Goal: Task Accomplishment & Management: Manage account settings

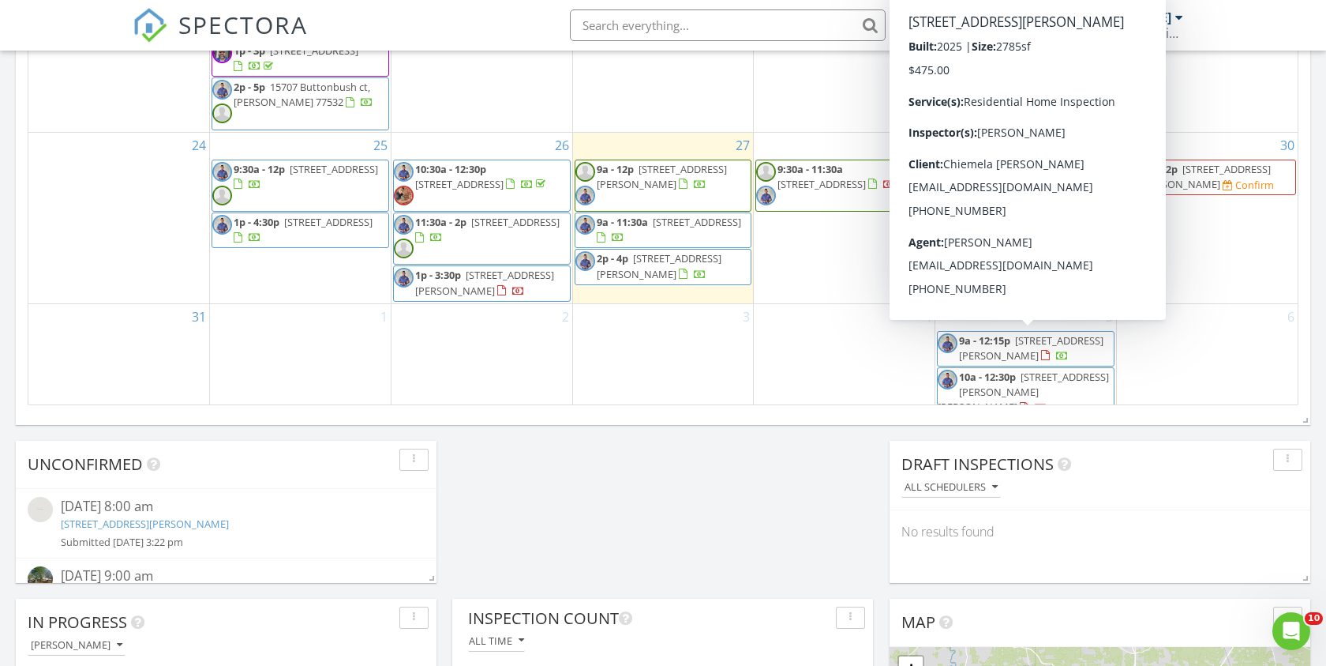
scroll to position [1045, 0]
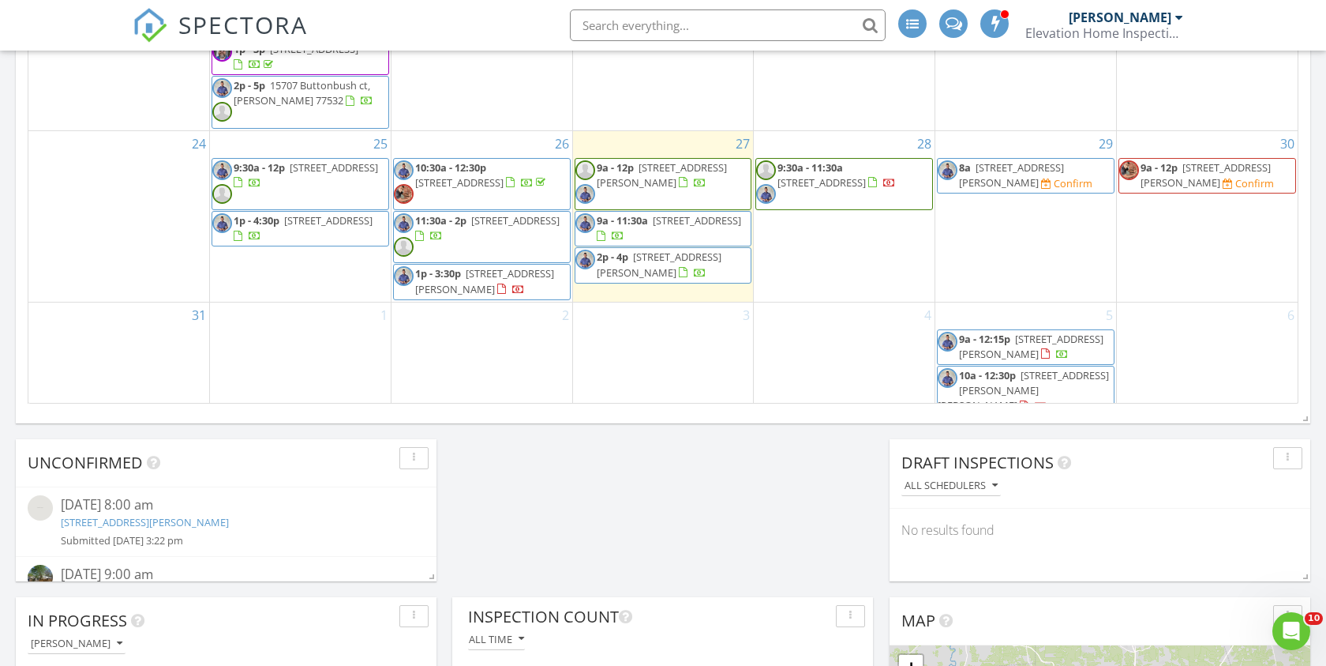
click at [1030, 389] on span "3610 Bishop Ter Dr, Huffman 77336" at bounding box center [1023, 390] width 171 height 44
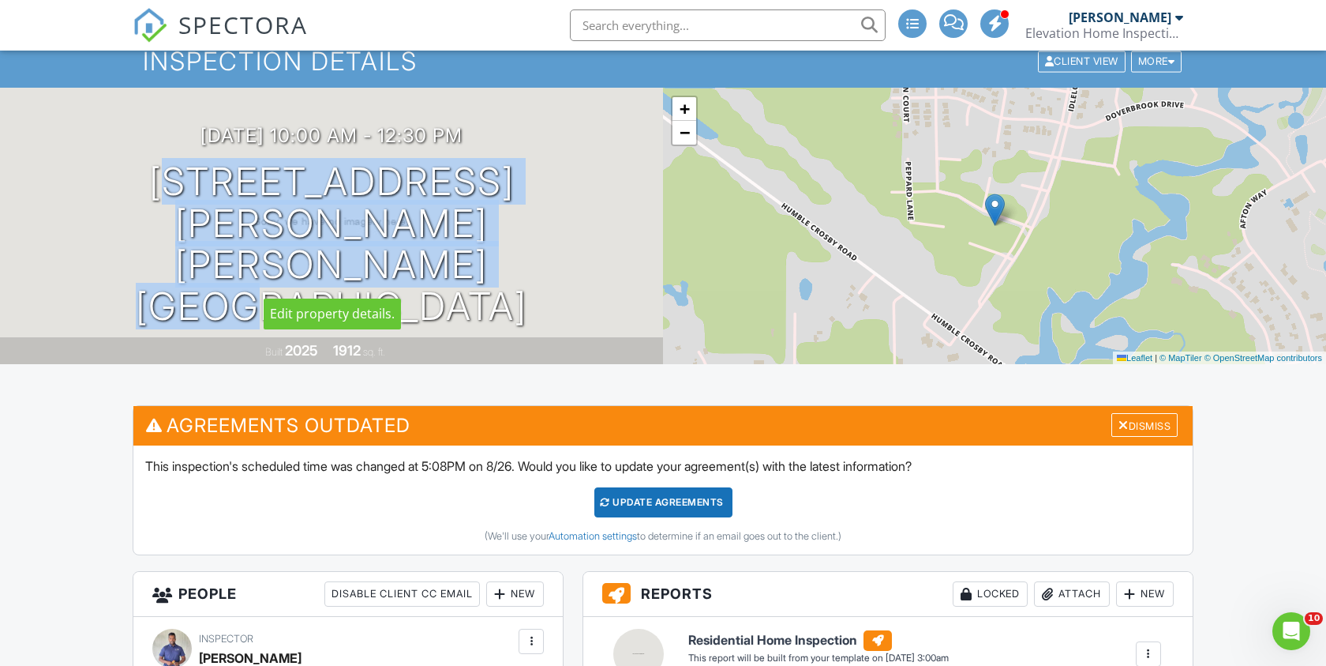
drag, startPoint x: 123, startPoint y: 204, endPoint x: 541, endPoint y: 261, distance: 421.4
click at [541, 262] on div "09/05/2025 10:00 am - 12:30 pm 3610 Bishop Ter Dr Huffman, TX 77336" at bounding box center [331, 226] width 663 height 203
copy h1 "3610 Bishop Ter Dr Huffman, TX 77336"
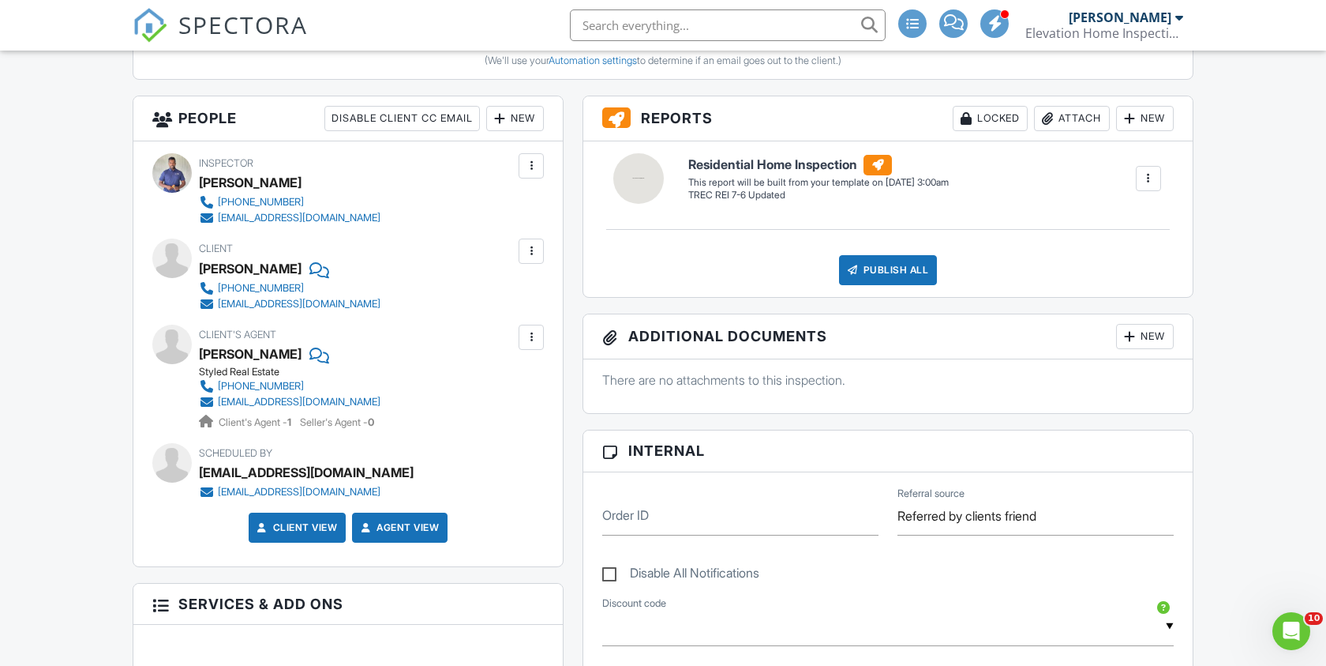
scroll to position [535, 0]
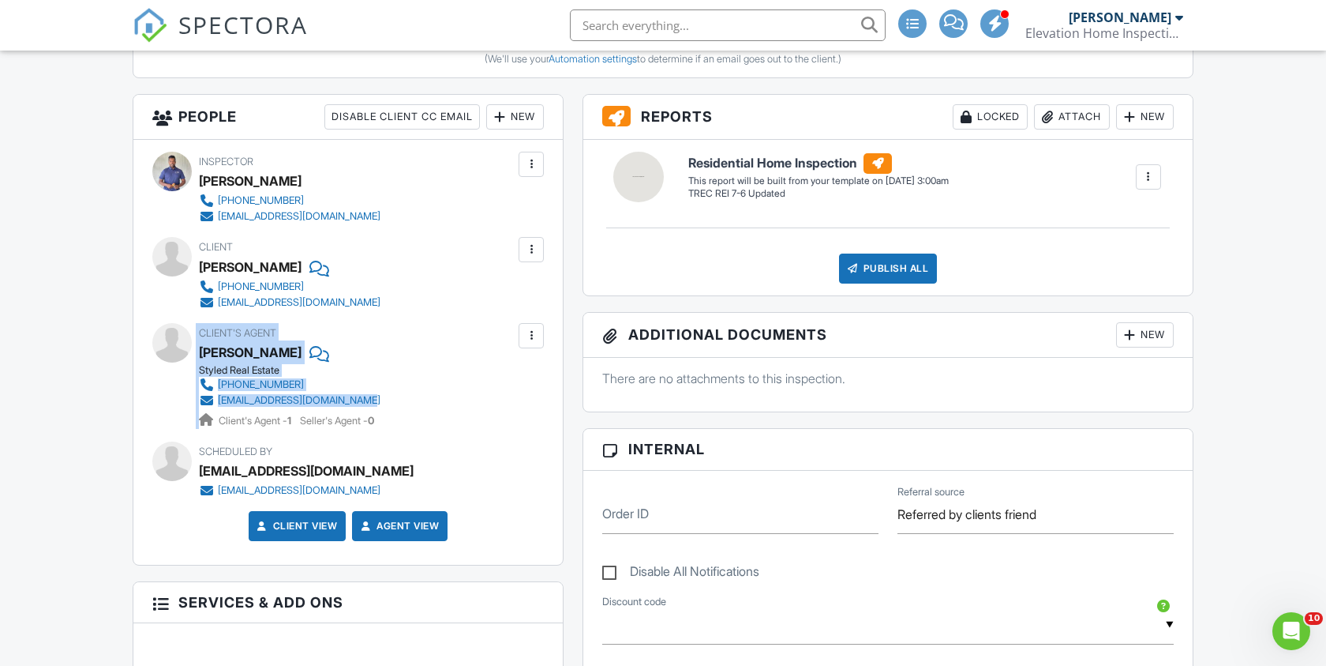
drag, startPoint x: 197, startPoint y: 347, endPoint x: 383, endPoint y: 393, distance: 191.9
click at [383, 394] on div "Client's Agent Amanda Wirt Styled Real Estate 847-899-4144 amandawirtrealtor@gm…" at bounding box center [348, 376] width 392 height 106
copy div "Client's Agent Amanda Wirt Styled Real Estate 847-899-4144"
click at [403, 338] on div "Client's Agent Amanda Wirt Styled Real Estate 847-899-4144 amandawirtrealtor@gm…" at bounding box center [327, 376] width 257 height 106
copy link "amandawirtrealtor@gmail.com"
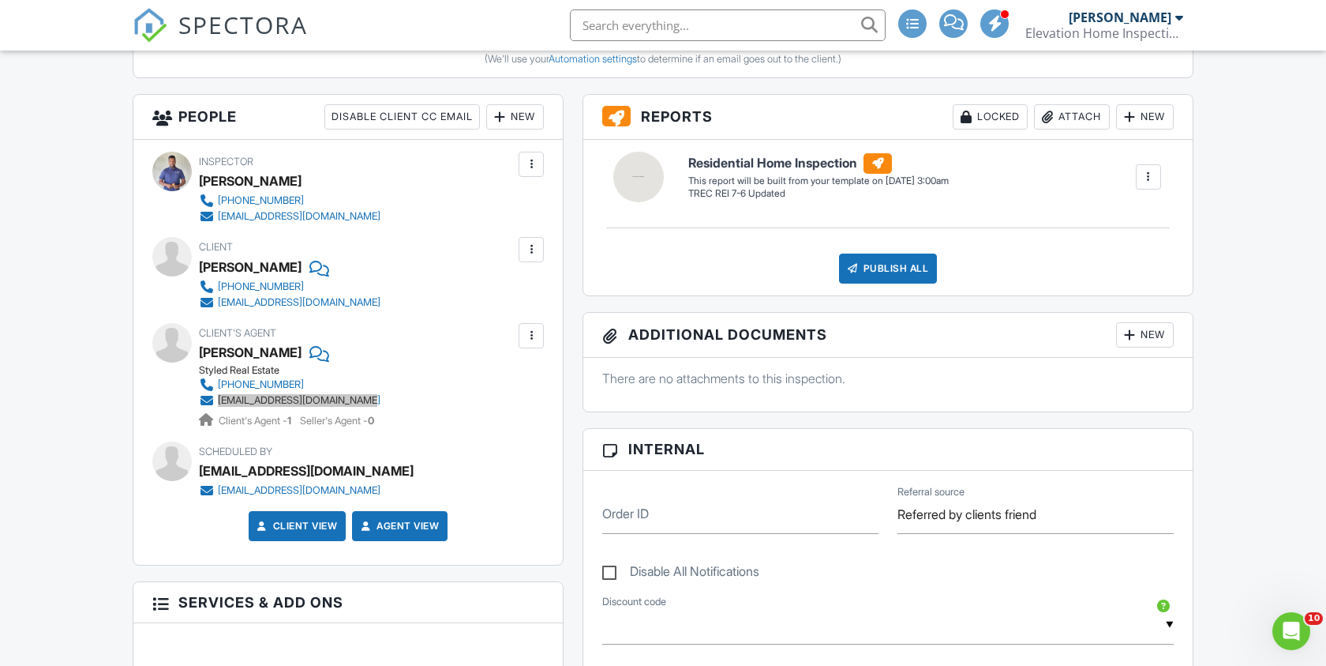
drag, startPoint x: 250, startPoint y: 400, endPoint x: 460, endPoint y: 9, distance: 443.3
click at [0, 0] on body "SPECTORA Michael Matthew Elevation Home Inspections Role: Inspector Change Role…" at bounding box center [663, 635] width 1326 height 2340
click at [290, 22] on span "SPECTORA" at bounding box center [242, 24] width 129 height 33
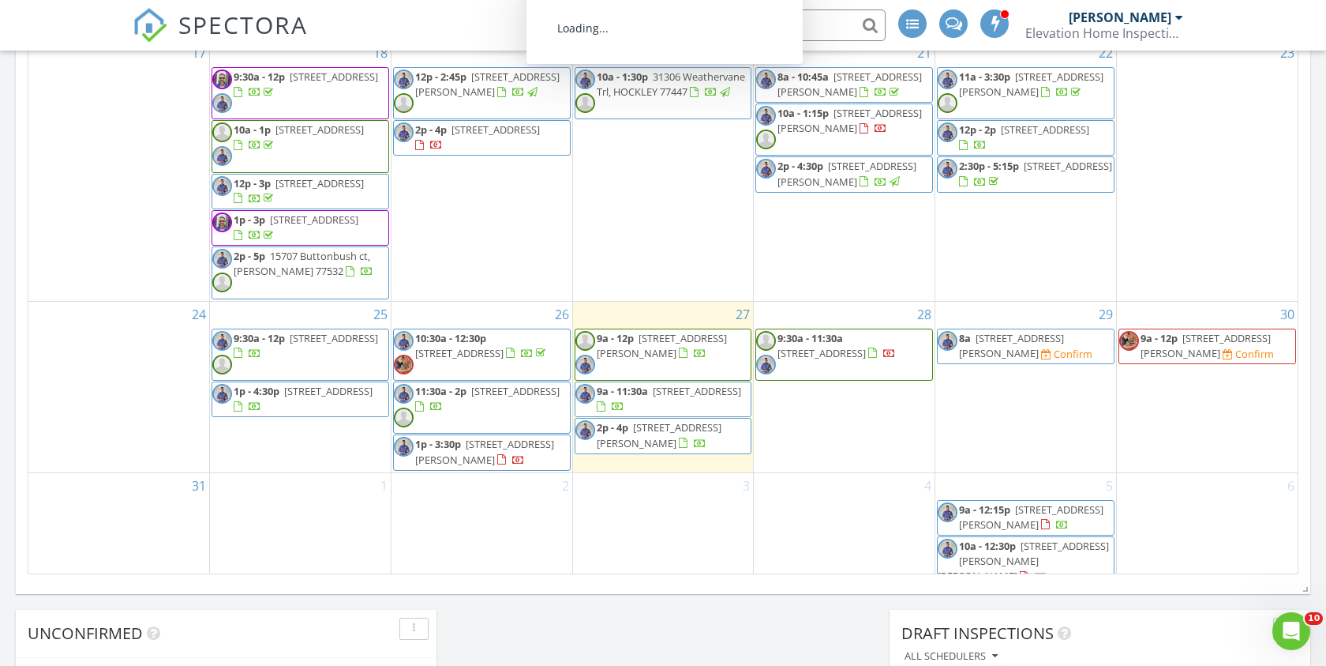
scroll to position [914, 0]
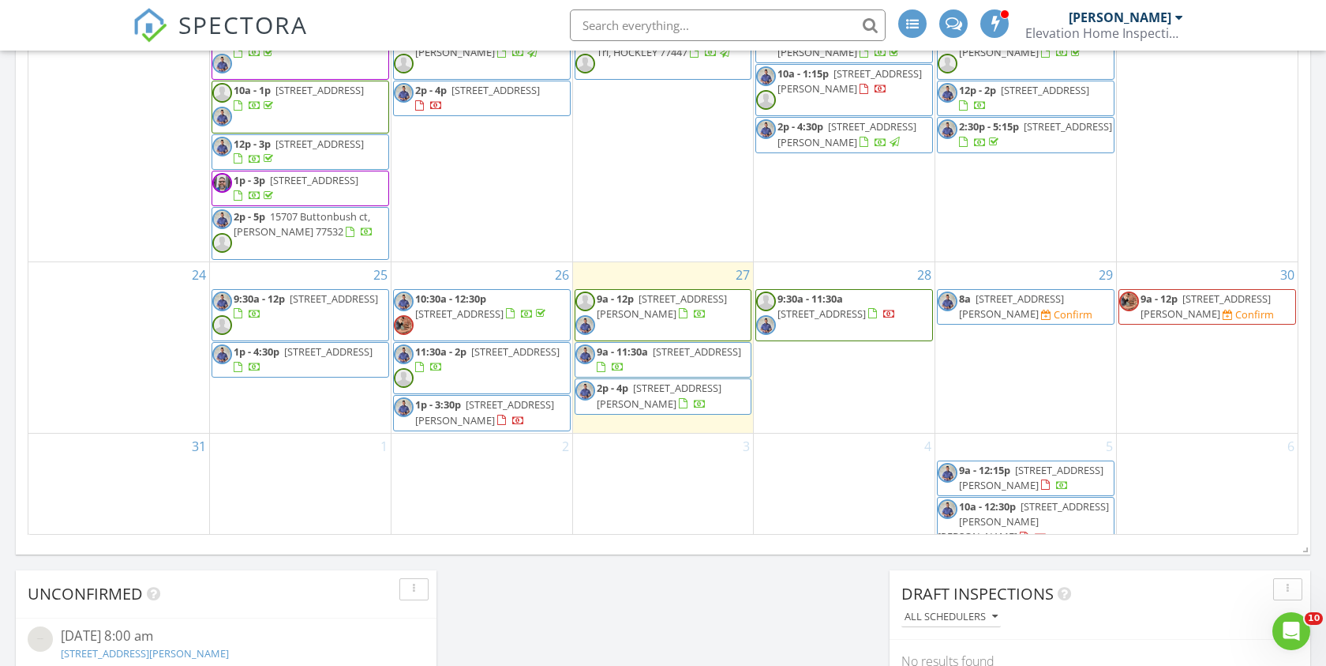
click at [1182, 309] on span "4813 Keeland St, Houston 77016" at bounding box center [1206, 305] width 130 height 29
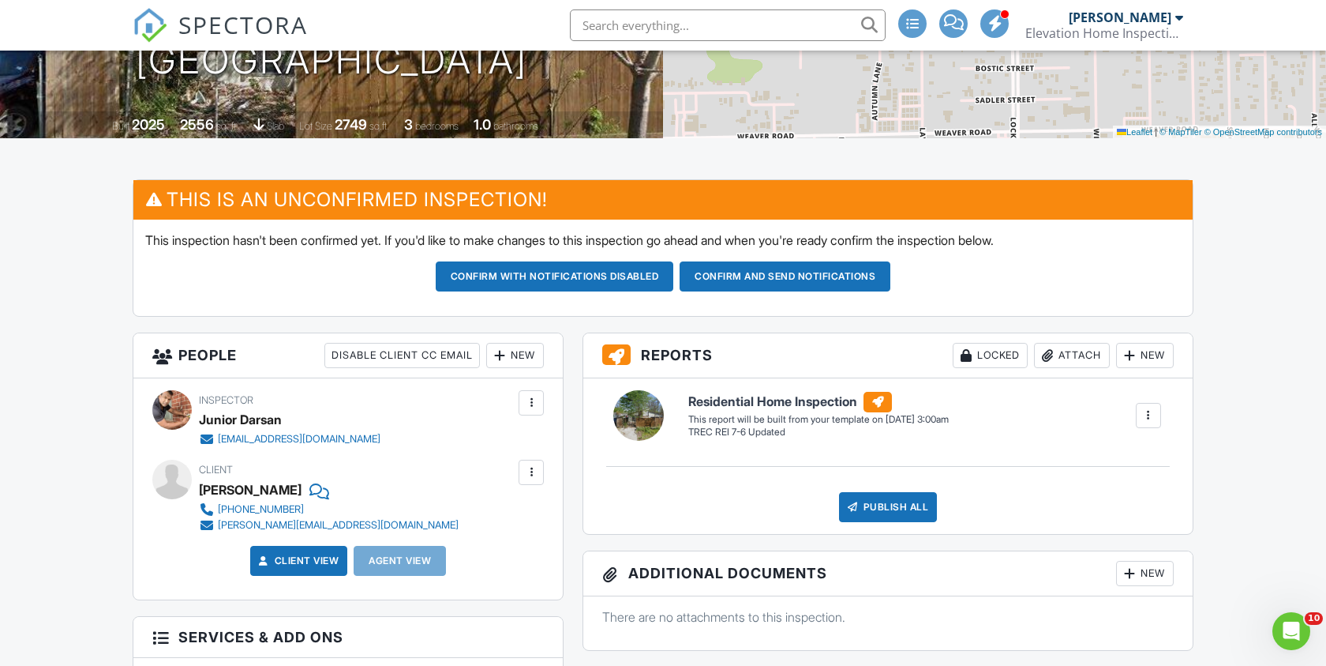
scroll to position [287, 0]
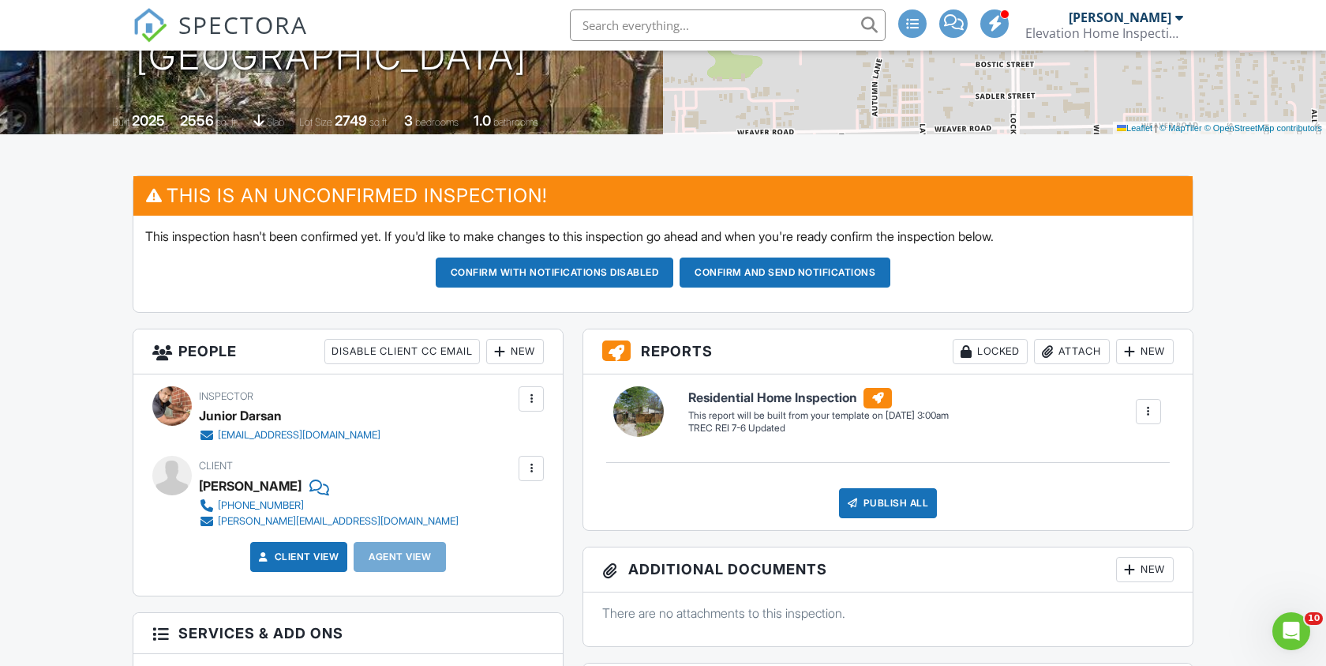
click at [1182, 309] on div "This inspection hasn't been confirmed yet. If you'd like to make changes to thi…" at bounding box center [663, 264] width 1060 height 96
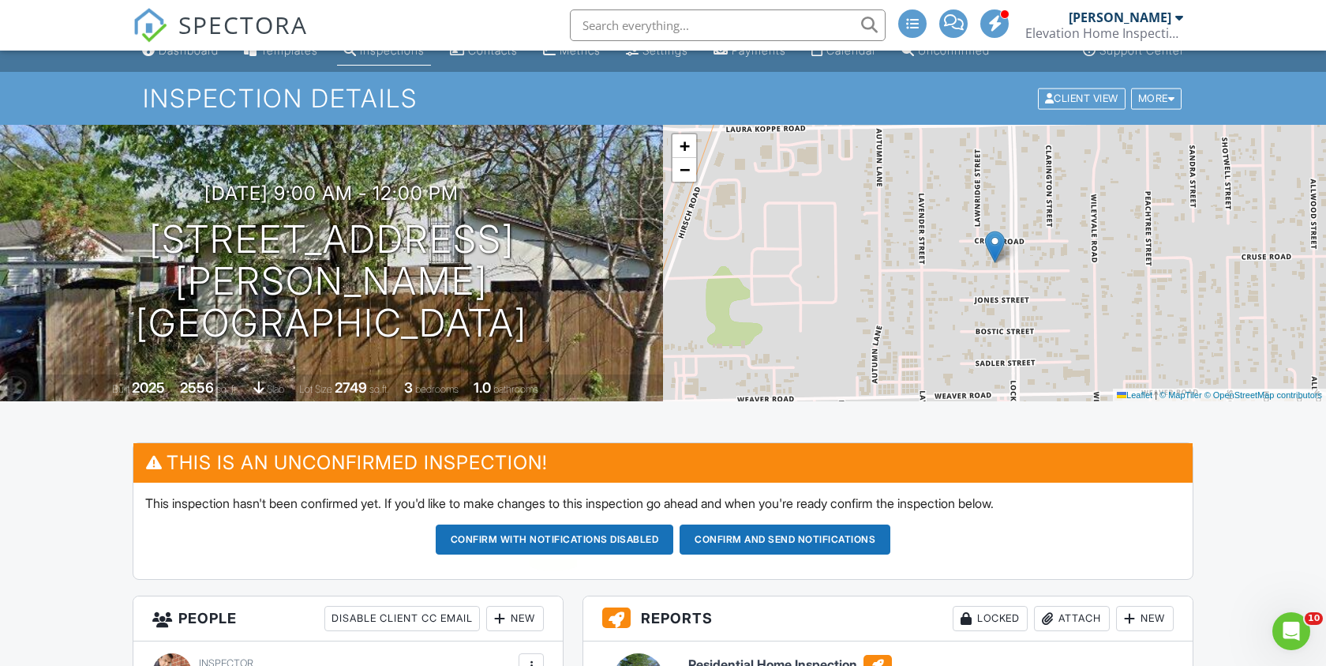
scroll to position [0, 0]
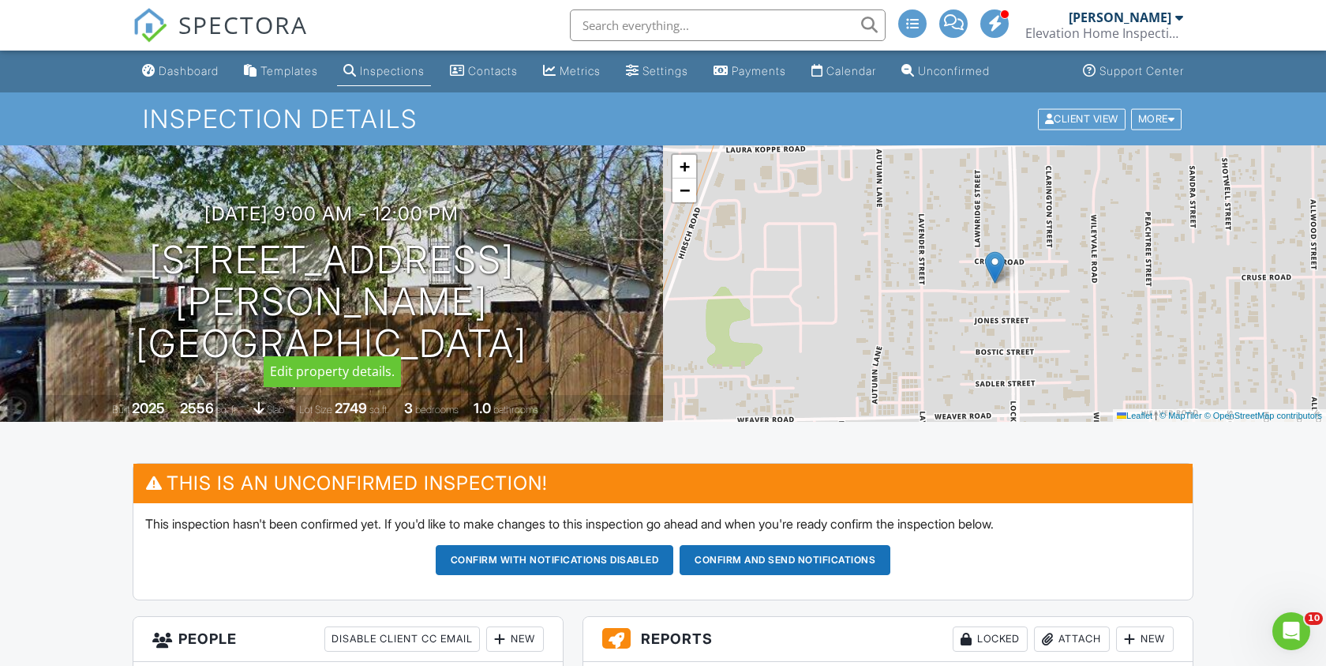
drag, startPoint x: 145, startPoint y: 271, endPoint x: 527, endPoint y: 328, distance: 386.3
click at [527, 329] on h1 "[STREET_ADDRESS][PERSON_NAME] [GEOGRAPHIC_DATA]" at bounding box center [331, 301] width 613 height 125
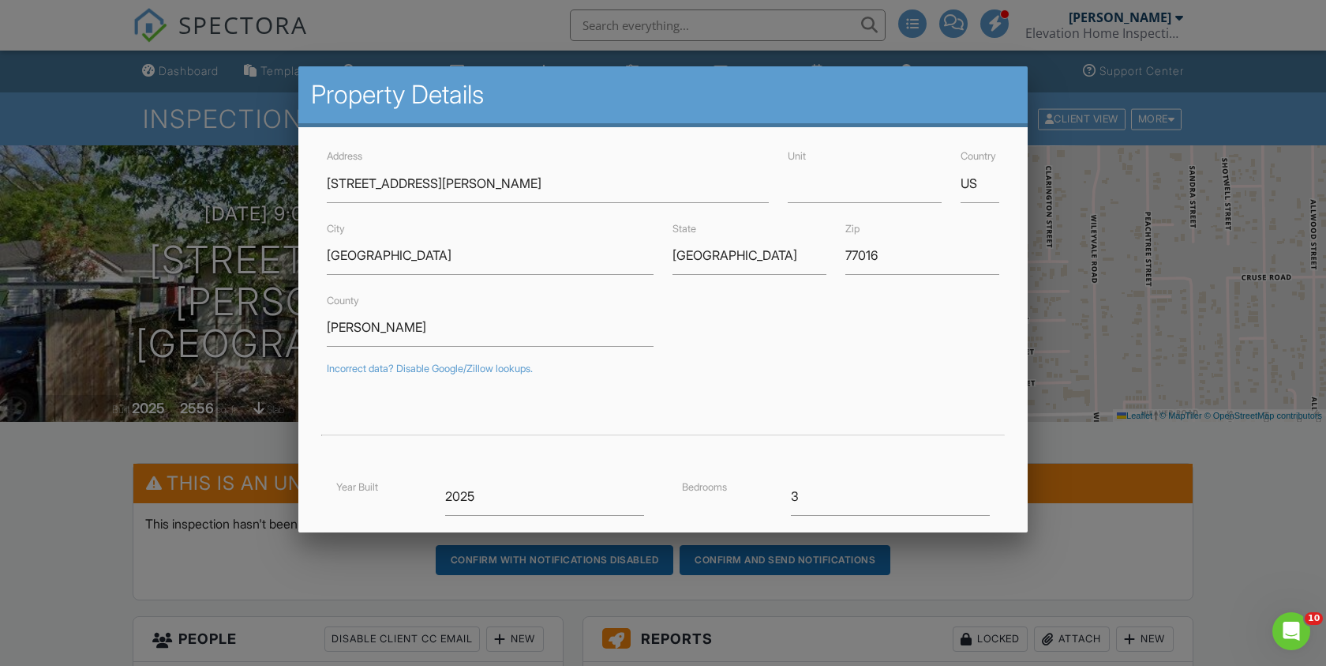
click at [251, 255] on div at bounding box center [663, 337] width 1326 height 832
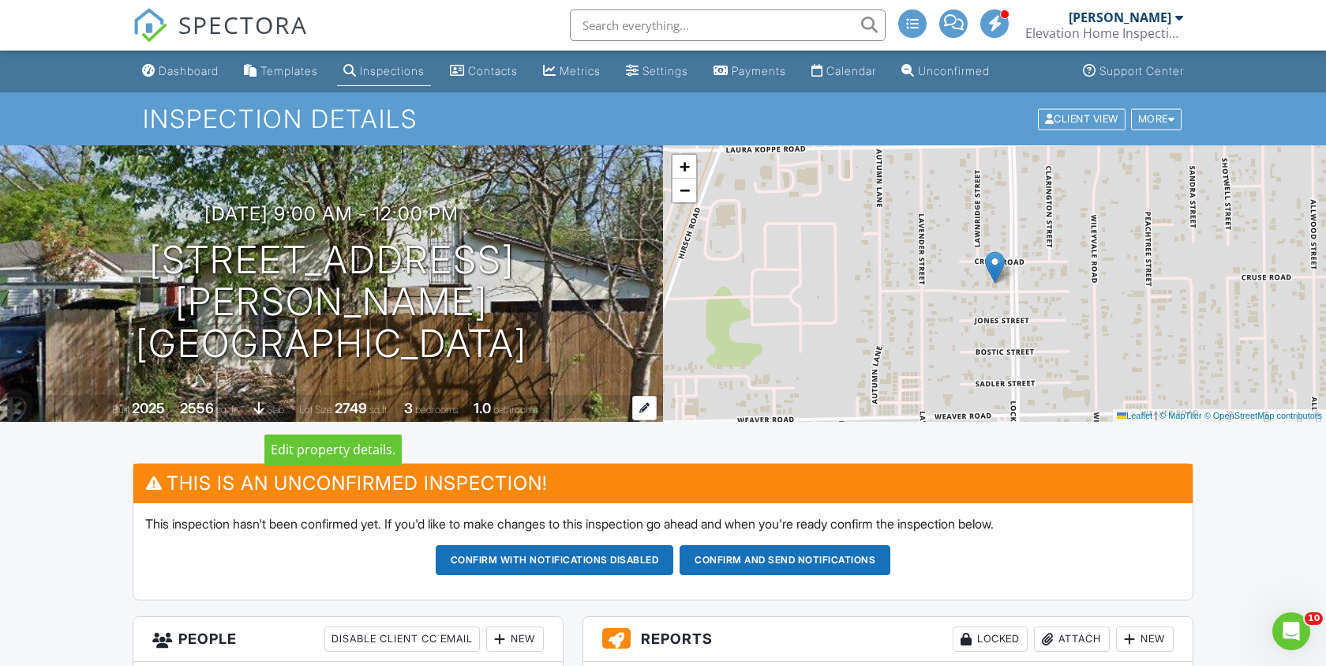
click at [625, 419] on div "Built 2025 2556 sq. ft. slab Lot Size 2749 sq.ft. 3 bedrooms 1.0 bathrooms" at bounding box center [331, 409] width 663 height 28
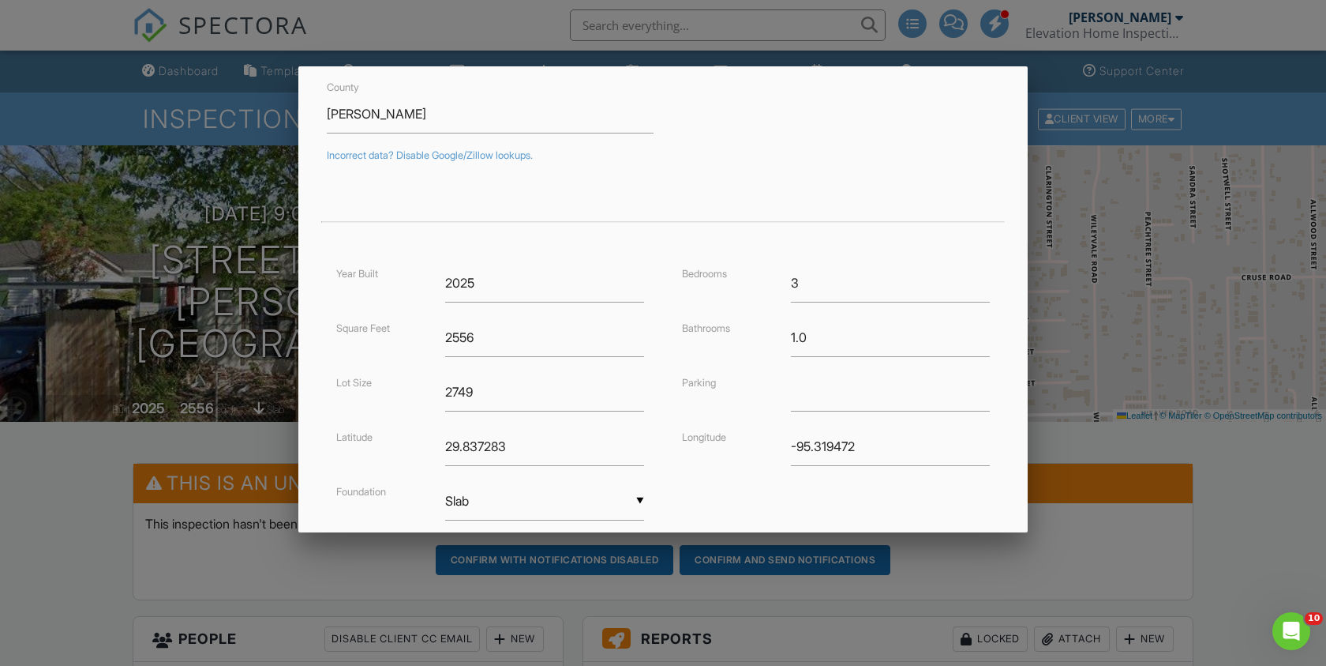
scroll to position [323, 0]
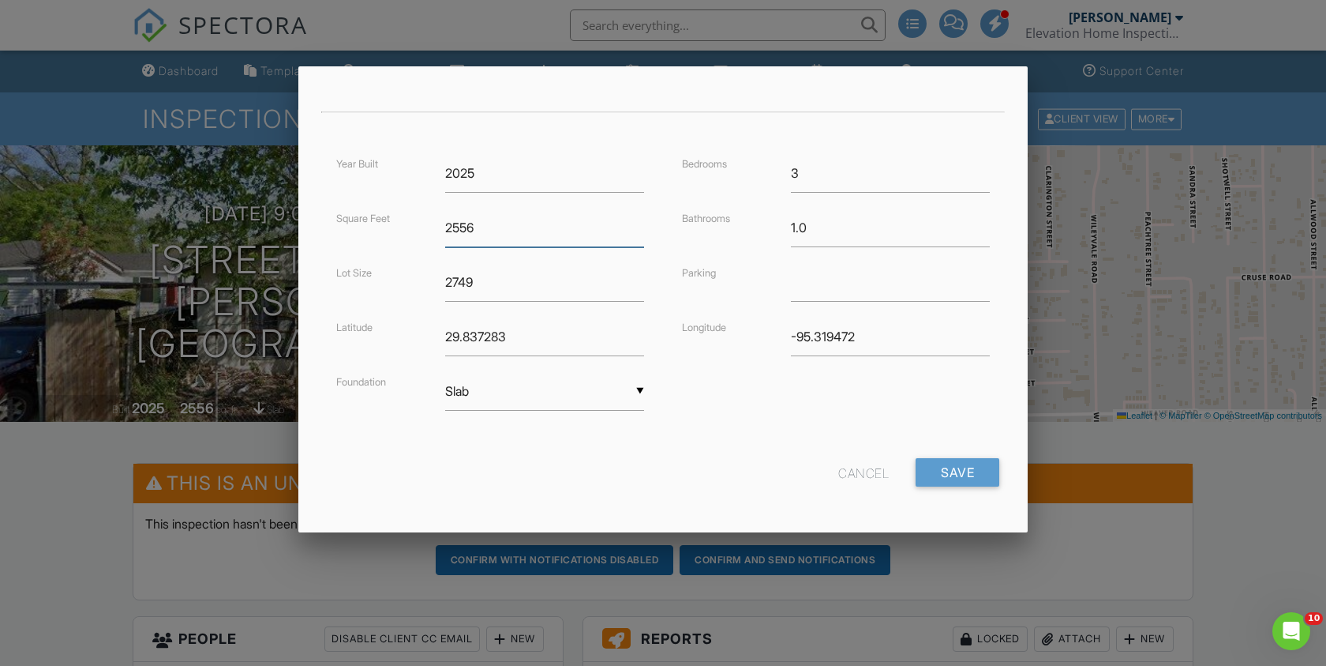
click at [588, 242] on input "2556" at bounding box center [544, 227] width 199 height 39
type input "1627"
click at [962, 472] on input "Save" at bounding box center [958, 472] width 84 height 28
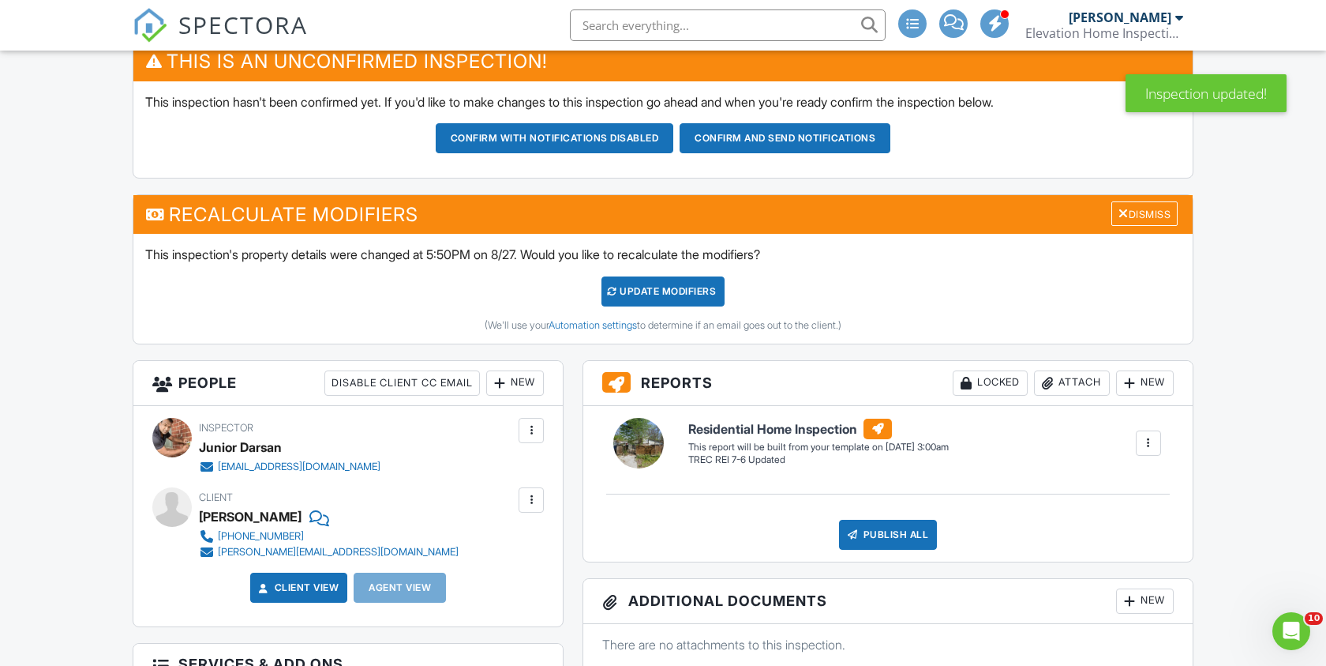
scroll to position [388, 0]
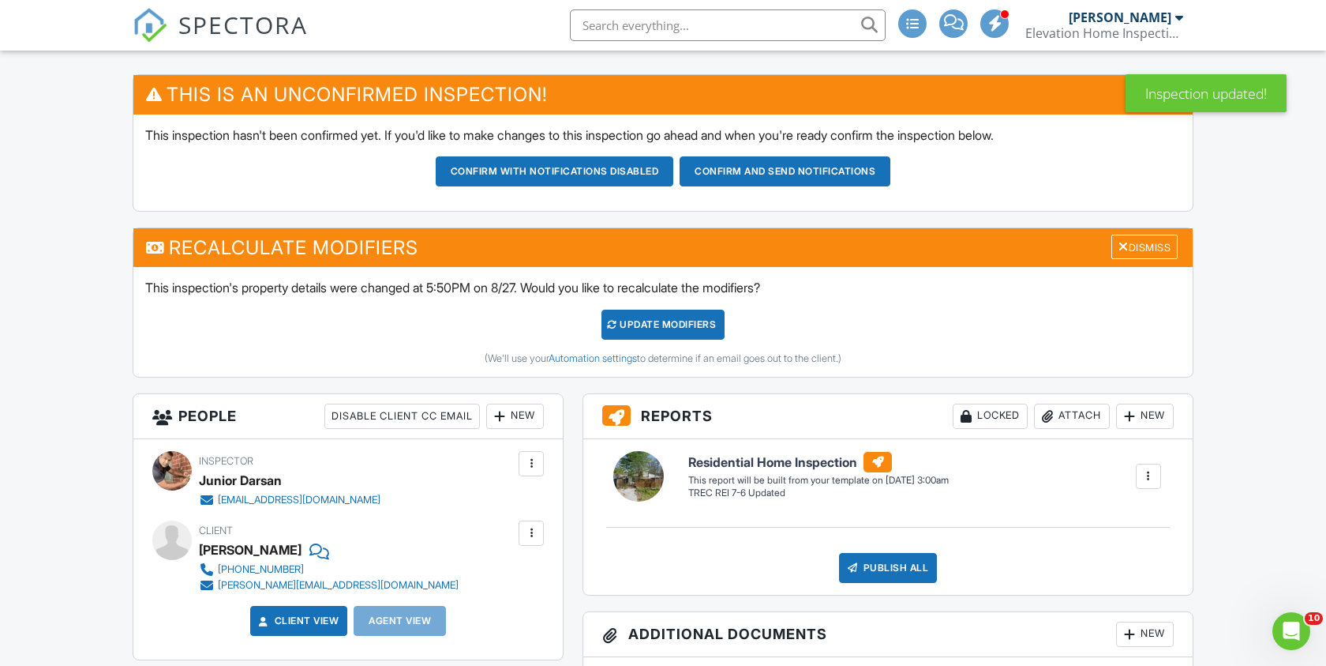
click at [670, 326] on div "UPDATE Modifiers" at bounding box center [664, 325] width 124 height 30
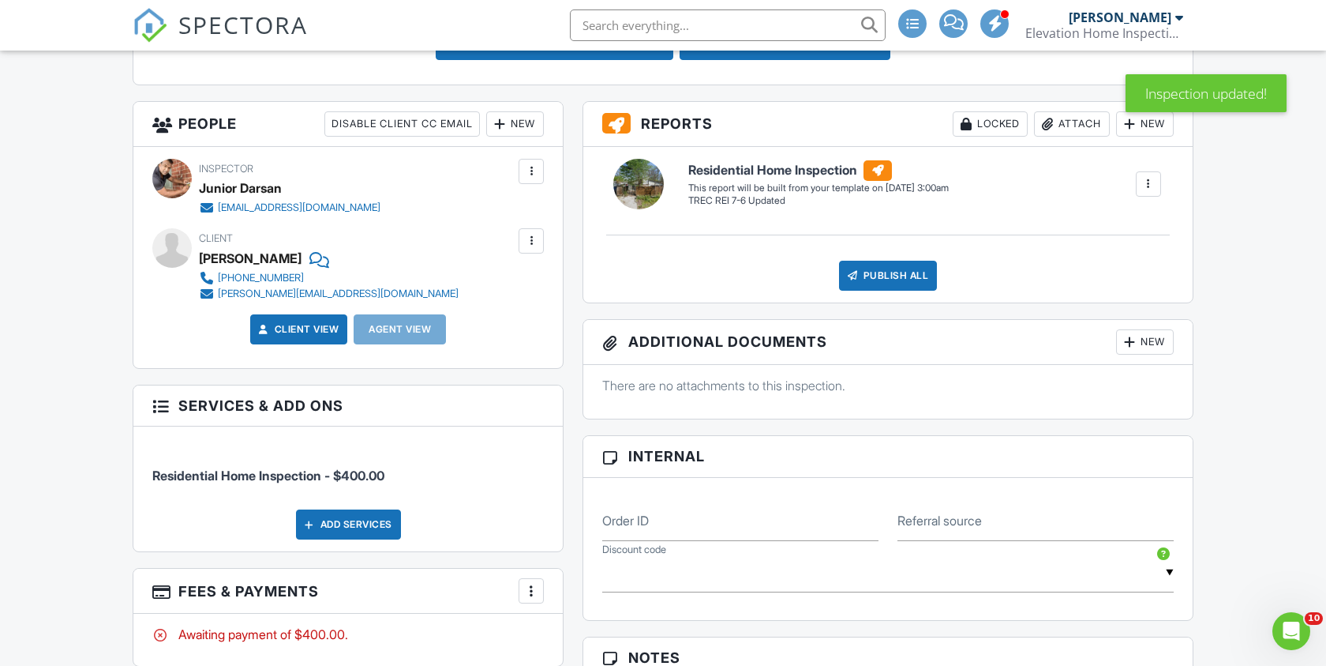
scroll to position [520, 0]
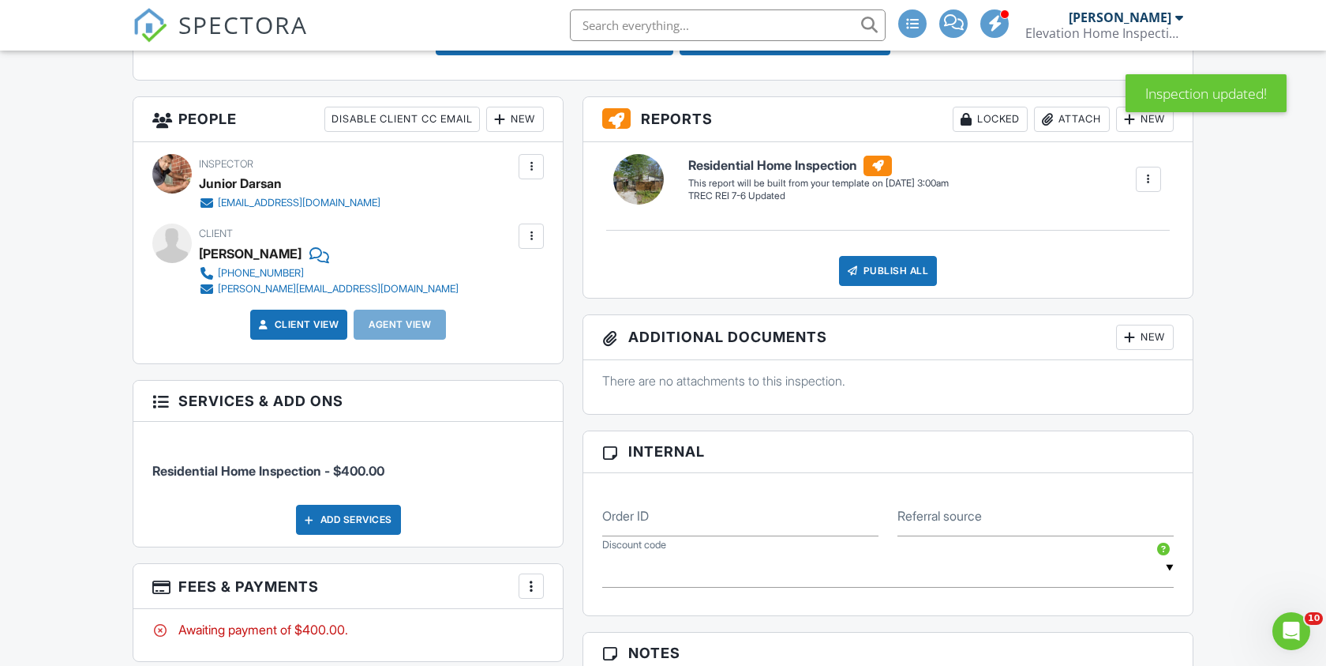
click at [528, 162] on div at bounding box center [531, 167] width 16 height 16
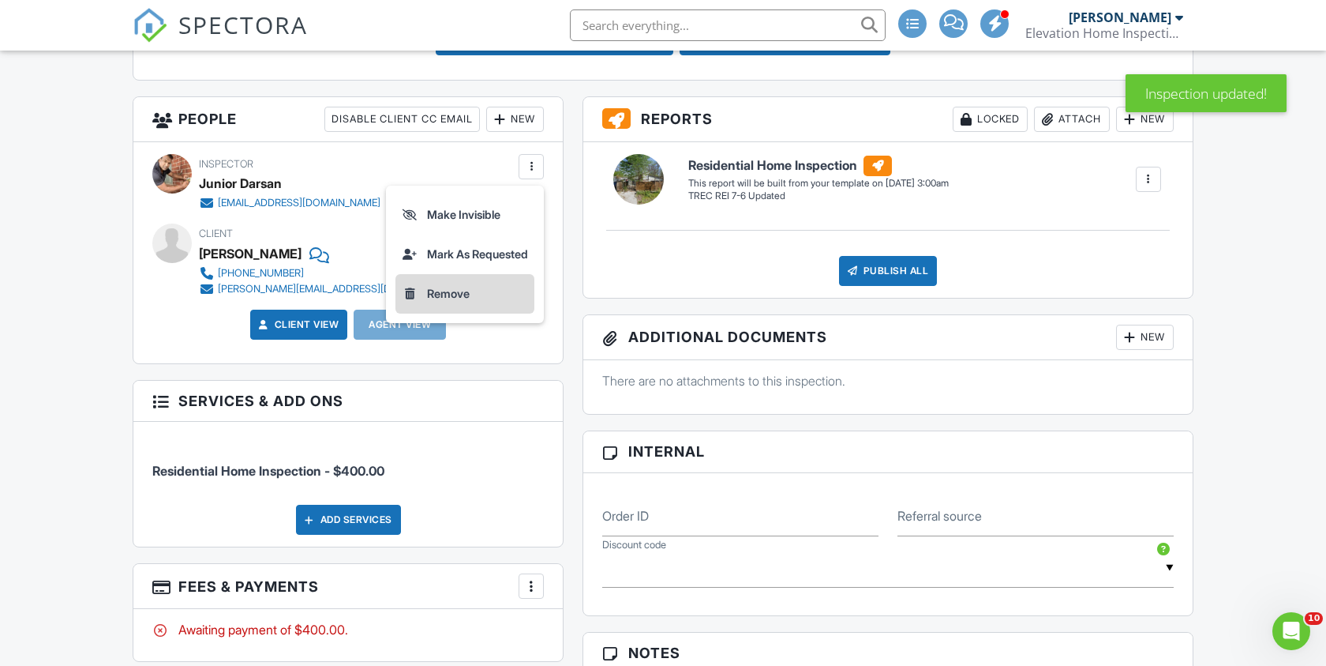
click at [475, 298] on li "Remove" at bounding box center [465, 293] width 139 height 39
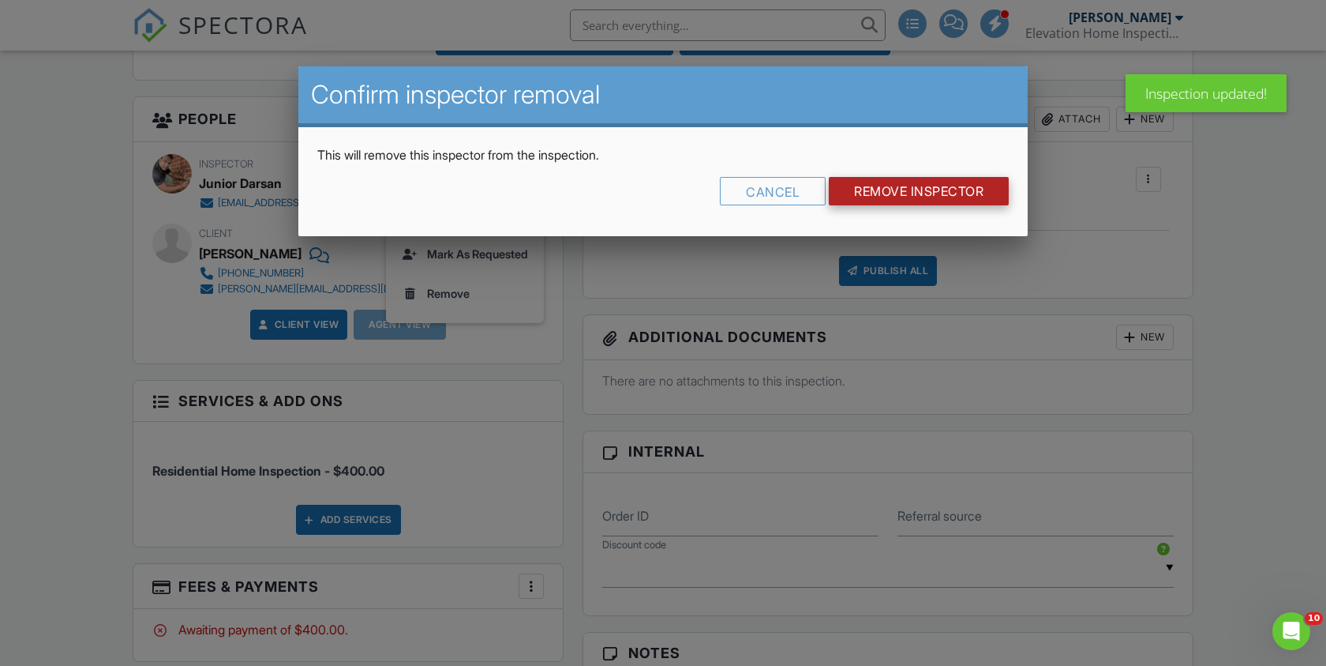
click at [897, 189] on input "Remove Inspector" at bounding box center [919, 191] width 180 height 28
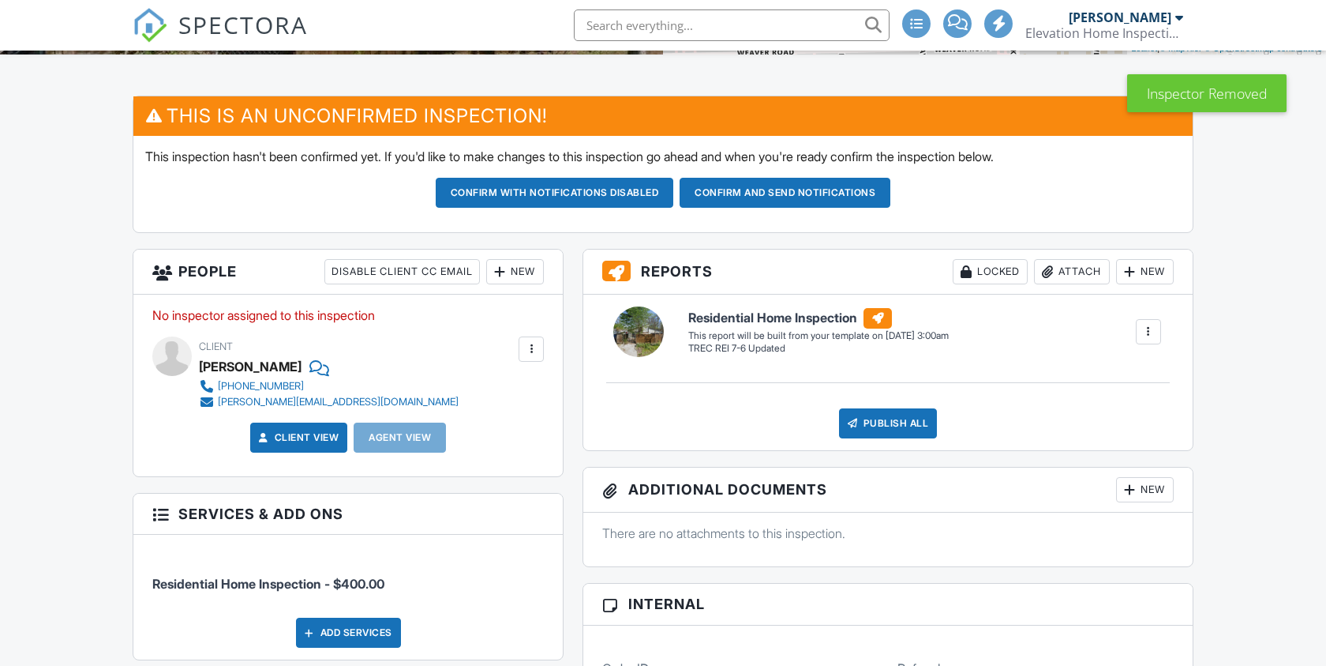
scroll to position [367, 0]
click at [507, 272] on div "New" at bounding box center [515, 271] width 58 height 25
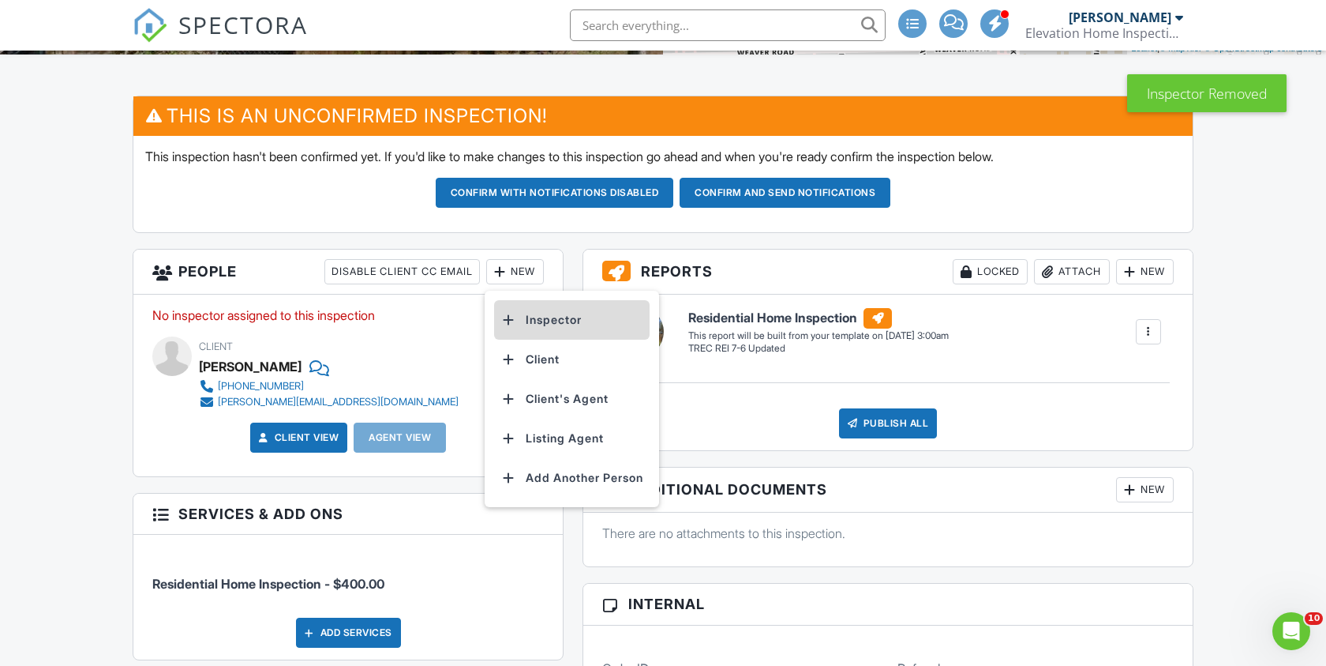
scroll to position [0, 0]
click at [513, 321] on div at bounding box center [509, 320] width 16 height 16
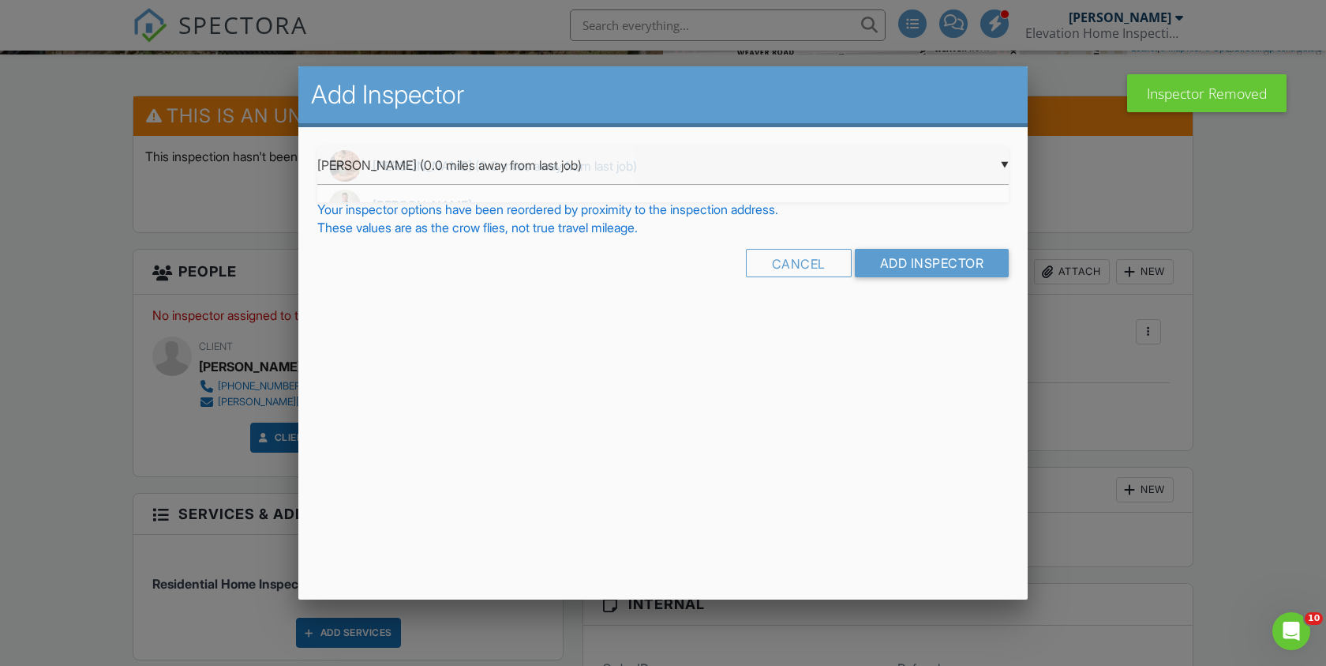
click at [535, 172] on div "▼ Junior Darsan (0.0 miles away from last job) Junior Darsan (0.0 miles away fr…" at bounding box center [663, 165] width 692 height 39
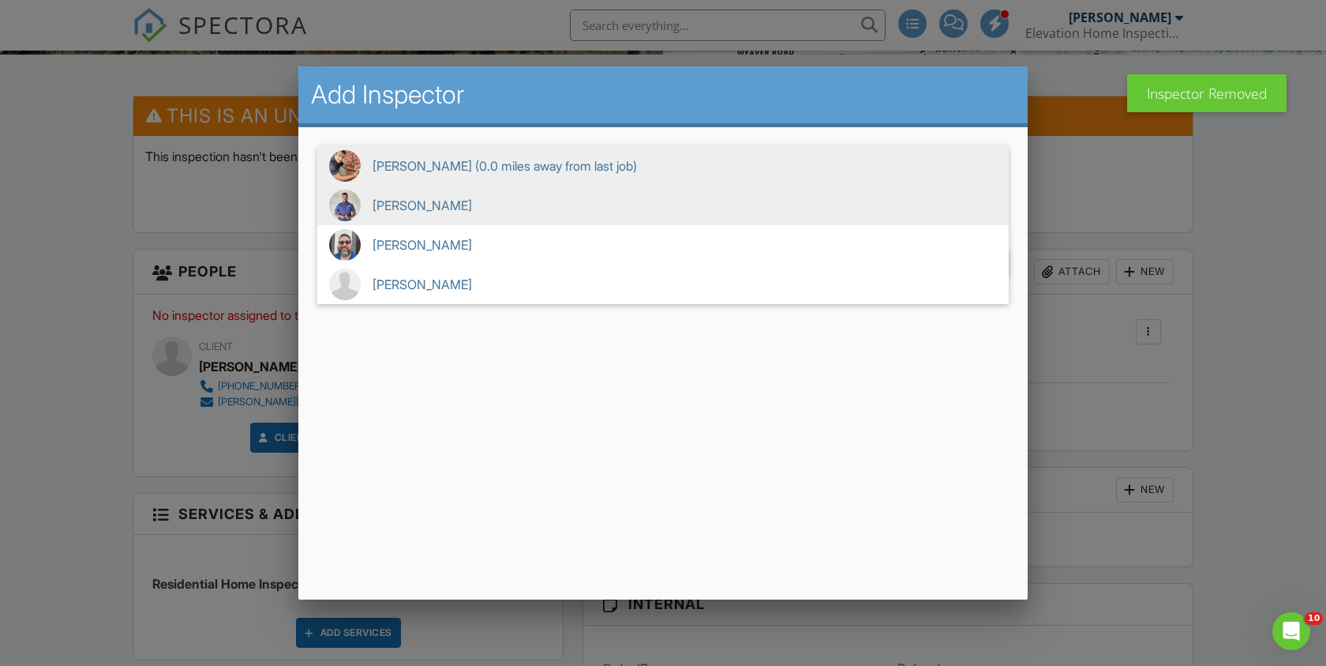
click at [520, 200] on span "[PERSON_NAME]" at bounding box center [663, 205] width 692 height 39
type input "[PERSON_NAME]"
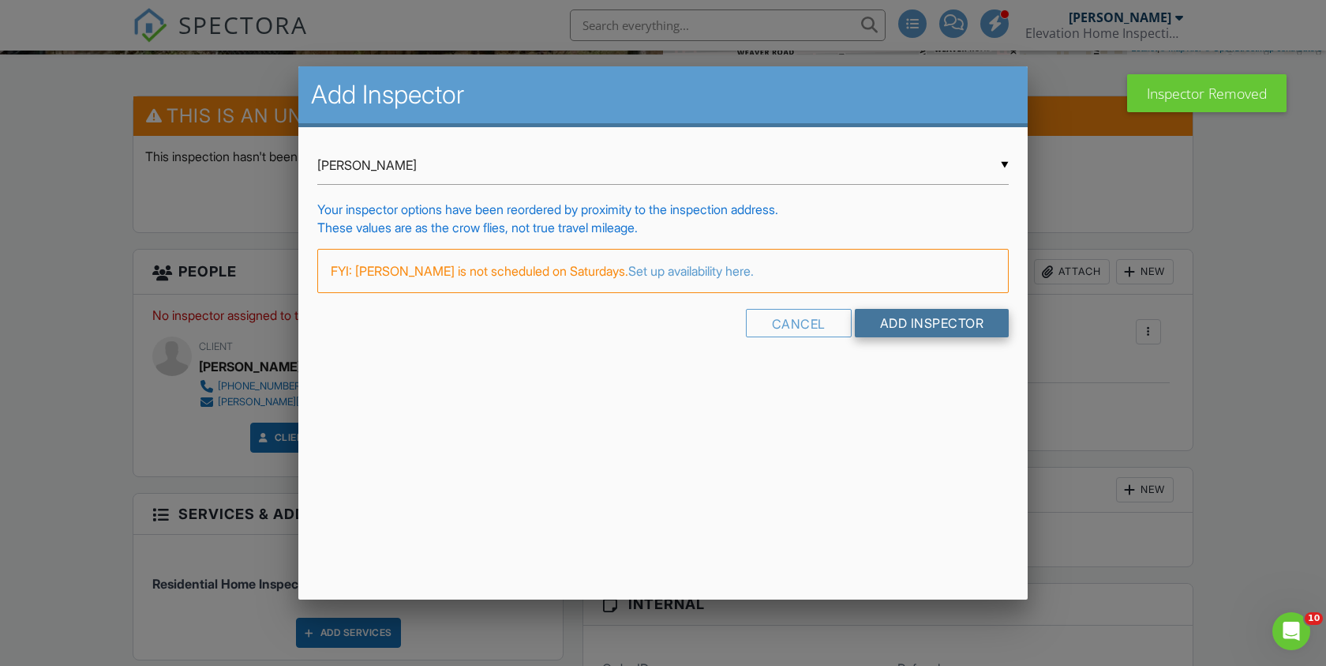
click at [949, 328] on input "Add Inspector" at bounding box center [932, 323] width 155 height 28
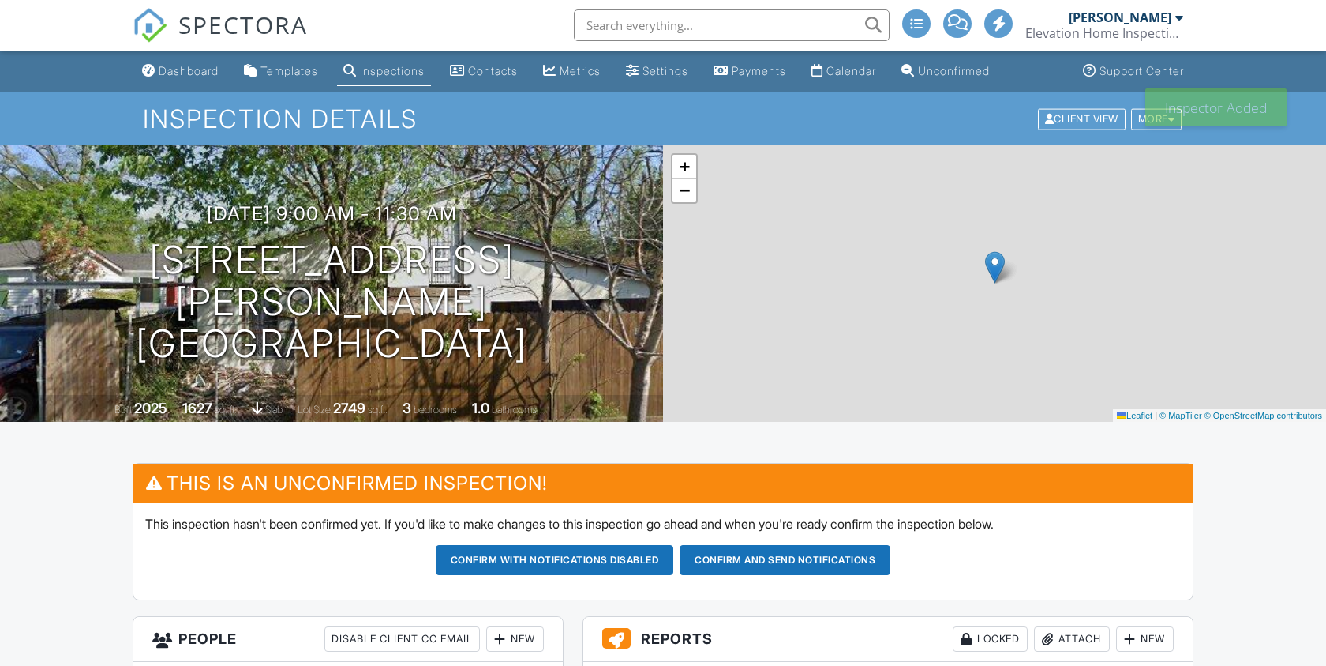
scroll to position [400, 0]
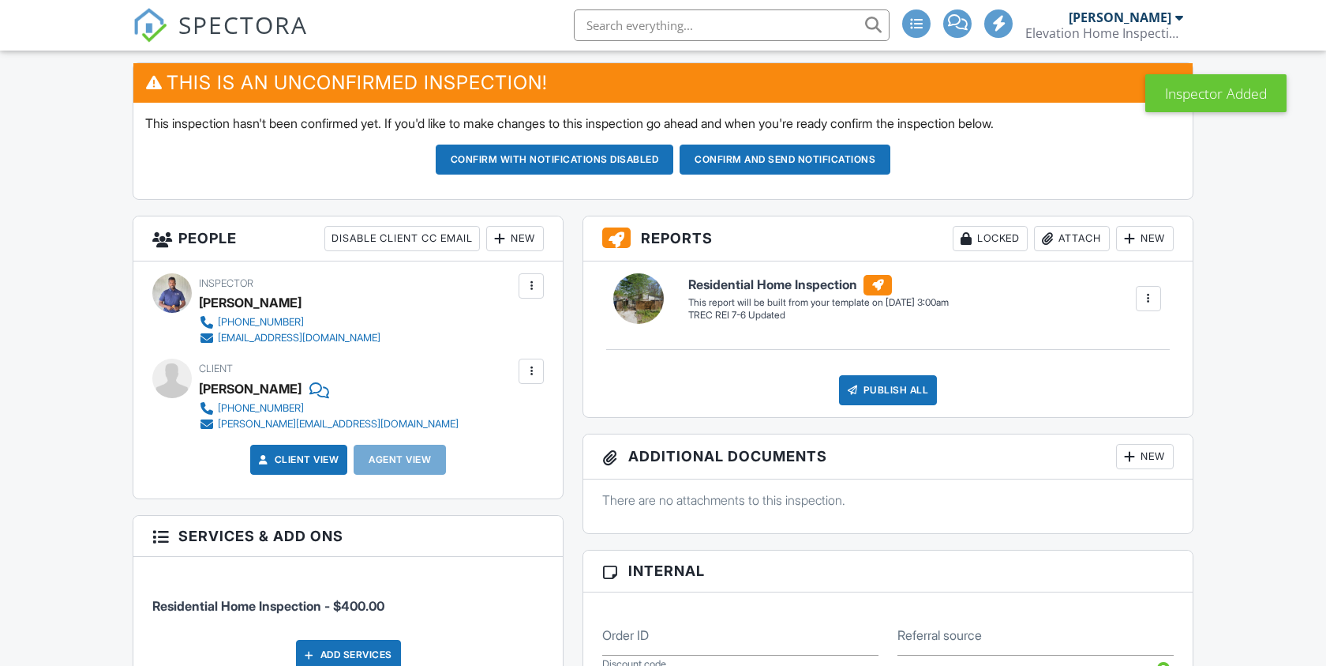
click at [510, 242] on div "New" at bounding box center [515, 238] width 58 height 25
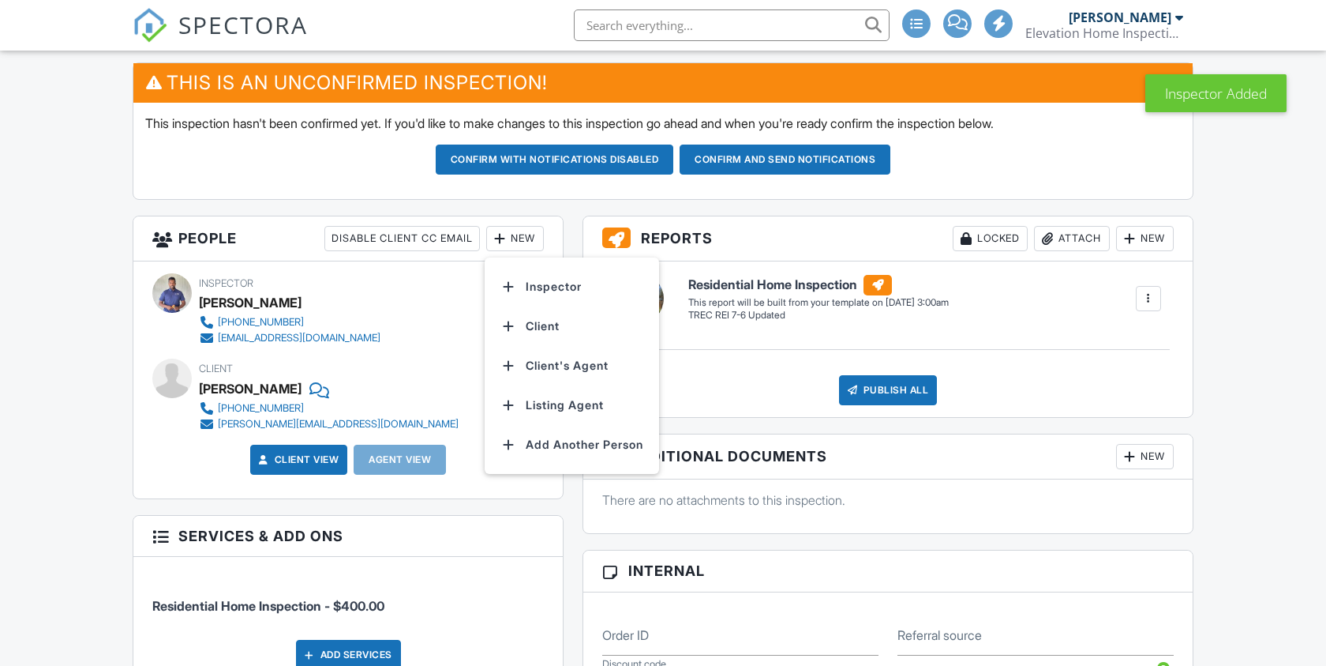
scroll to position [0, 0]
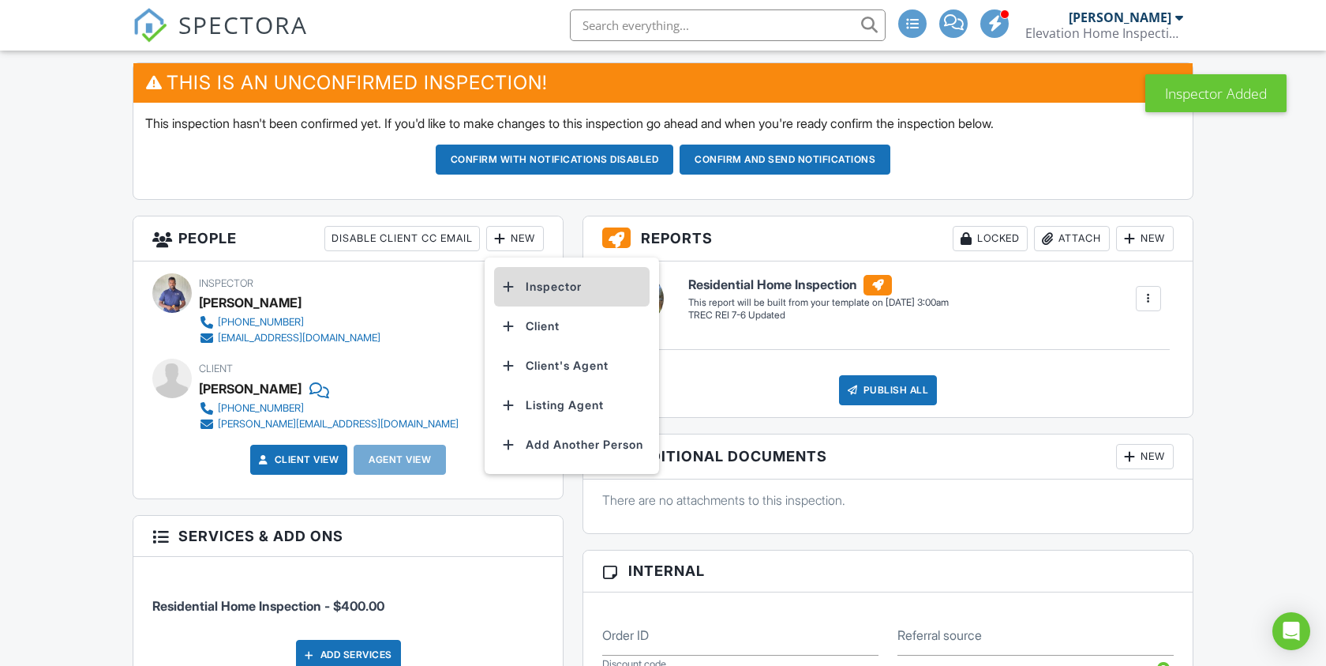
click at [527, 280] on li "Inspector" at bounding box center [572, 286] width 156 height 39
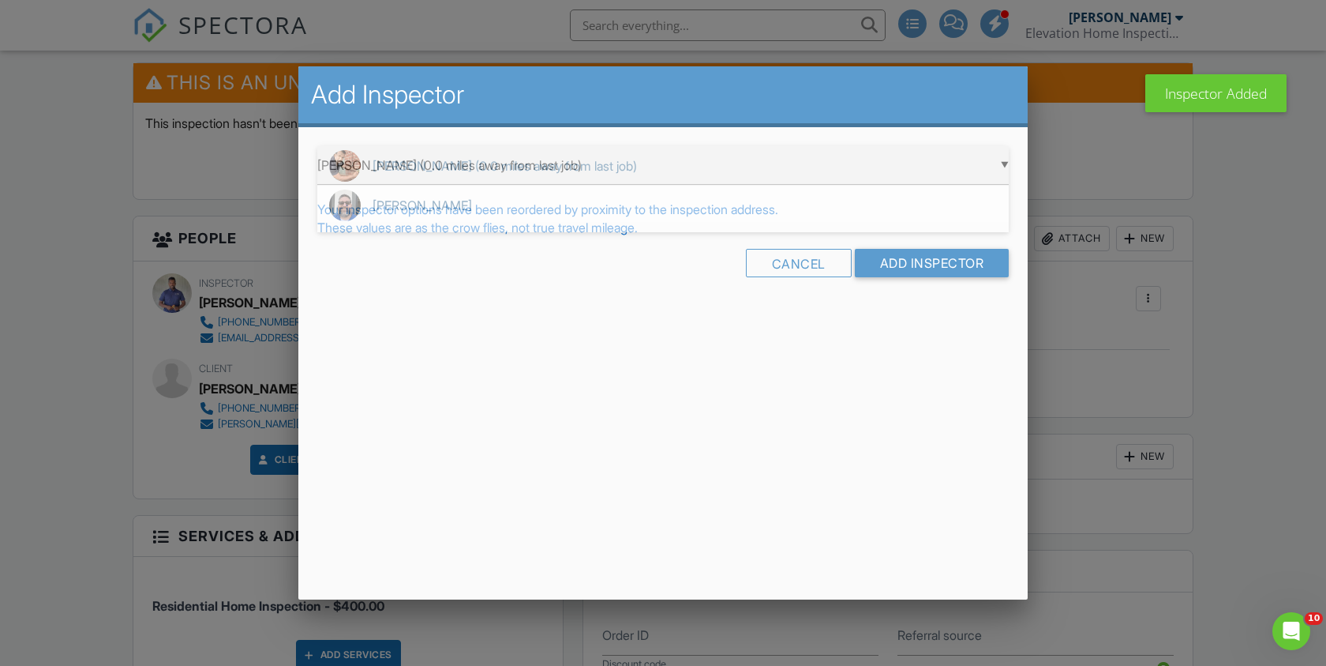
click at [529, 175] on div "▼ Junior Darsan (0.0 miles away from last job) Junior Darsan (0.0 miles away fr…" at bounding box center [663, 165] width 692 height 39
click at [509, 240] on span "[PERSON_NAME]" at bounding box center [663, 244] width 692 height 39
type input "[PERSON_NAME]"
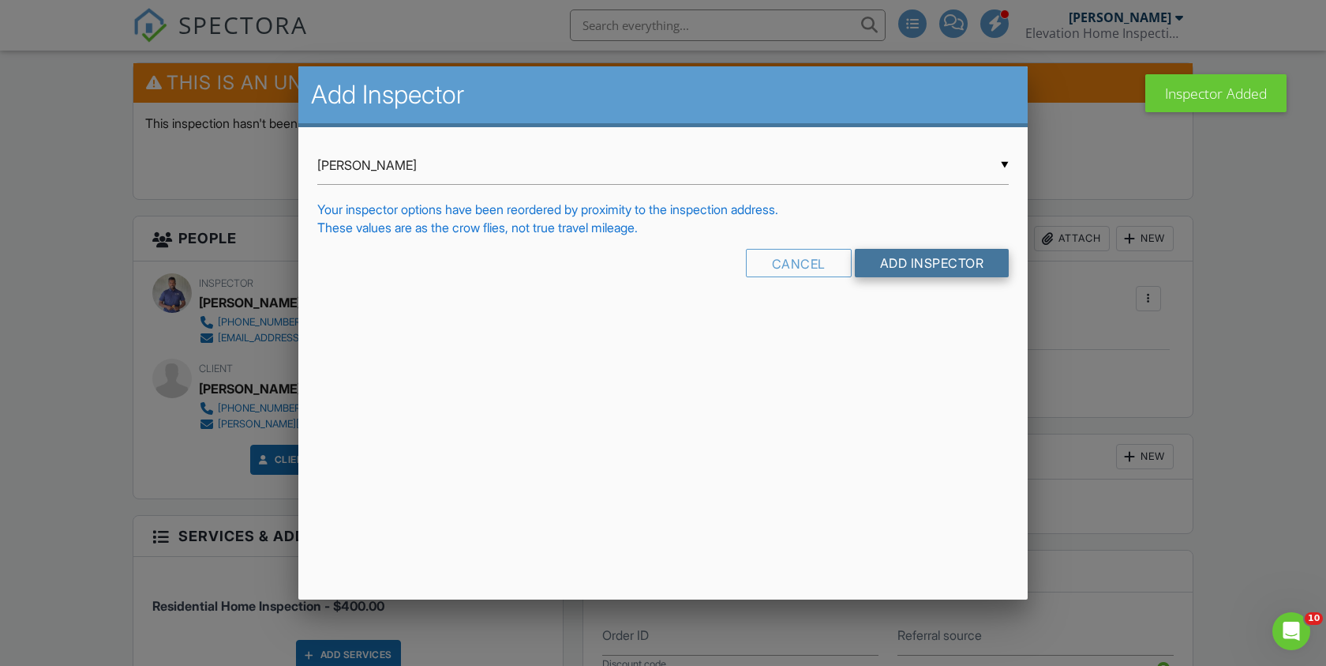
click at [915, 262] on input "Add Inspector" at bounding box center [932, 263] width 155 height 28
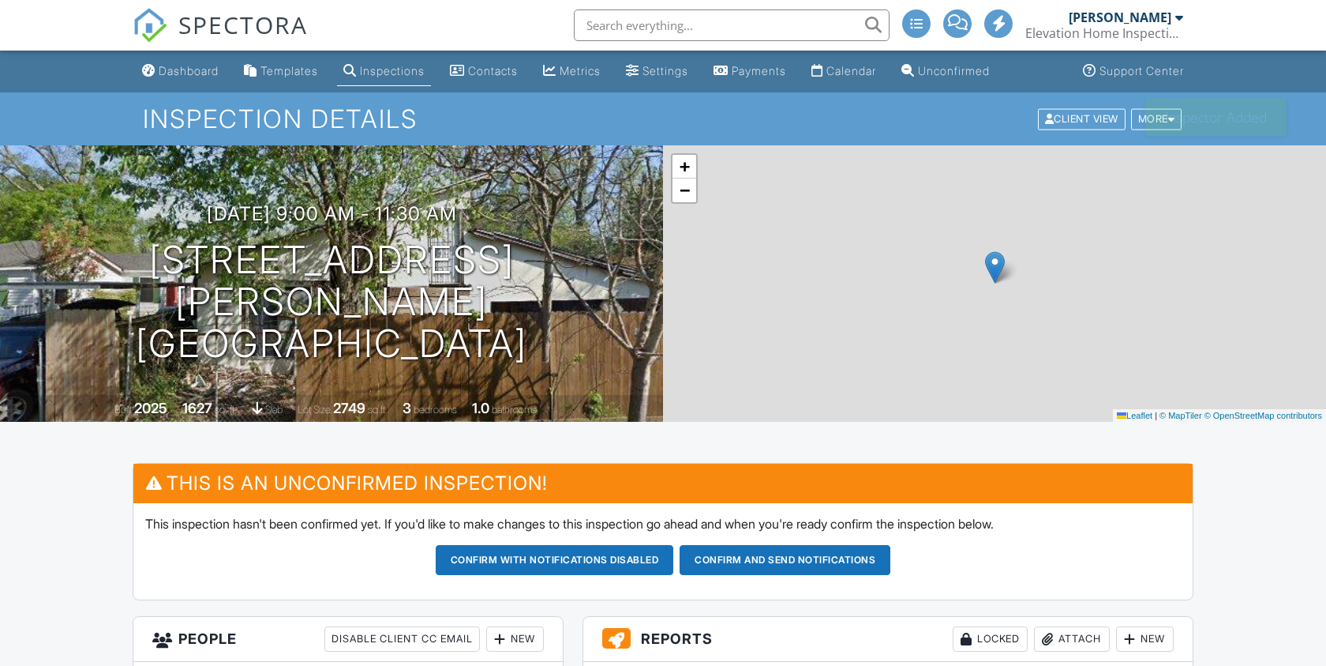
scroll to position [397, 0]
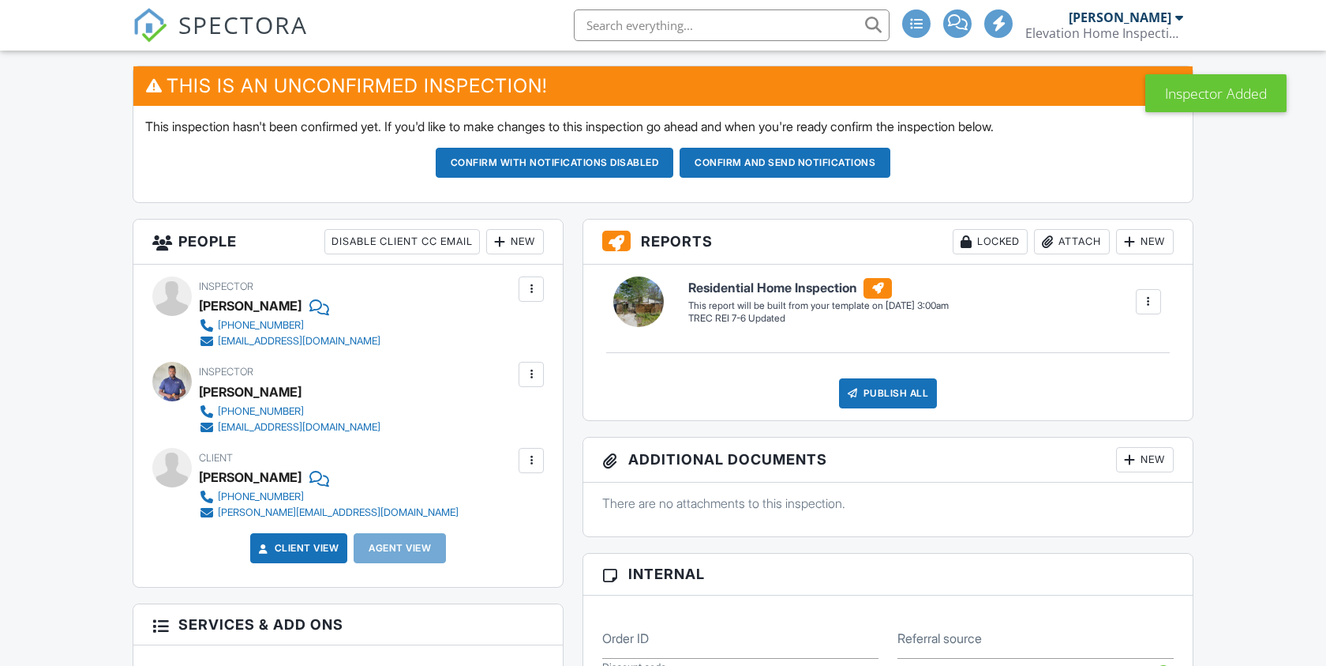
click at [534, 295] on div at bounding box center [531, 289] width 16 height 16
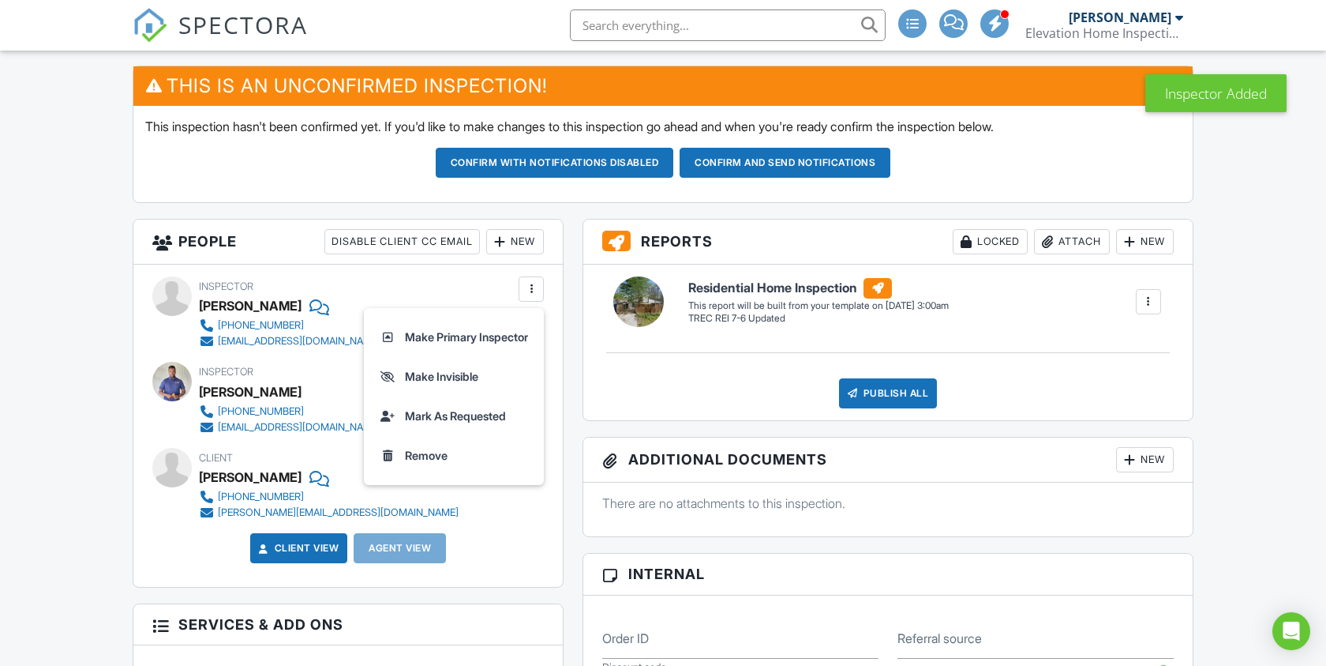
click at [532, 292] on div at bounding box center [531, 289] width 16 height 16
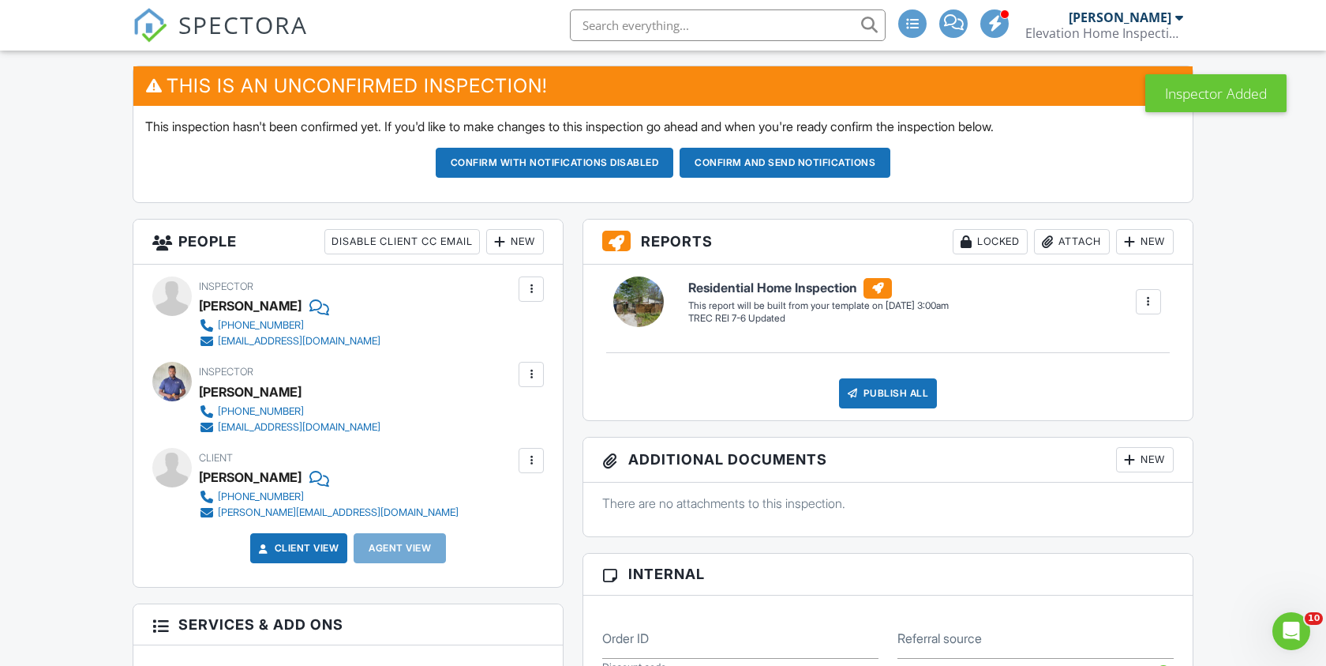
click at [532, 292] on div at bounding box center [531, 289] width 16 height 16
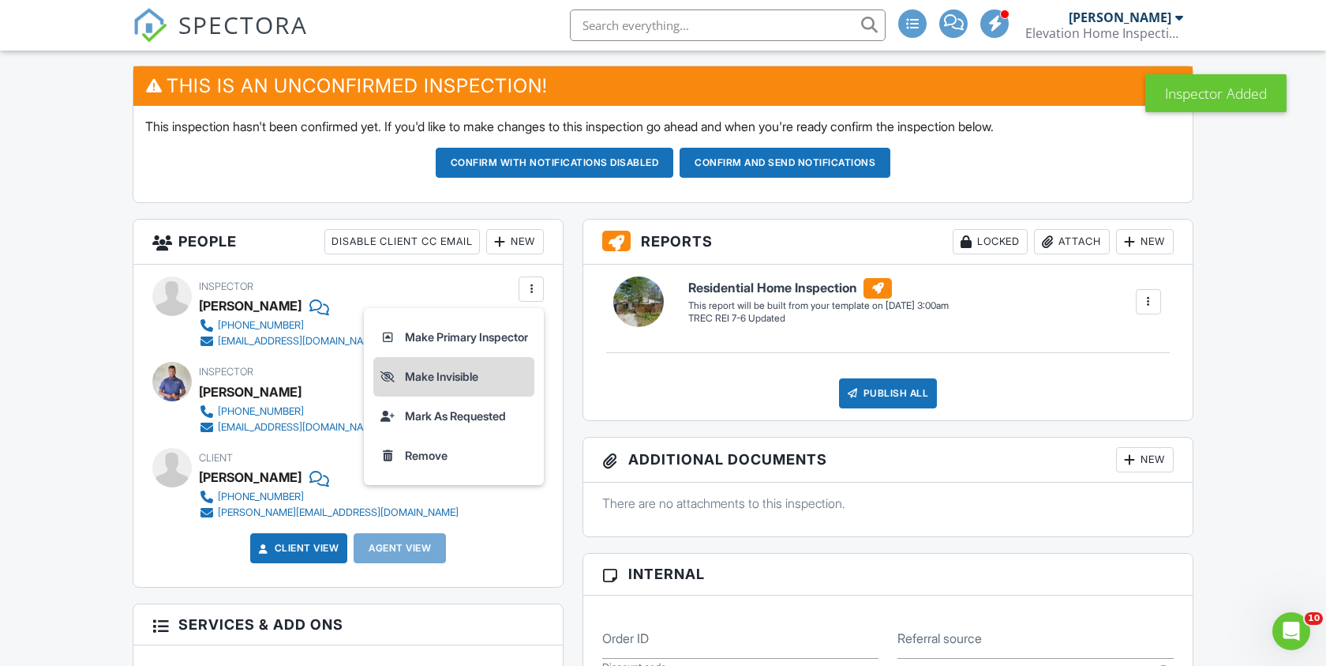
click at [492, 373] on li "Make Invisible" at bounding box center [453, 376] width 161 height 39
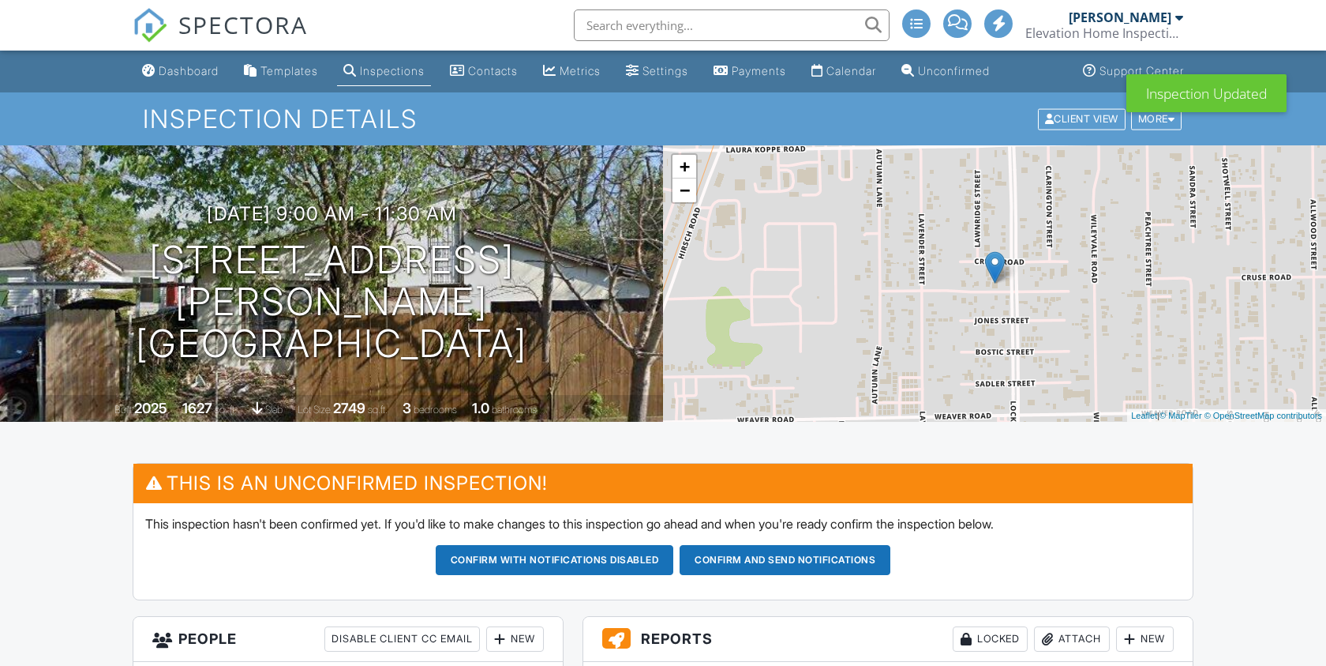
click at [674, 545] on button "Confirm and send notifications" at bounding box center [555, 560] width 238 height 30
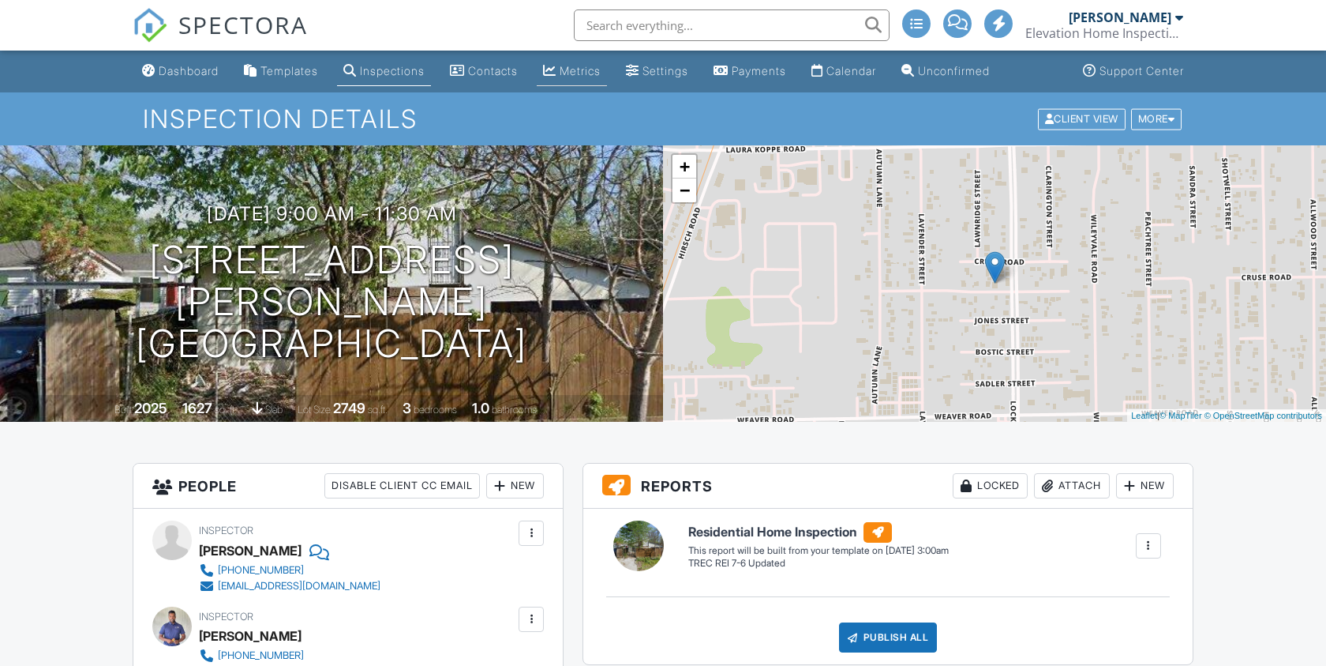
click at [601, 68] on div "Metrics" at bounding box center [580, 70] width 41 height 13
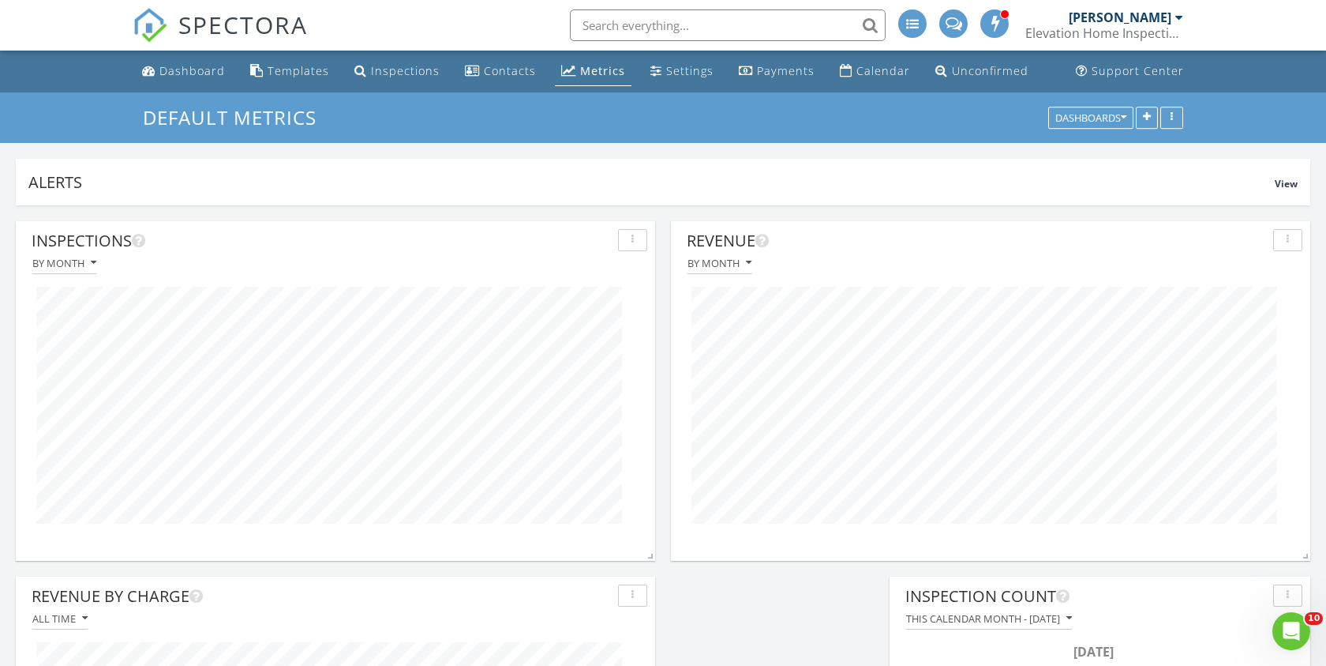
click at [222, 24] on span "SPECTORA" at bounding box center [242, 24] width 129 height 33
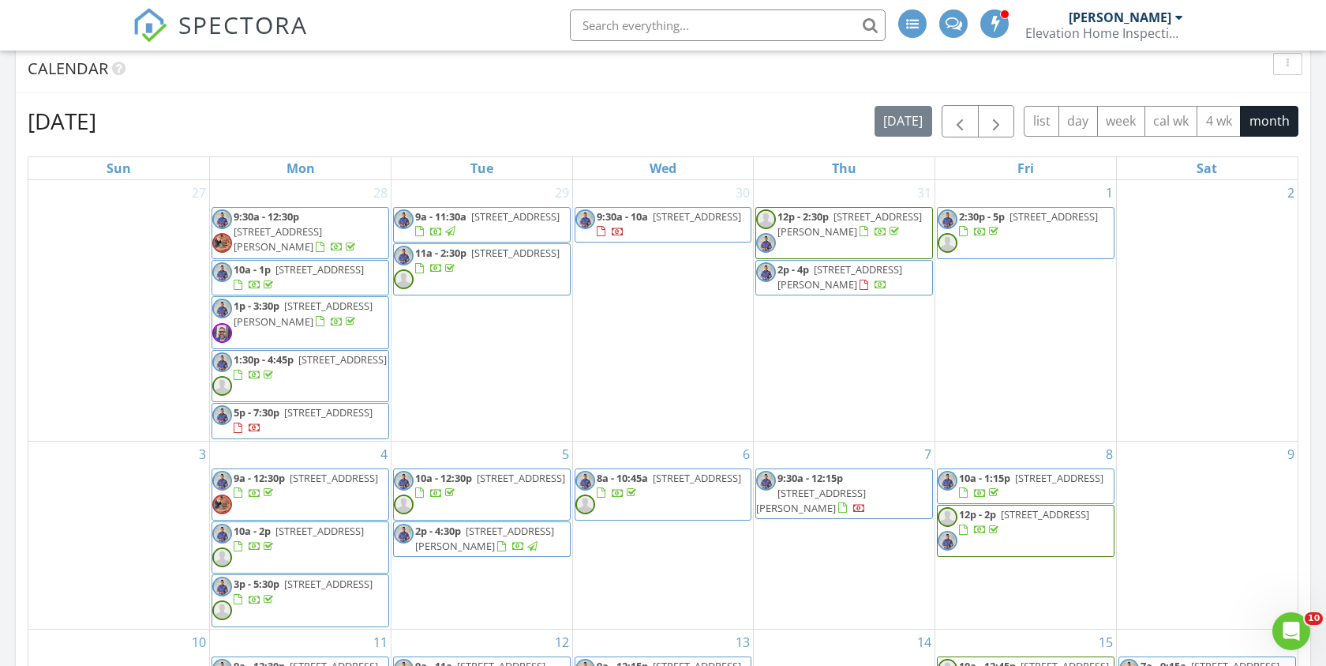
scroll to position [340, 421]
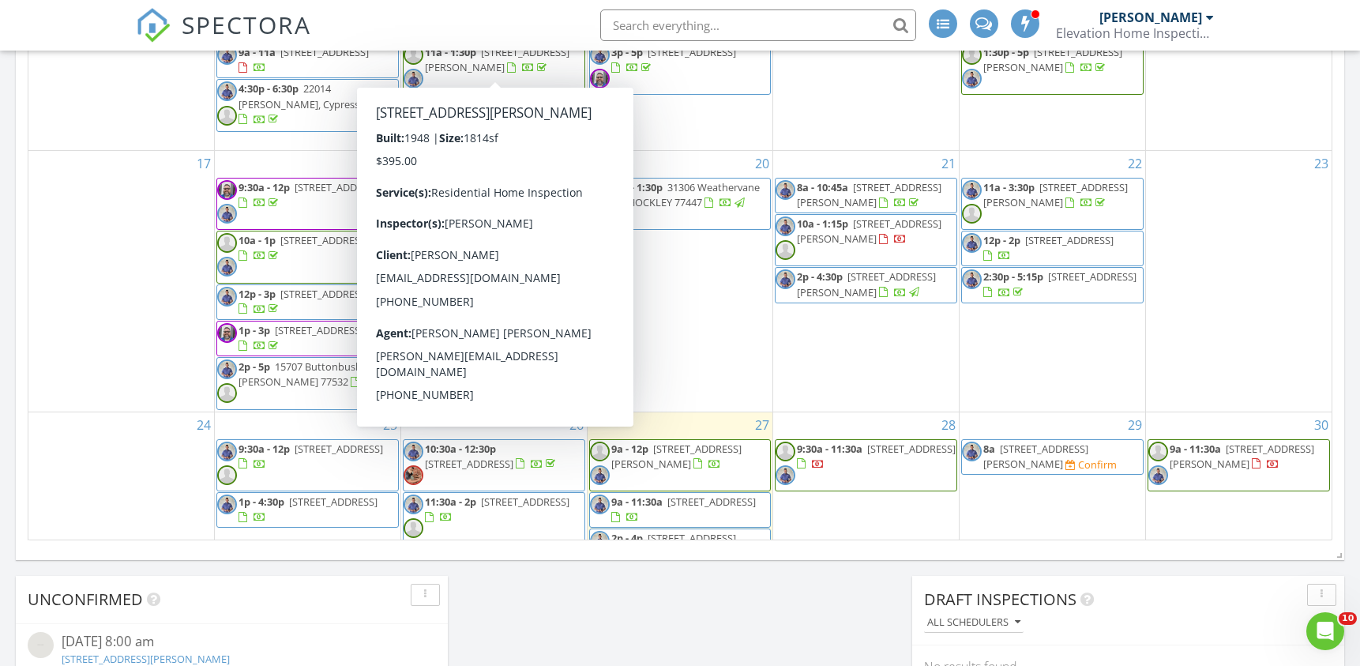
scroll to position [552, 0]
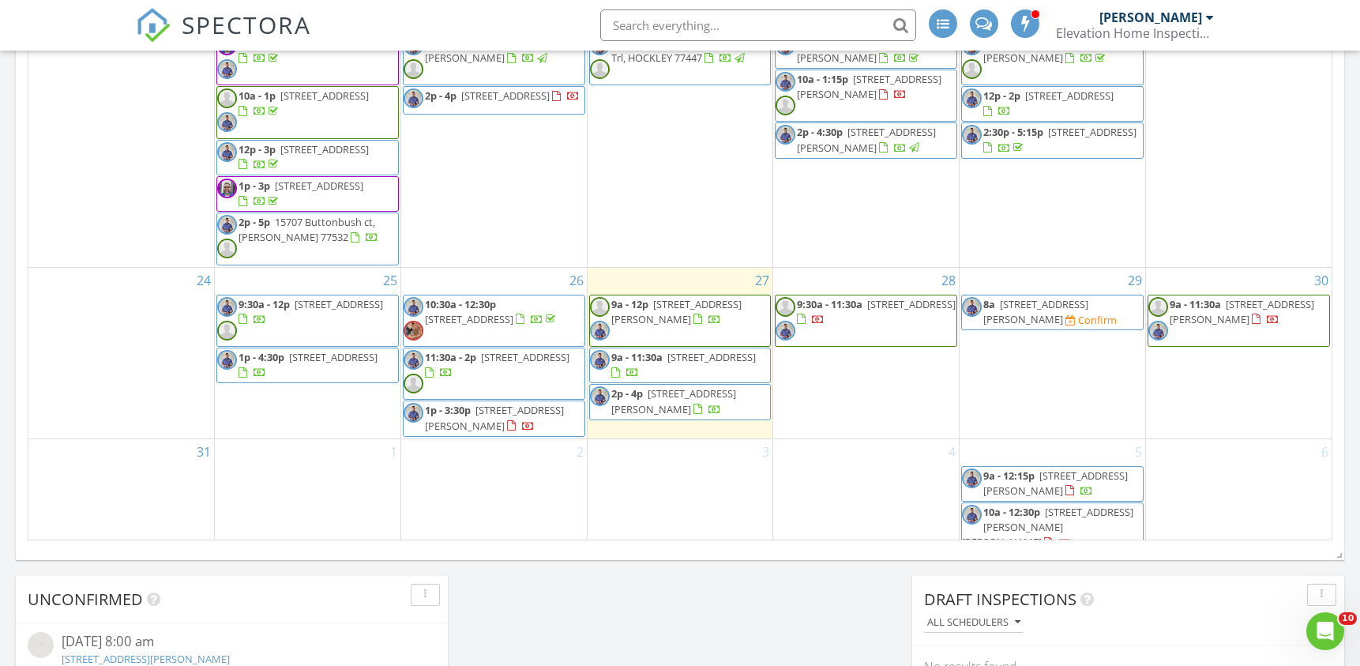
click at [675, 322] on span "9a - 12p 1943 Chart Dr, Crosby 77532" at bounding box center [680, 320] width 181 height 47
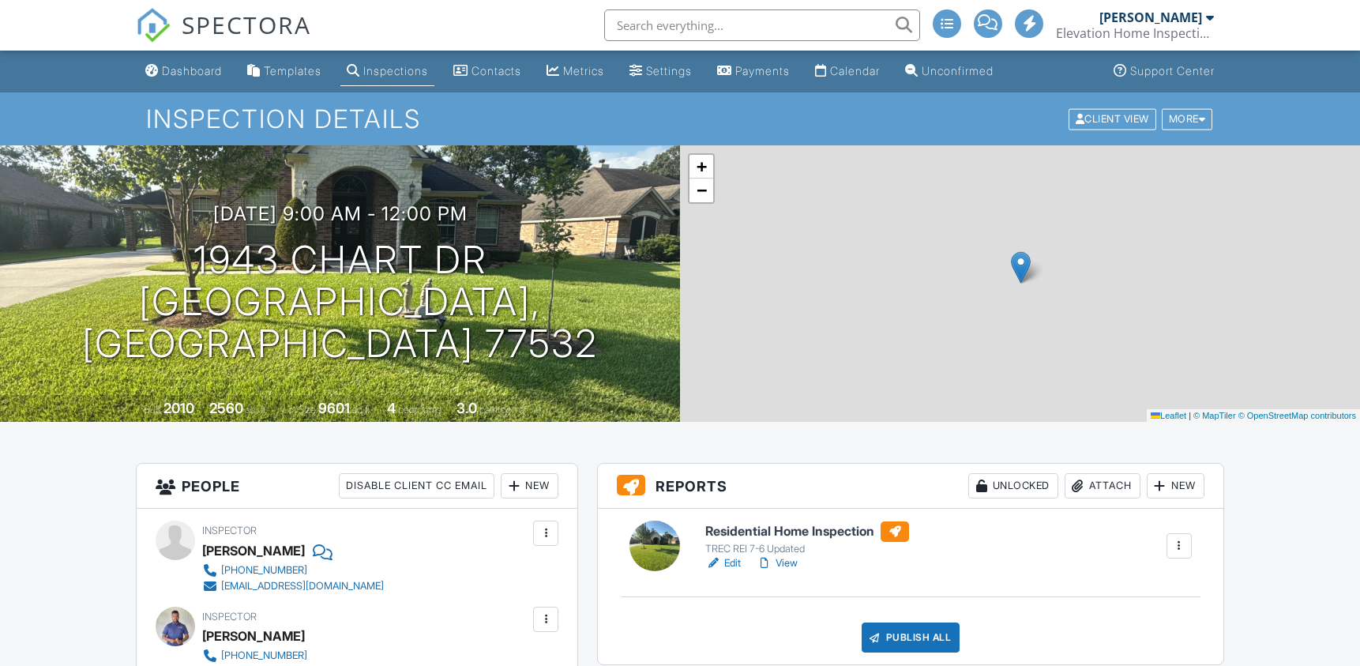
click at [793, 560] on link "View" at bounding box center [776, 563] width 41 height 16
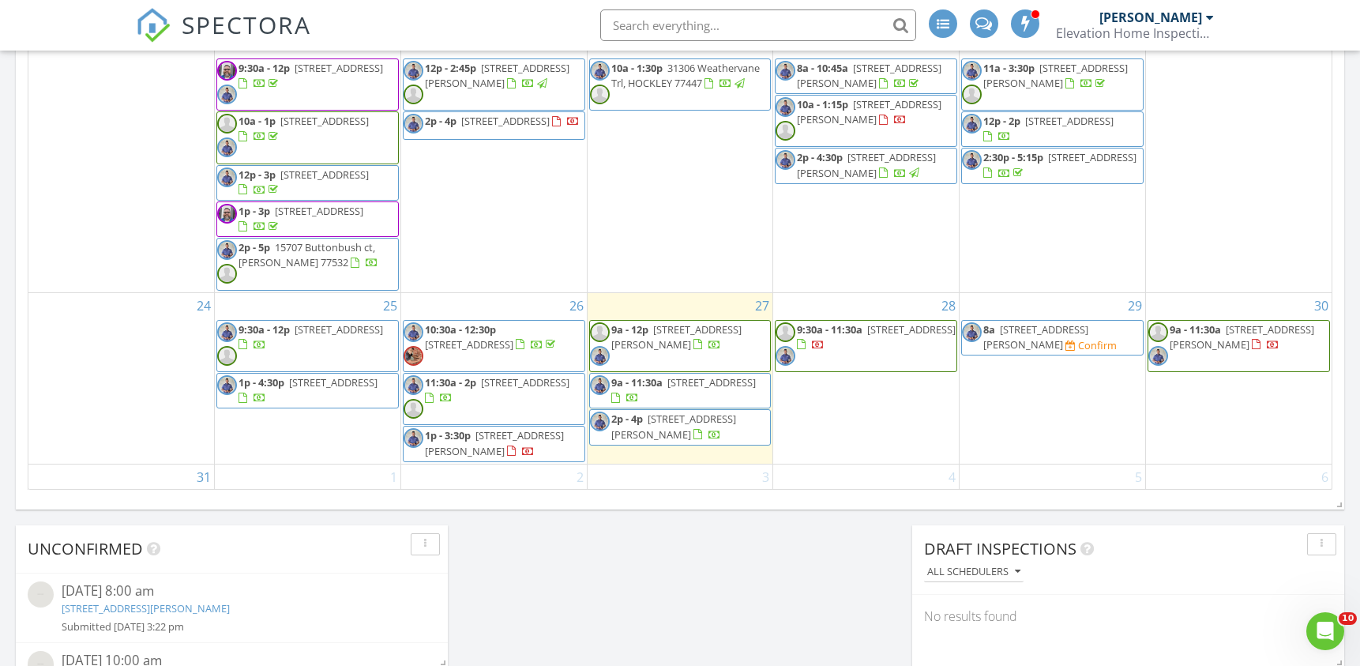
scroll to position [552, 0]
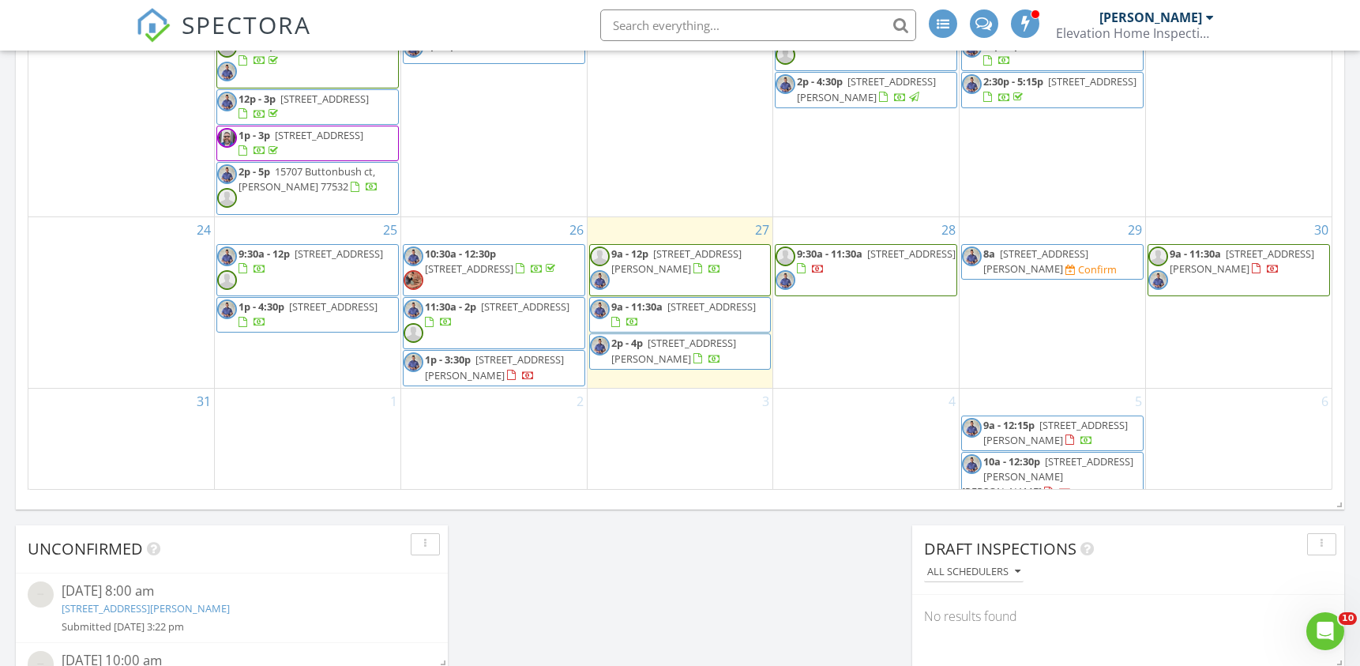
click at [700, 310] on span "10230 Red Orchid Dr, Houston 77016" at bounding box center [711, 306] width 88 height 14
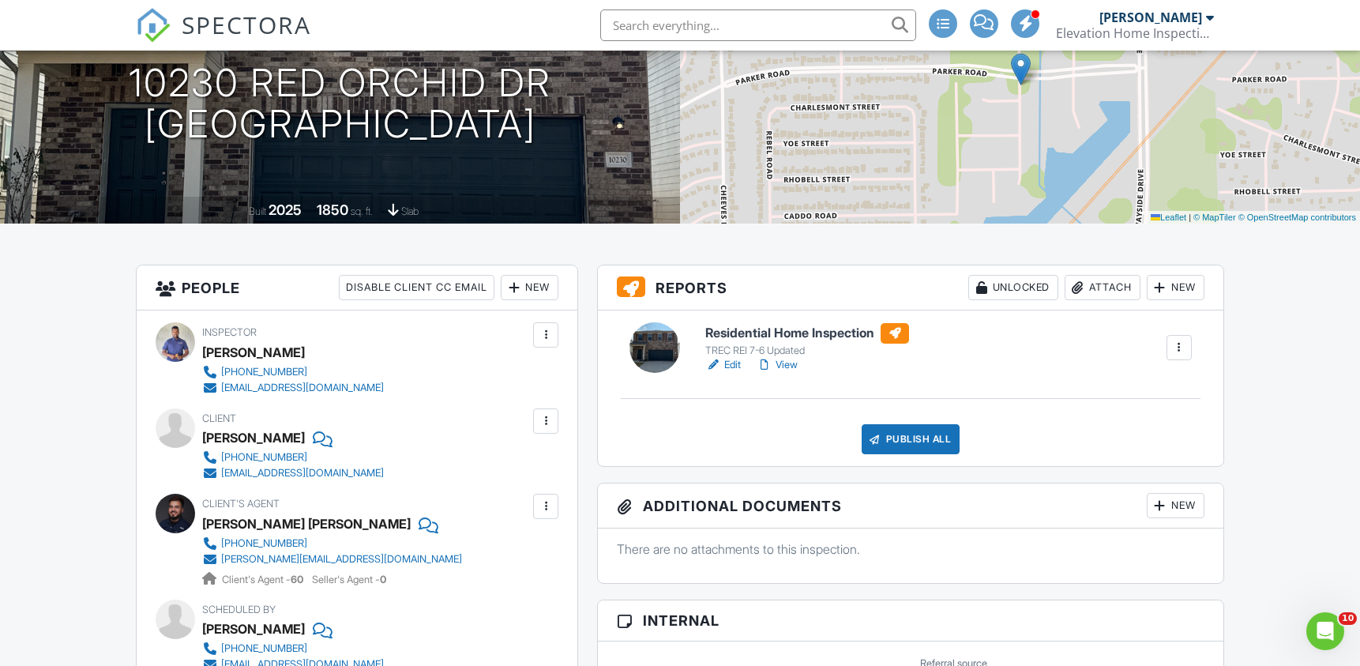
click at [789, 364] on link "View" at bounding box center [776, 365] width 41 height 16
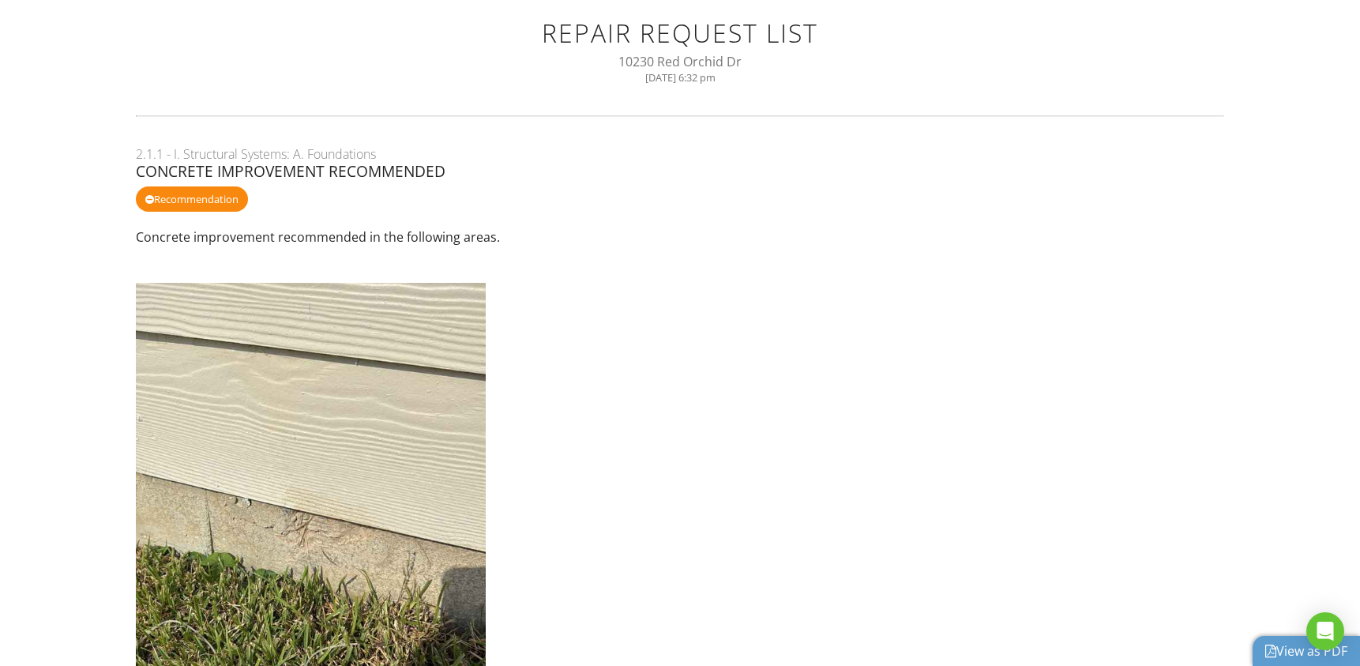
click at [701, 65] on div "10230 Red Orchid Dr" at bounding box center [680, 61] width 1050 height 17
copy div "10230 Red Orchid Dr"
click at [1285, 647] on link "View as PDF" at bounding box center [1306, 650] width 82 height 17
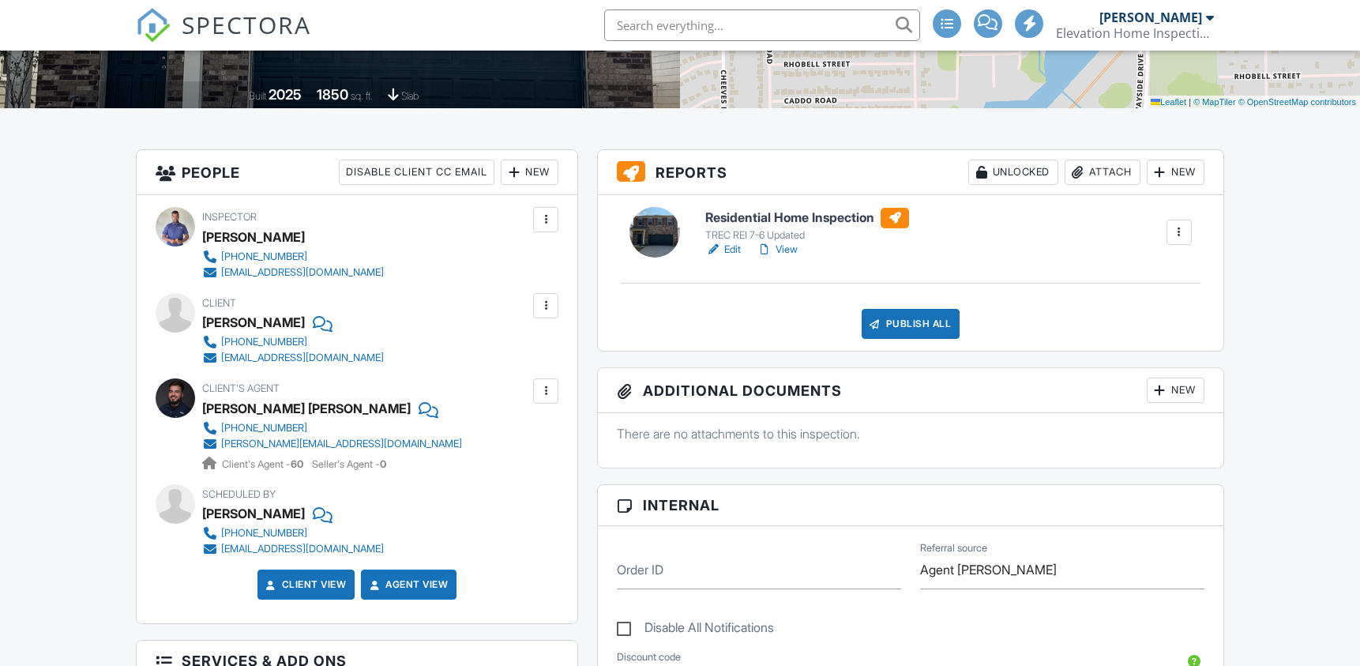
scroll to position [313, 0]
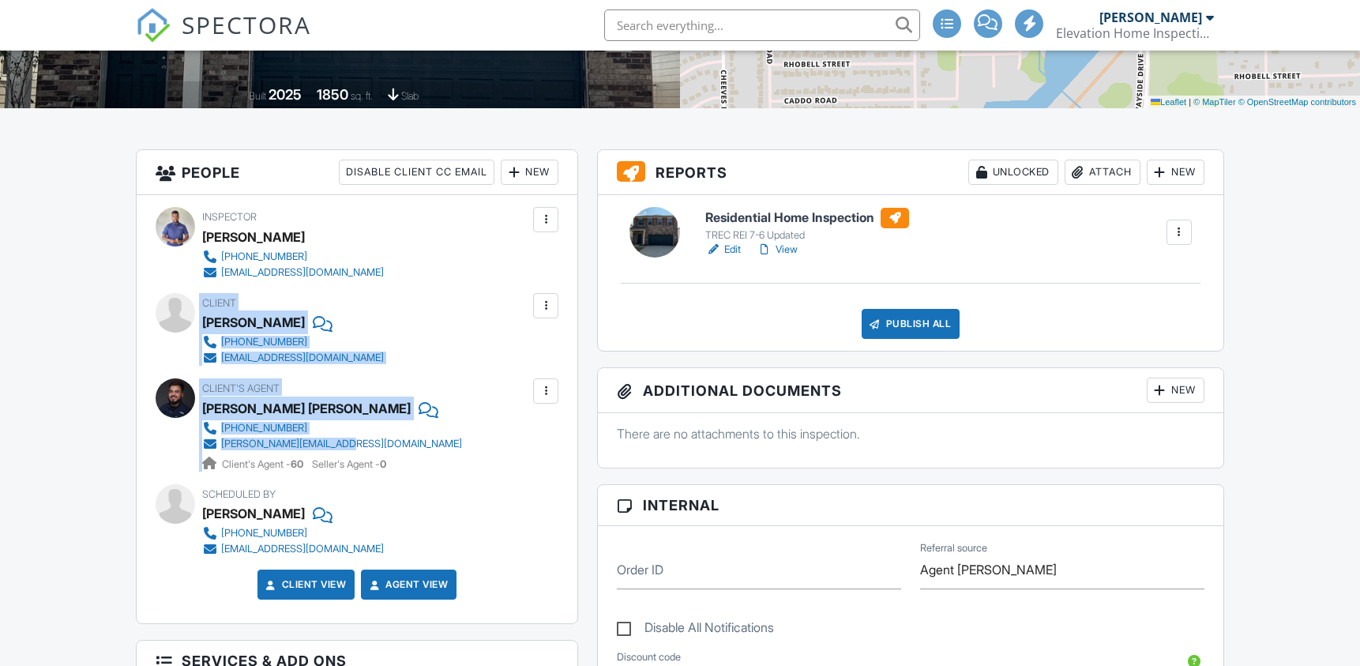
drag, startPoint x: 322, startPoint y: 439, endPoint x: 351, endPoint y: 451, distance: 30.8
click at [351, 451] on div "Inspector [PERSON_NAME] [PHONE_NUMBER] [EMAIL_ADDRESS][DOMAIN_NAME] Make Invisi…" at bounding box center [357, 409] width 441 height 428
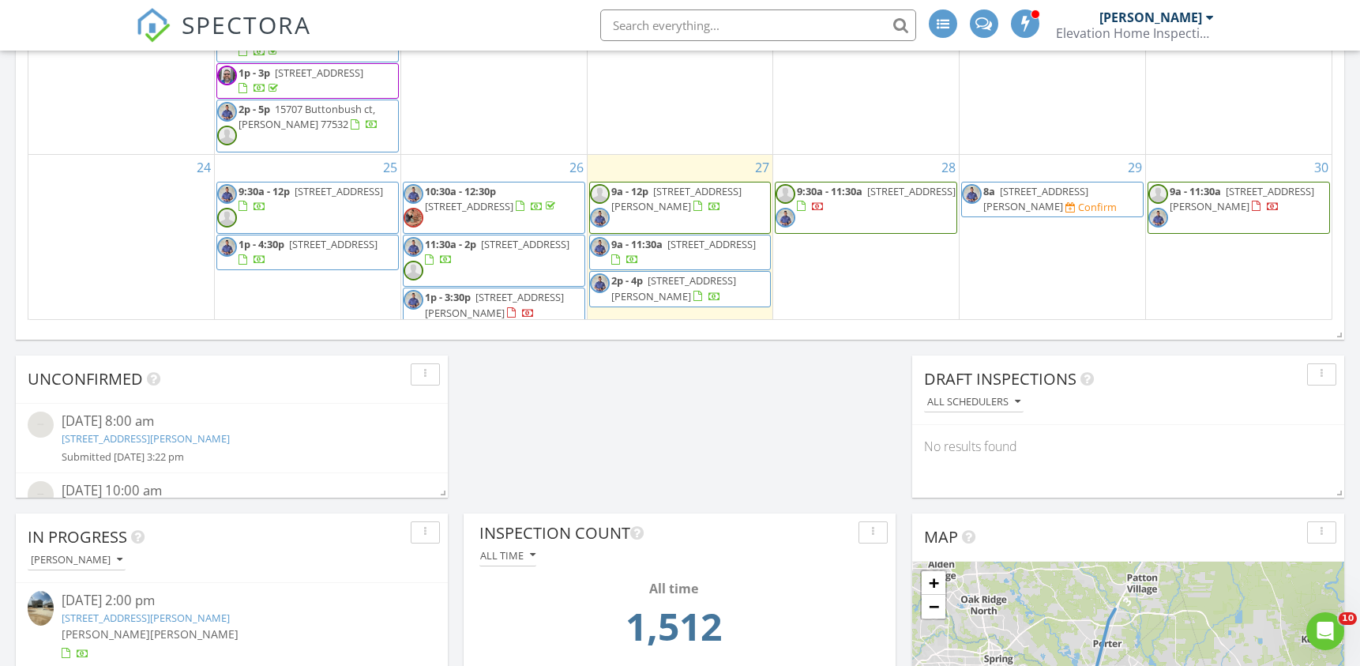
scroll to position [446, 0]
click at [690, 191] on span "1943 Chart Dr, Crosby 77532" at bounding box center [676, 196] width 130 height 29
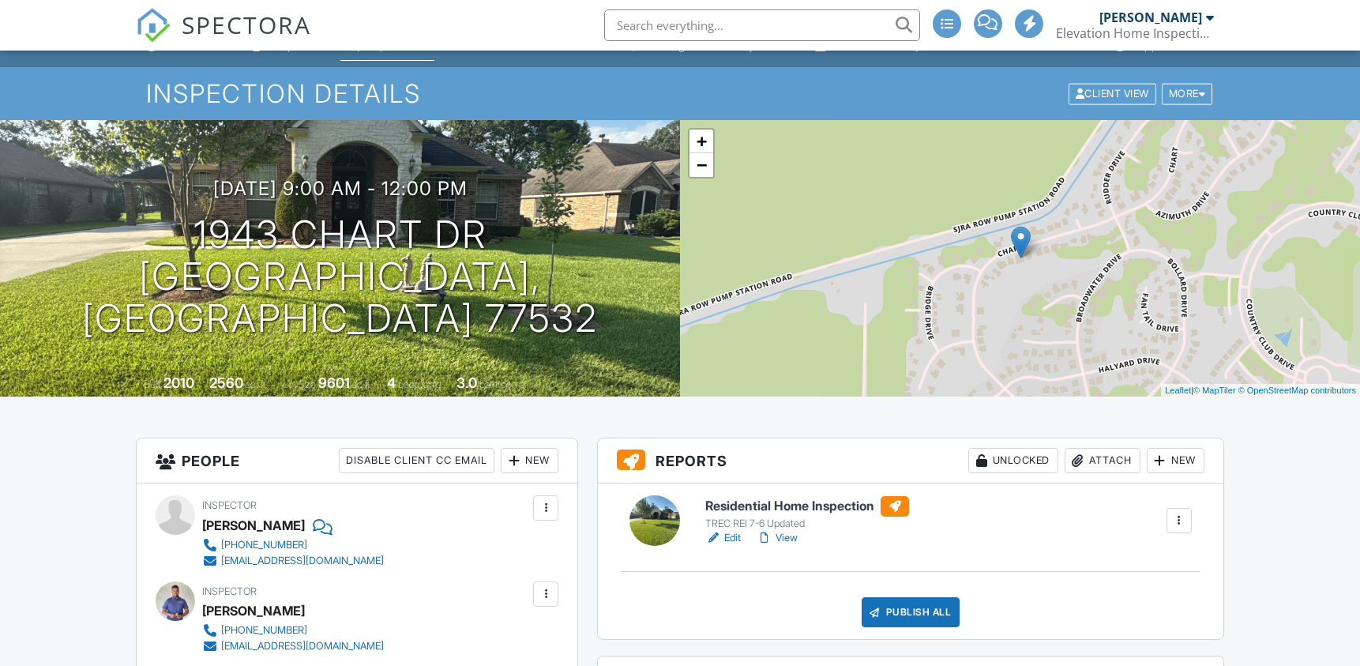
click at [797, 538] on link "View" at bounding box center [776, 538] width 41 height 16
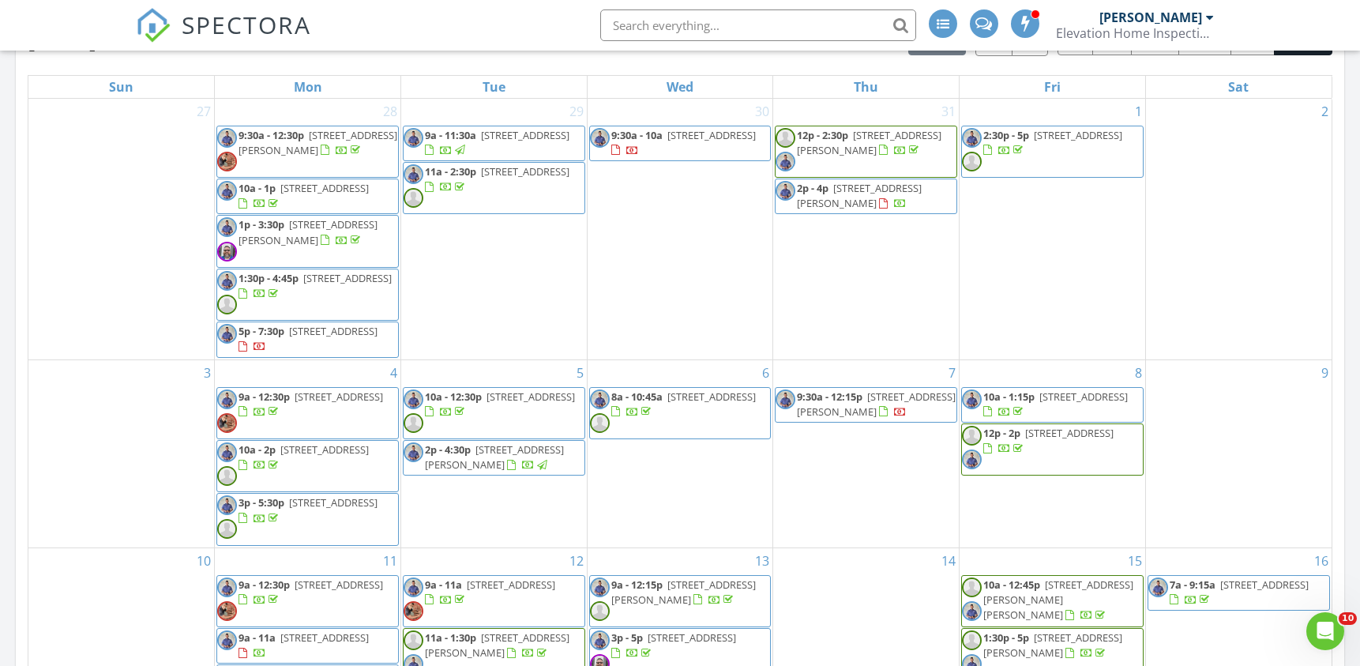
scroll to position [552, 0]
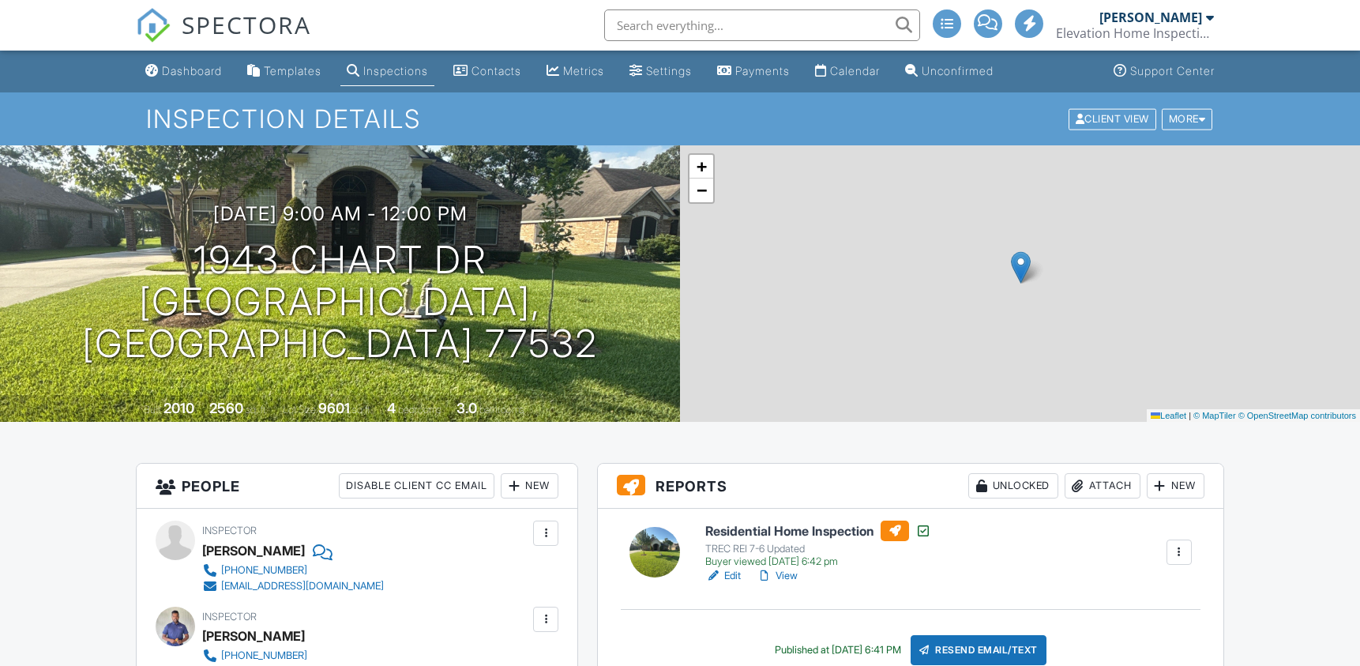
scroll to position [328, 0]
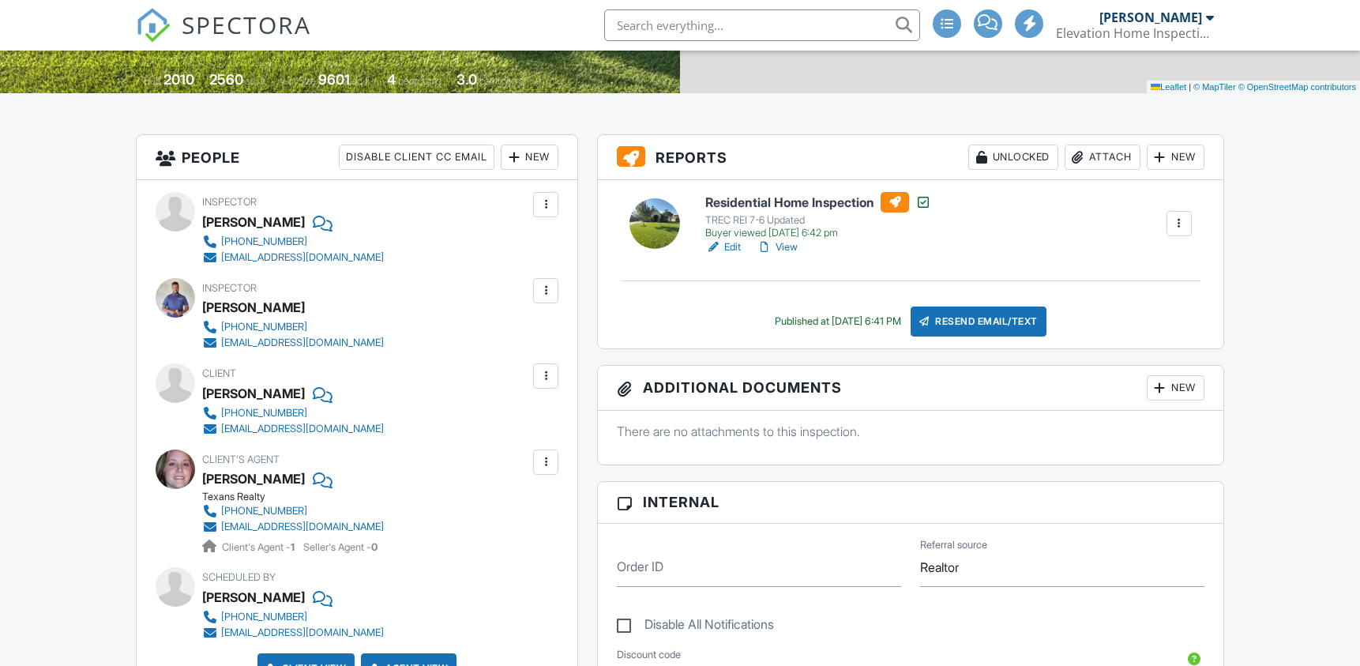
click at [546, 203] on div at bounding box center [546, 205] width 16 height 16
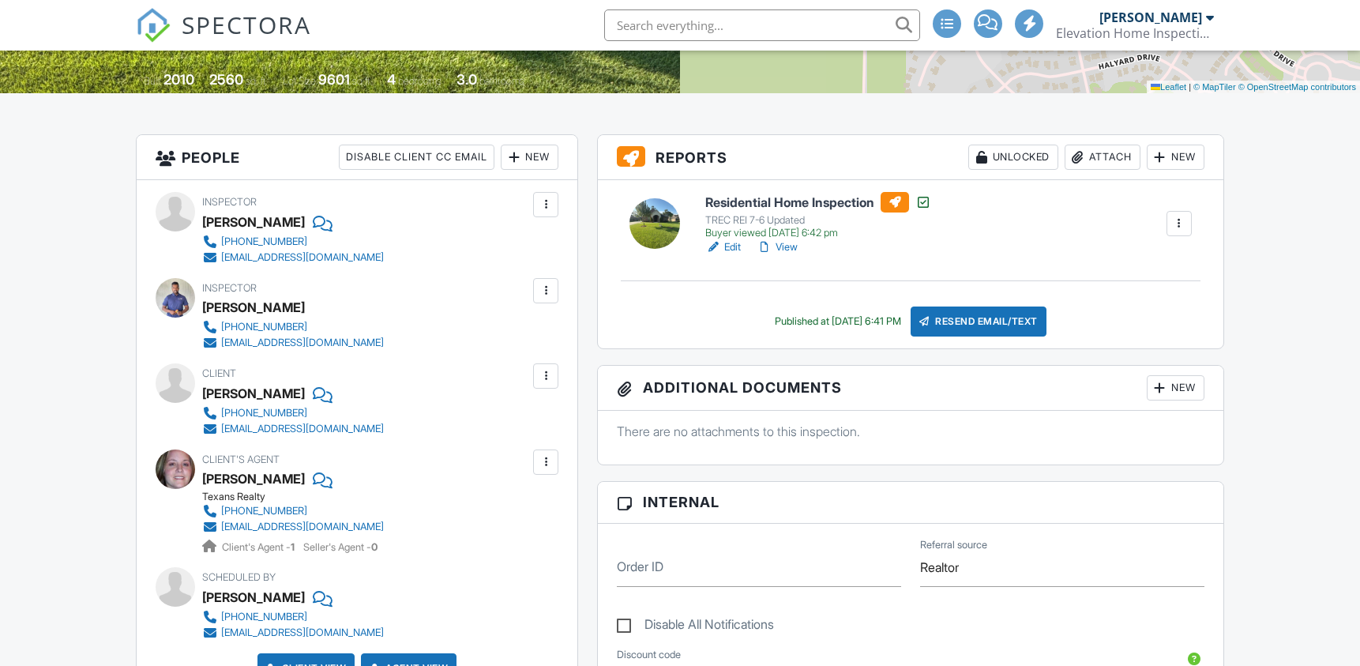
click at [547, 209] on div at bounding box center [546, 205] width 16 height 16
click at [546, 212] on div at bounding box center [546, 205] width 16 height 16
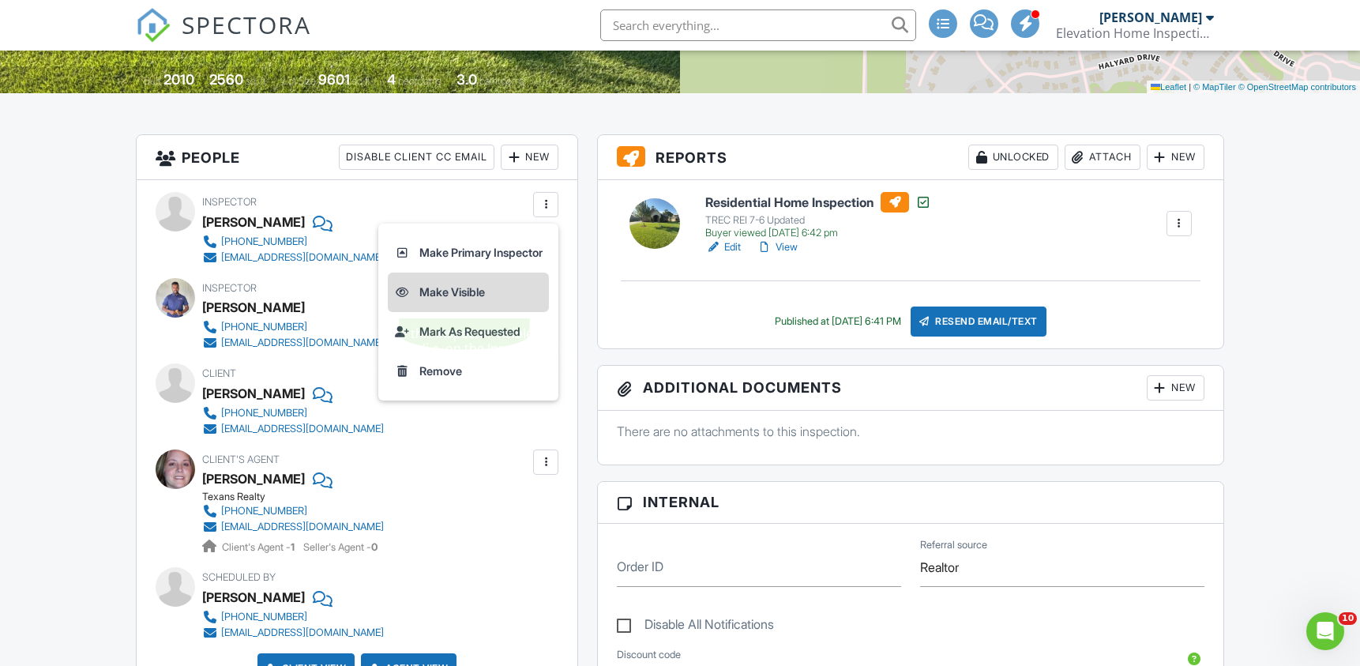
click at [505, 295] on li "Make Visible" at bounding box center [468, 291] width 161 height 39
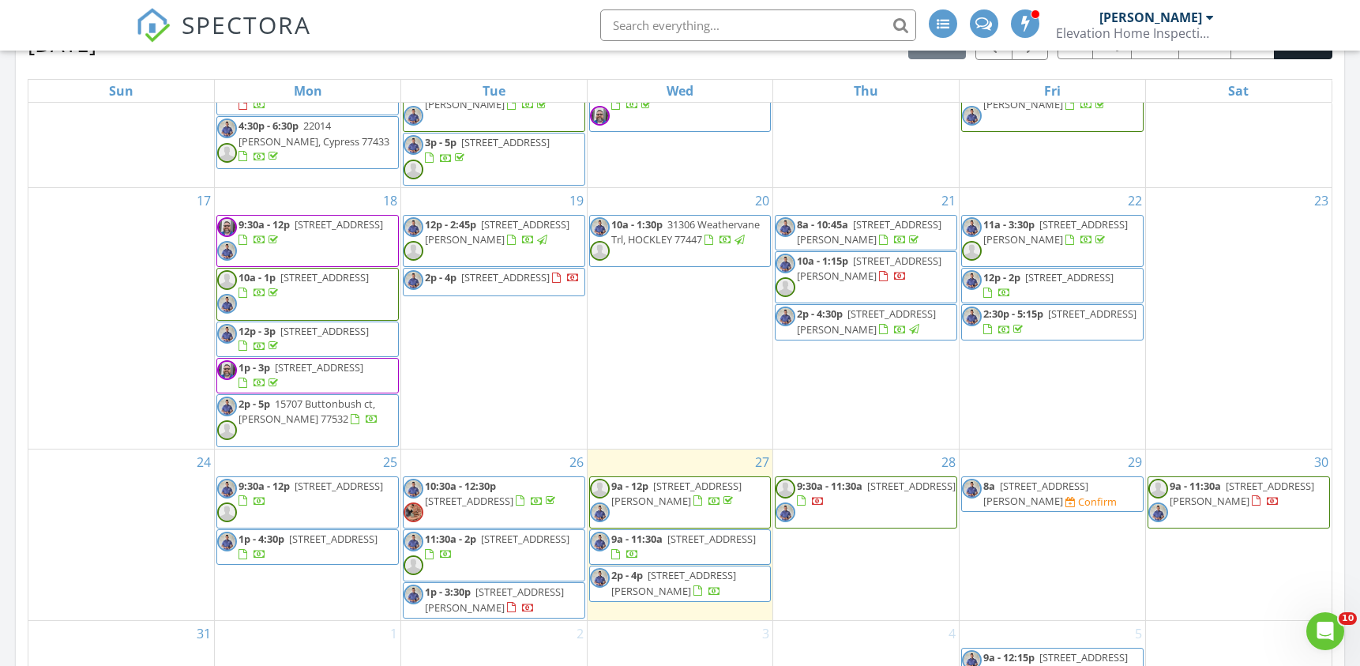
scroll to position [970, 0]
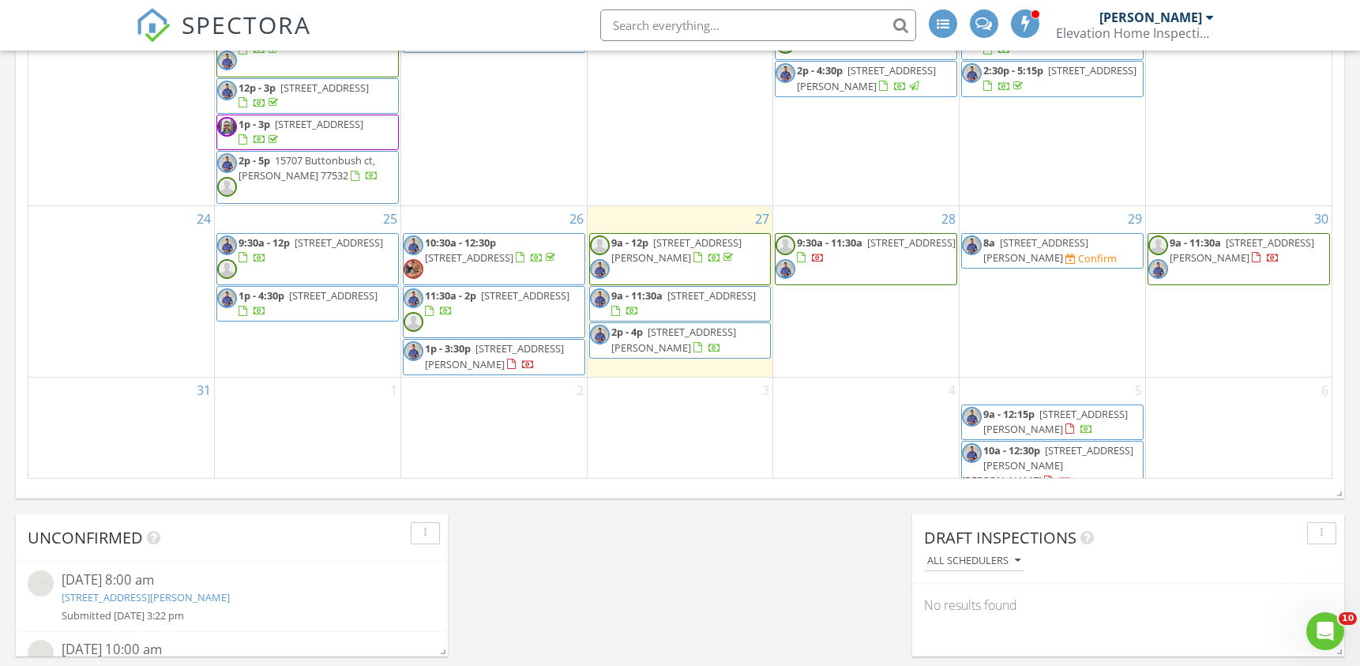
click at [667, 302] on span "10230 Red Orchid Dr, Houston 77016" at bounding box center [711, 295] width 88 height 14
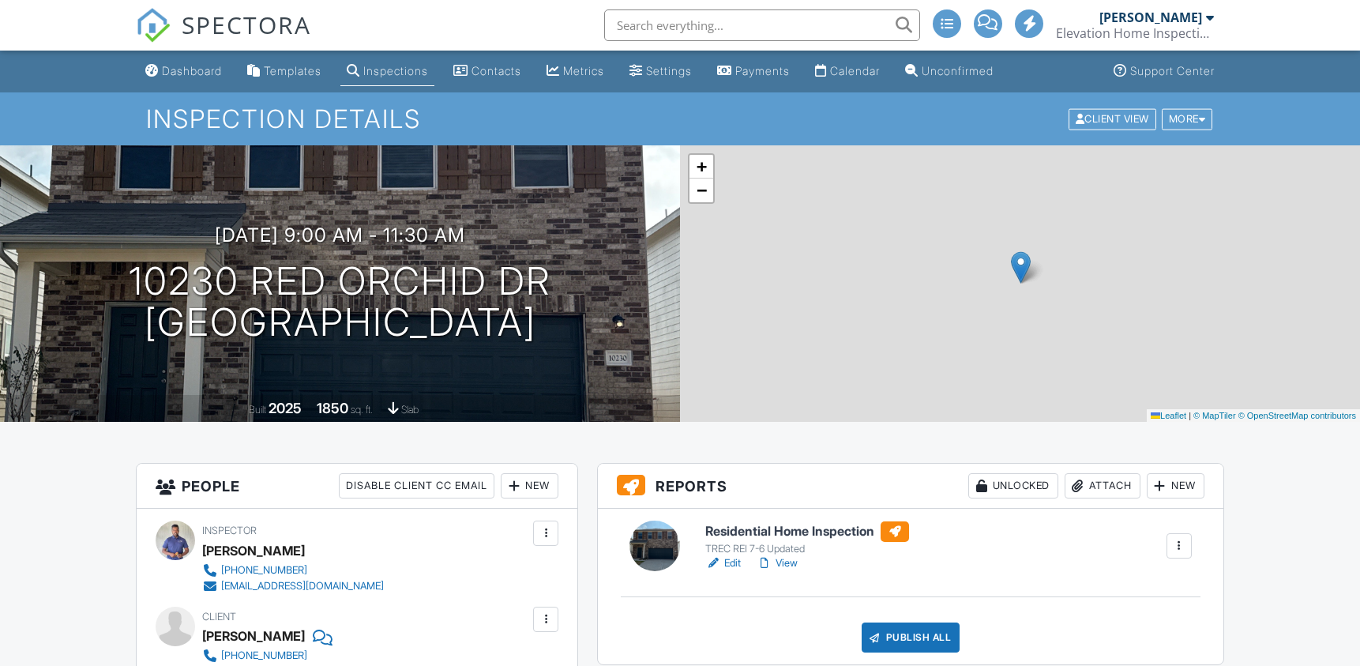
scroll to position [249, 0]
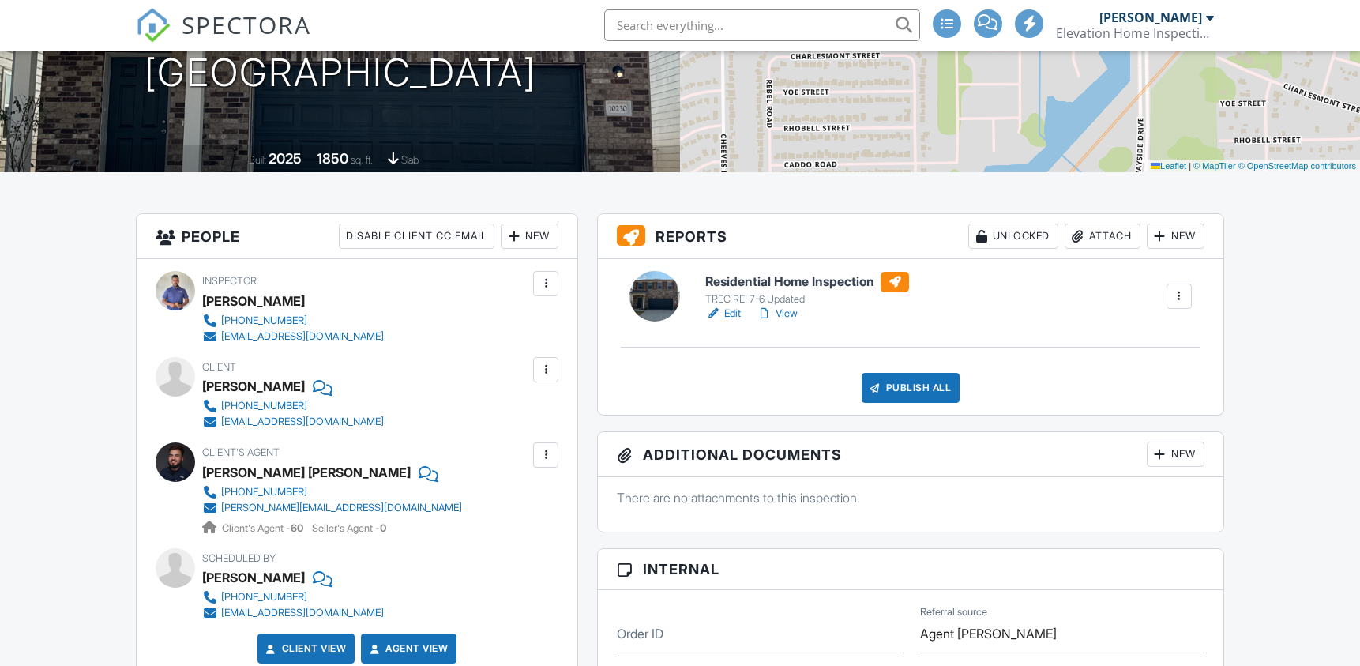
click at [921, 390] on div "Publish All" at bounding box center [910, 388] width 99 height 30
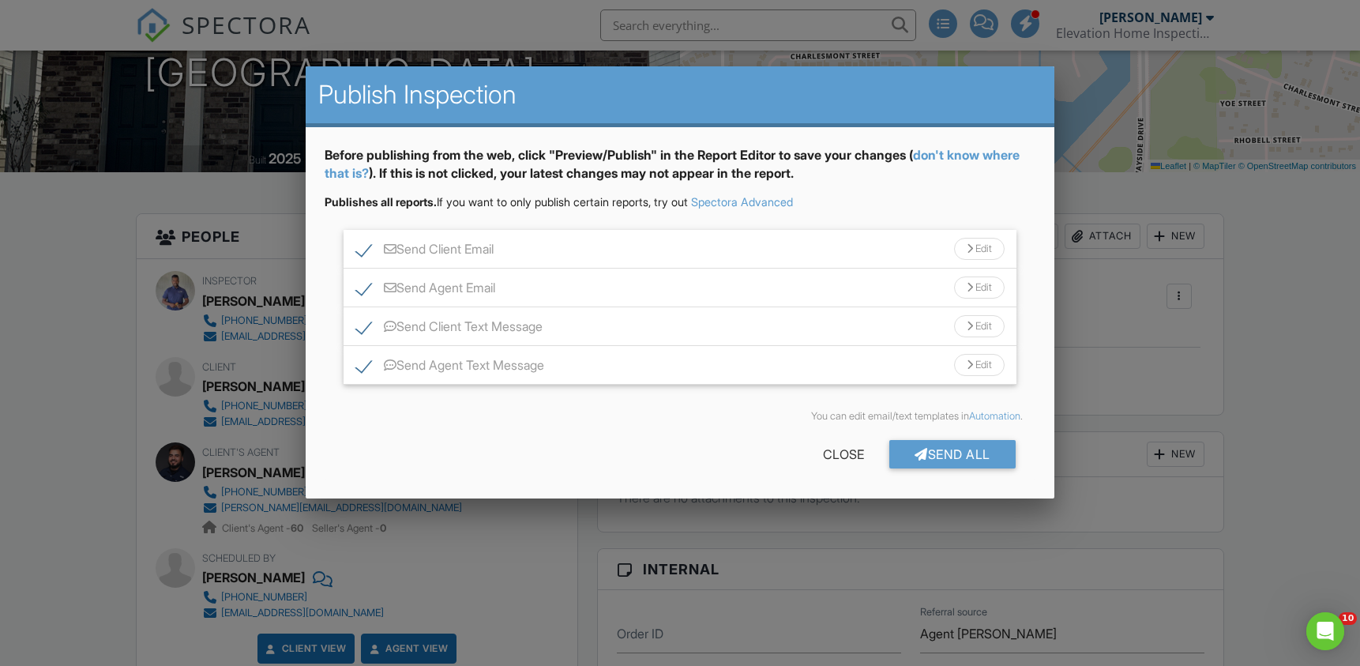
scroll to position [0, 0]
click at [979, 467] on div "Send All" at bounding box center [952, 454] width 126 height 28
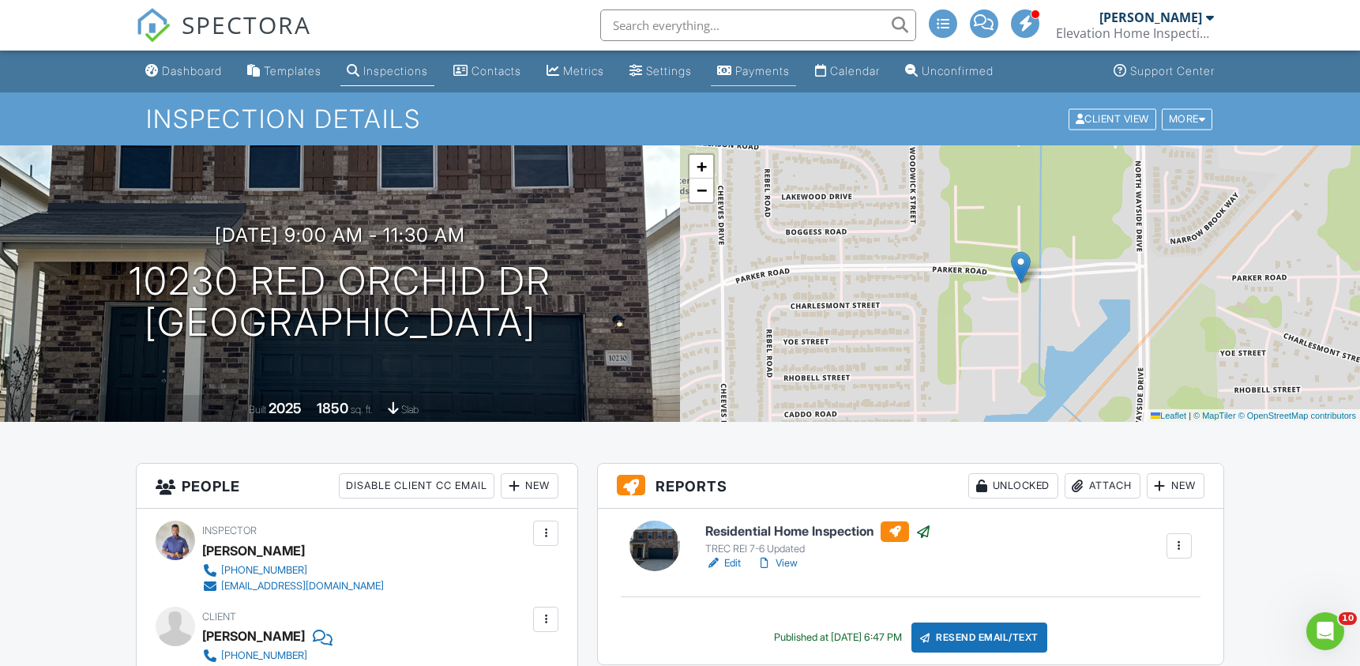
click at [790, 76] on div "Payments" at bounding box center [762, 70] width 54 height 13
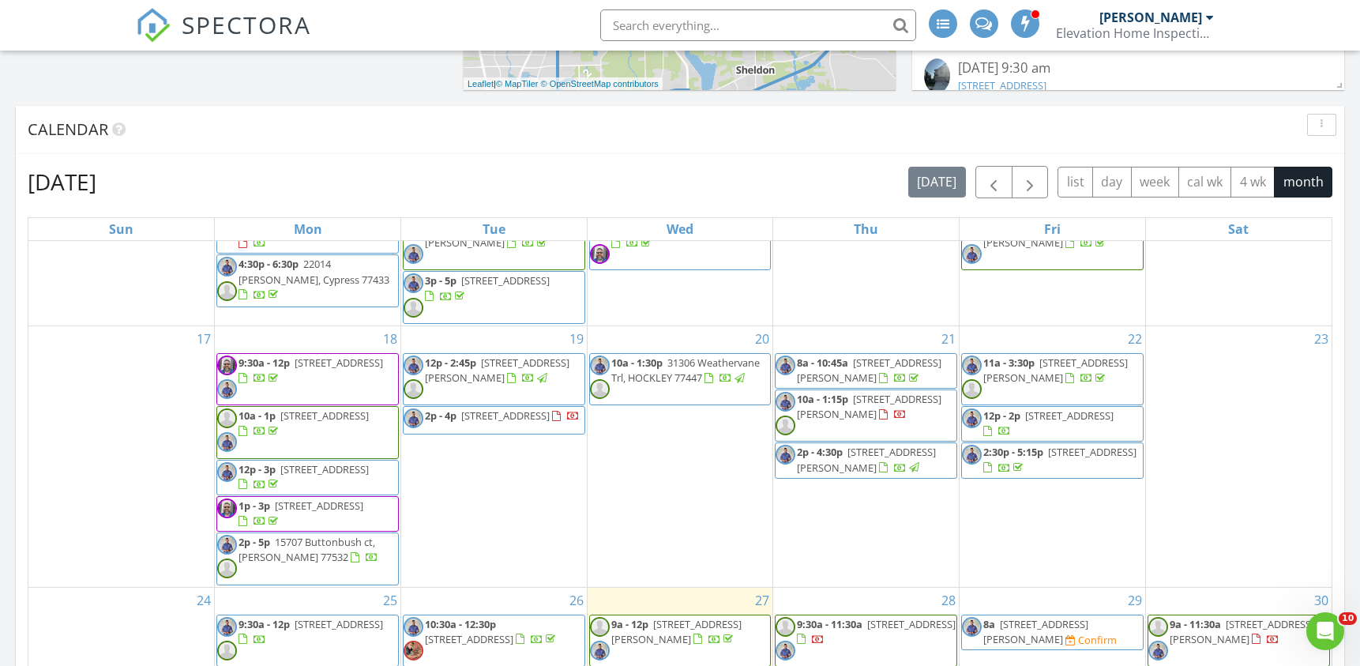
scroll to position [619, 0]
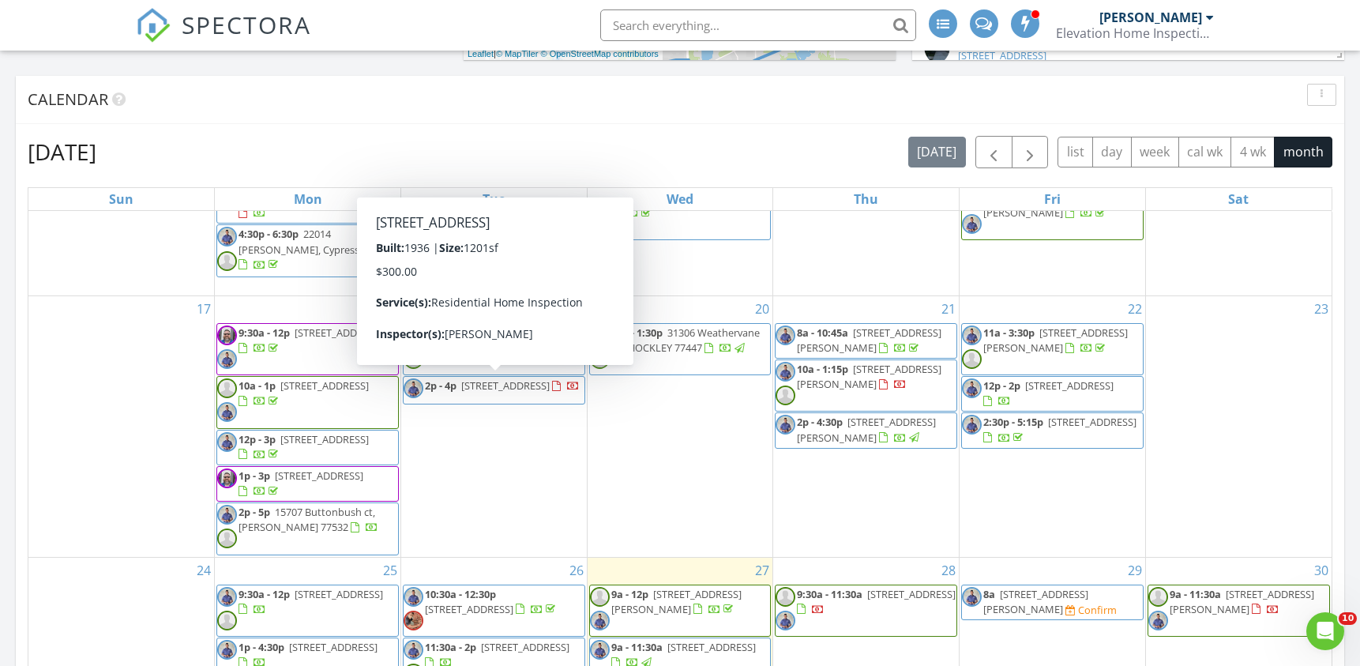
click at [490, 389] on span "7636 Broadview Dr, Houston 77061" at bounding box center [505, 385] width 88 height 14
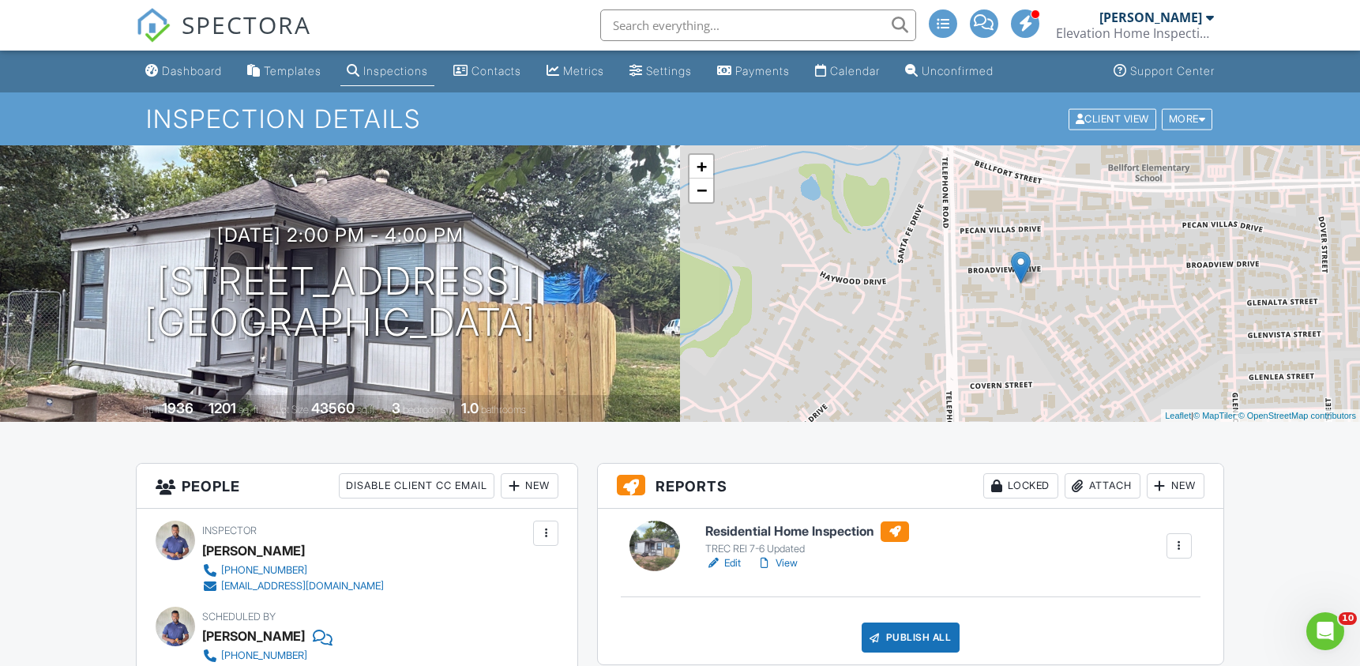
click at [214, 32] on span "SPECTORA" at bounding box center [246, 24] width 129 height 33
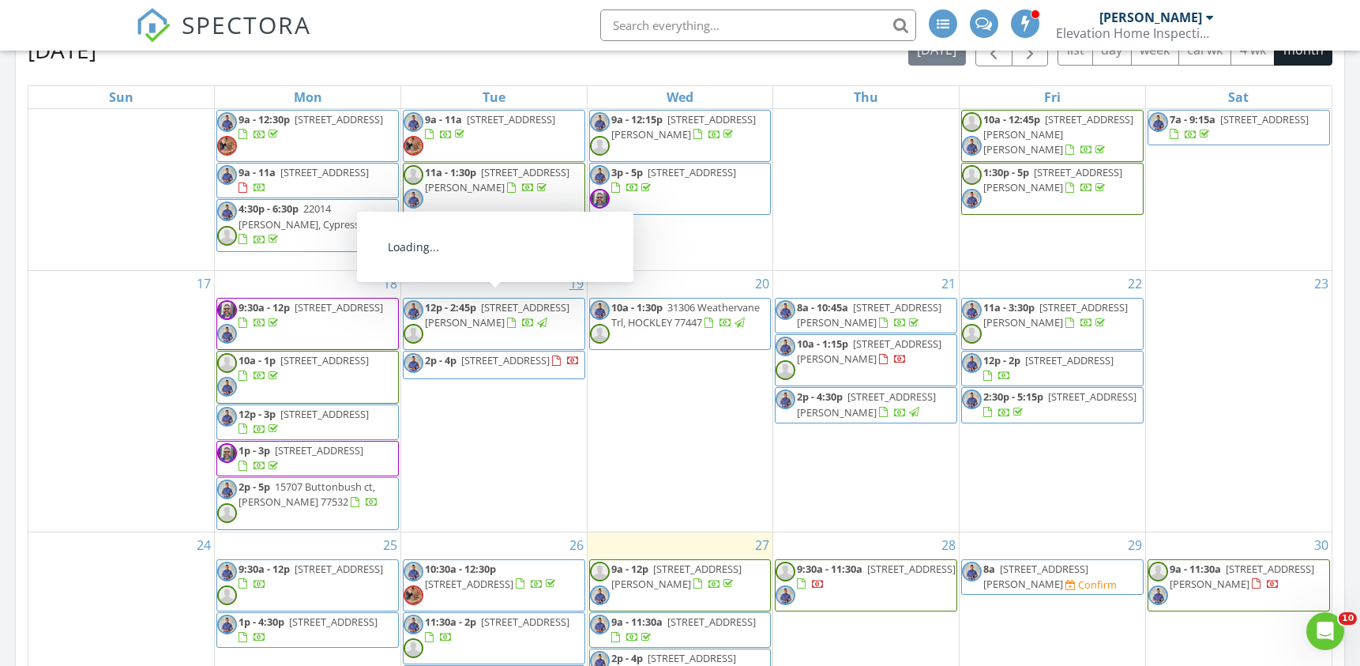
scroll to position [552, 0]
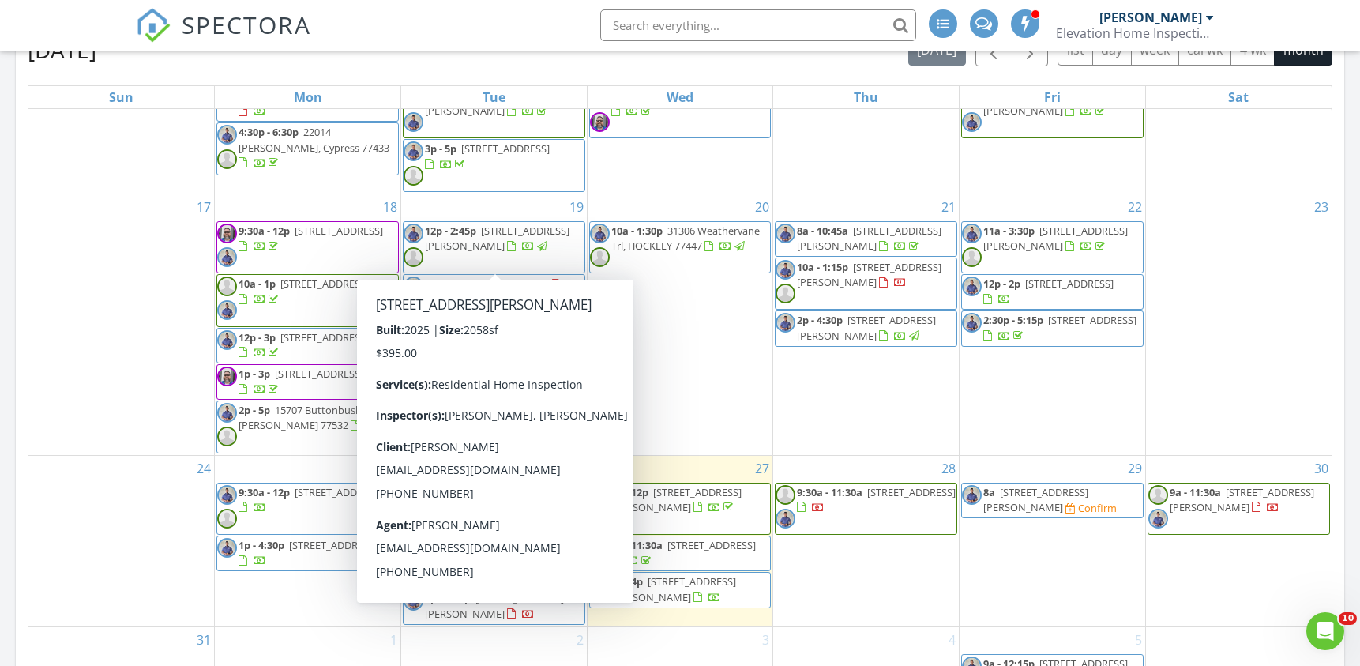
click at [700, 351] on div "20 10a - 1:30p 31306 Weathervane Trl, HOCKLEY 77447" at bounding box center [680, 324] width 186 height 261
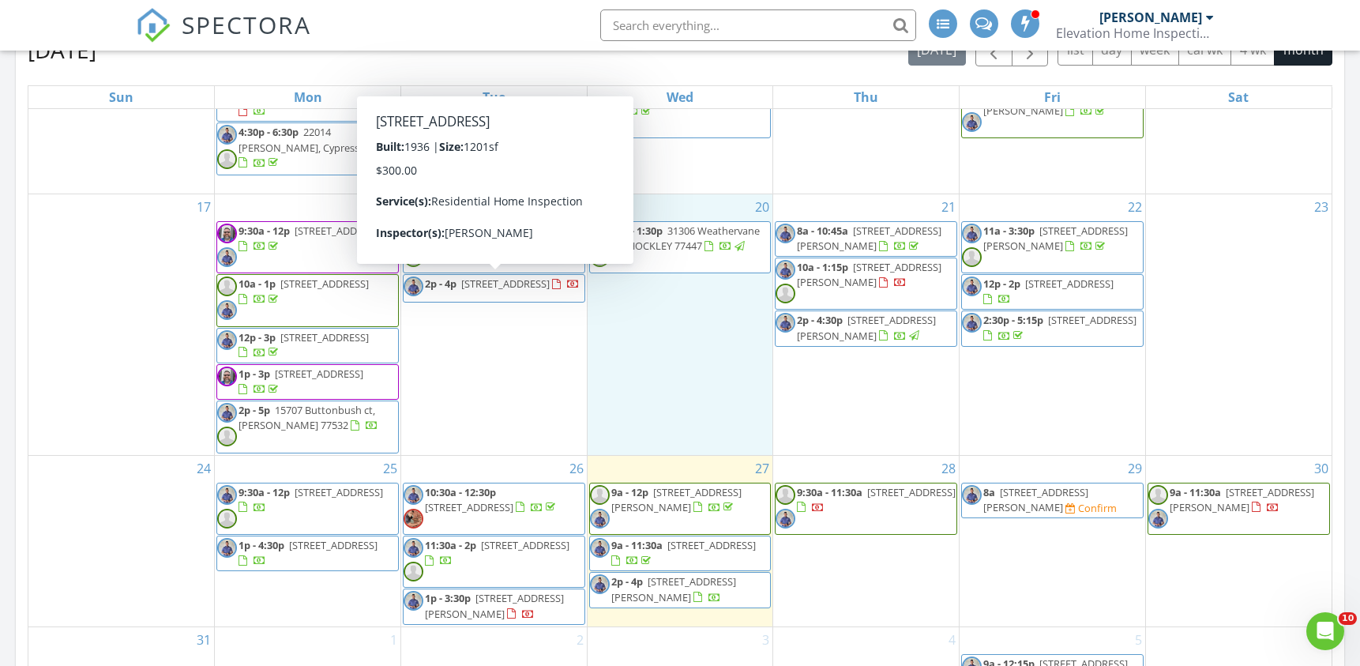
click at [543, 293] on span "2p - 4p 7636 Broadview Dr, Houston 77061" at bounding box center [491, 288] width 176 height 24
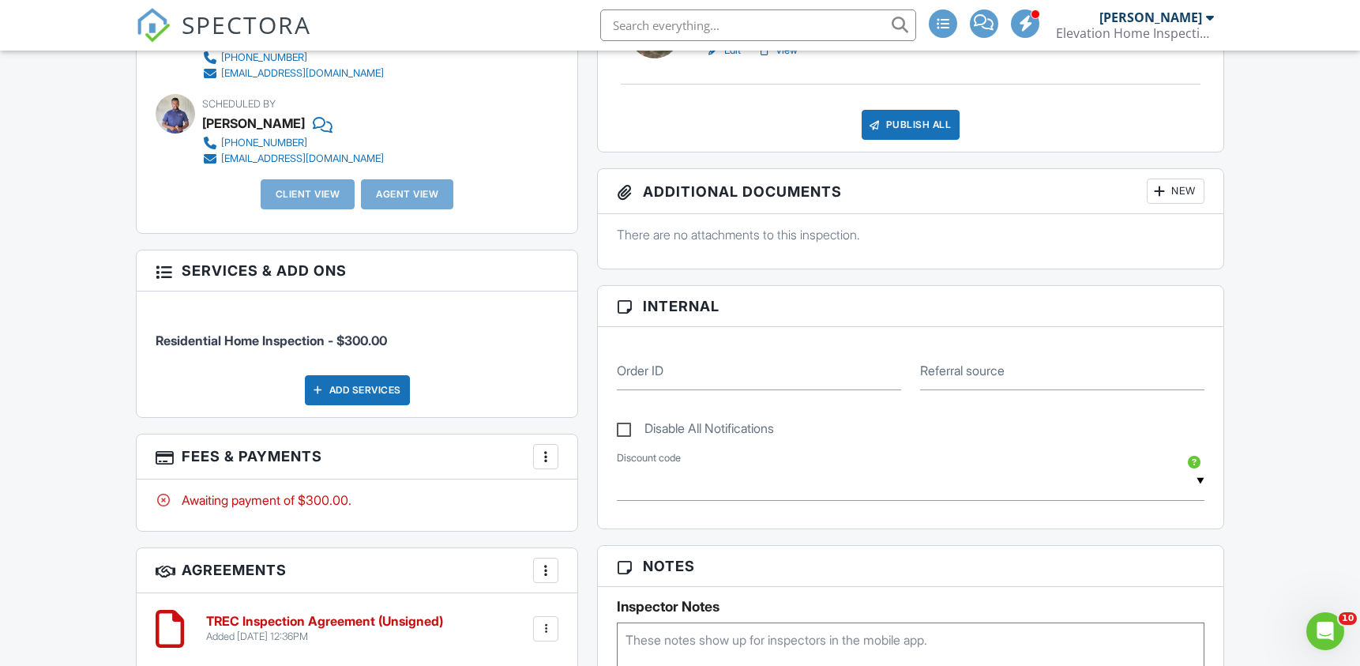
click at [542, 450] on div "More" at bounding box center [545, 456] width 25 height 25
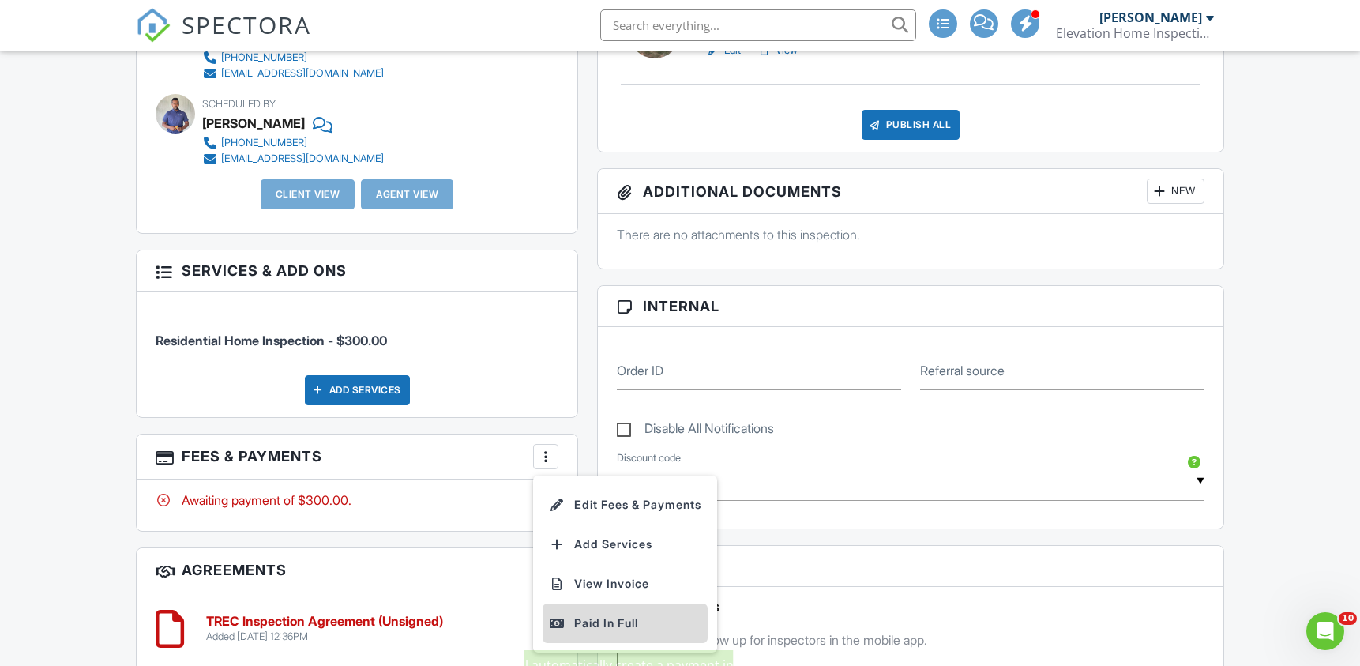
click at [701, 621] on div "Paid In Full" at bounding box center [625, 622] width 152 height 19
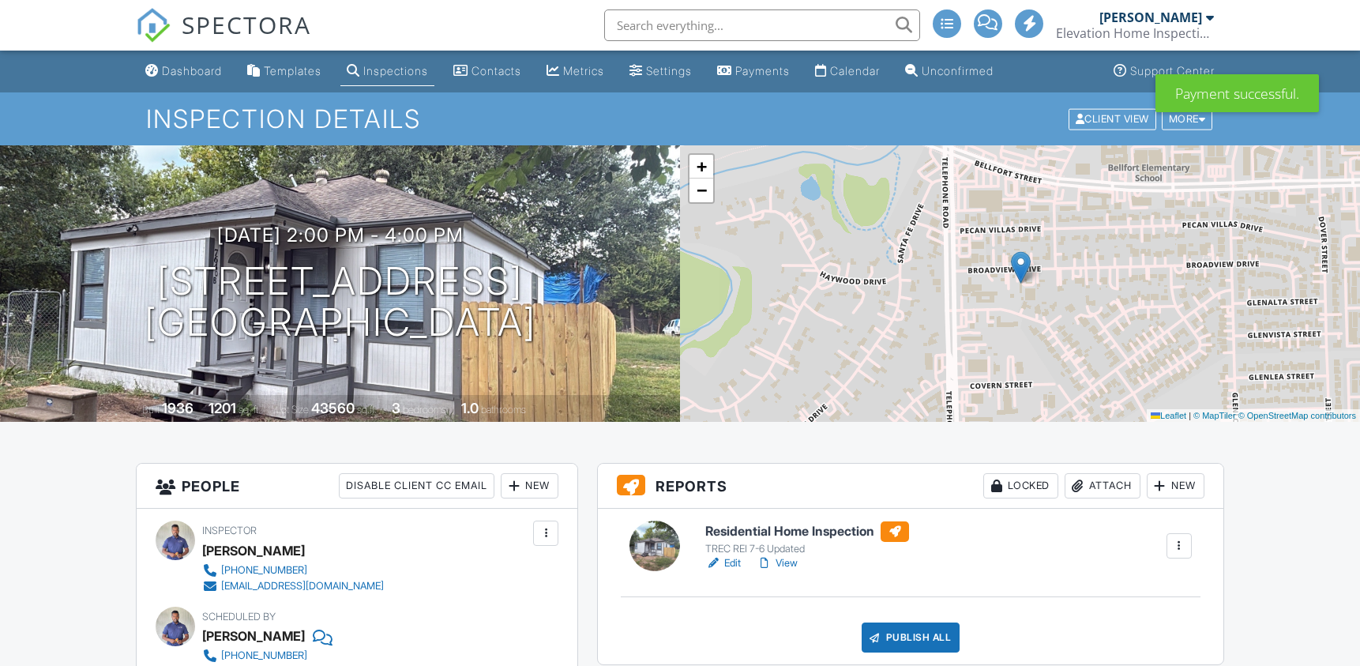
click at [244, 25] on span "SPECTORA" at bounding box center [246, 24] width 129 height 33
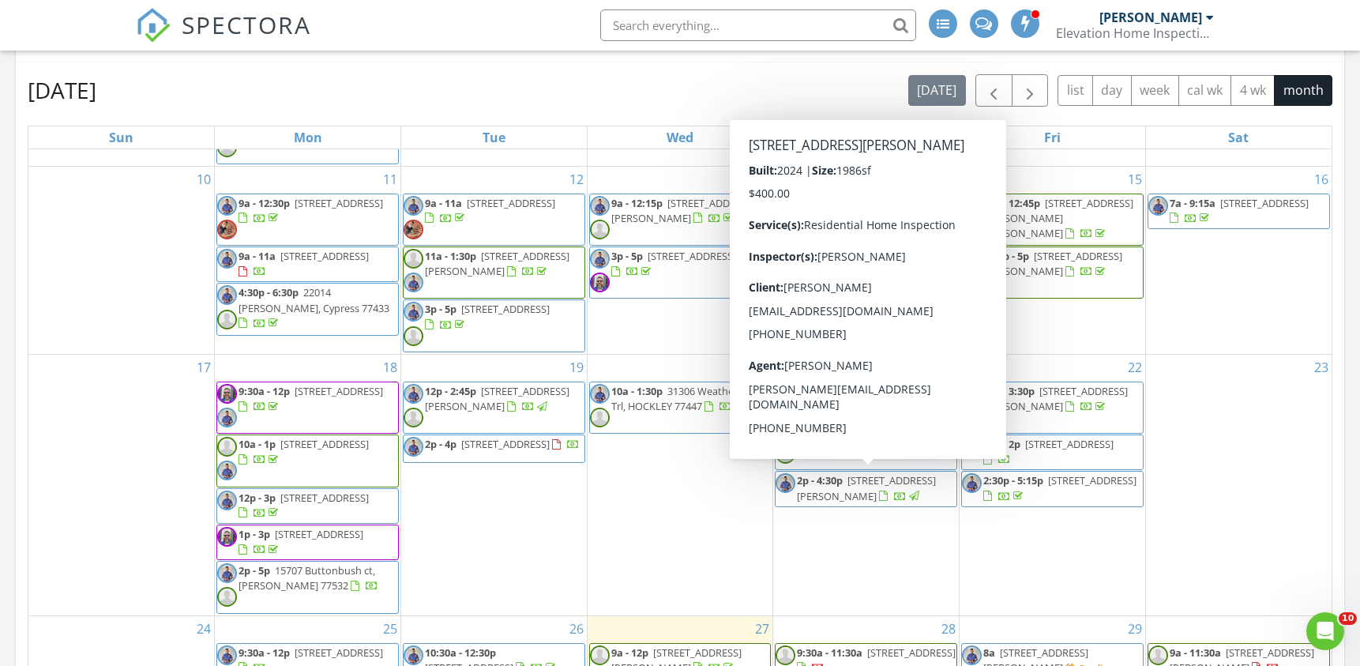
scroll to position [433, 0]
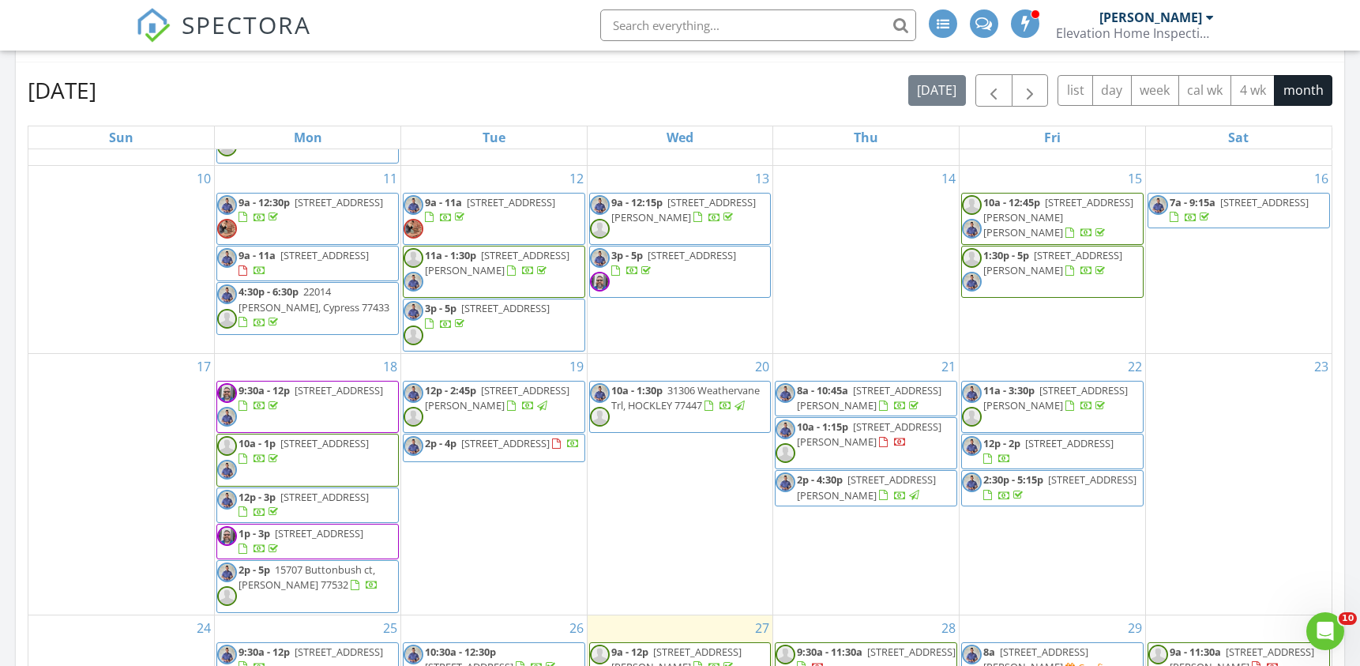
click at [881, 456] on span "10a - 1:15p 27580 Rio Blanco Dr, Splendora 77372" at bounding box center [865, 442] width 181 height 47
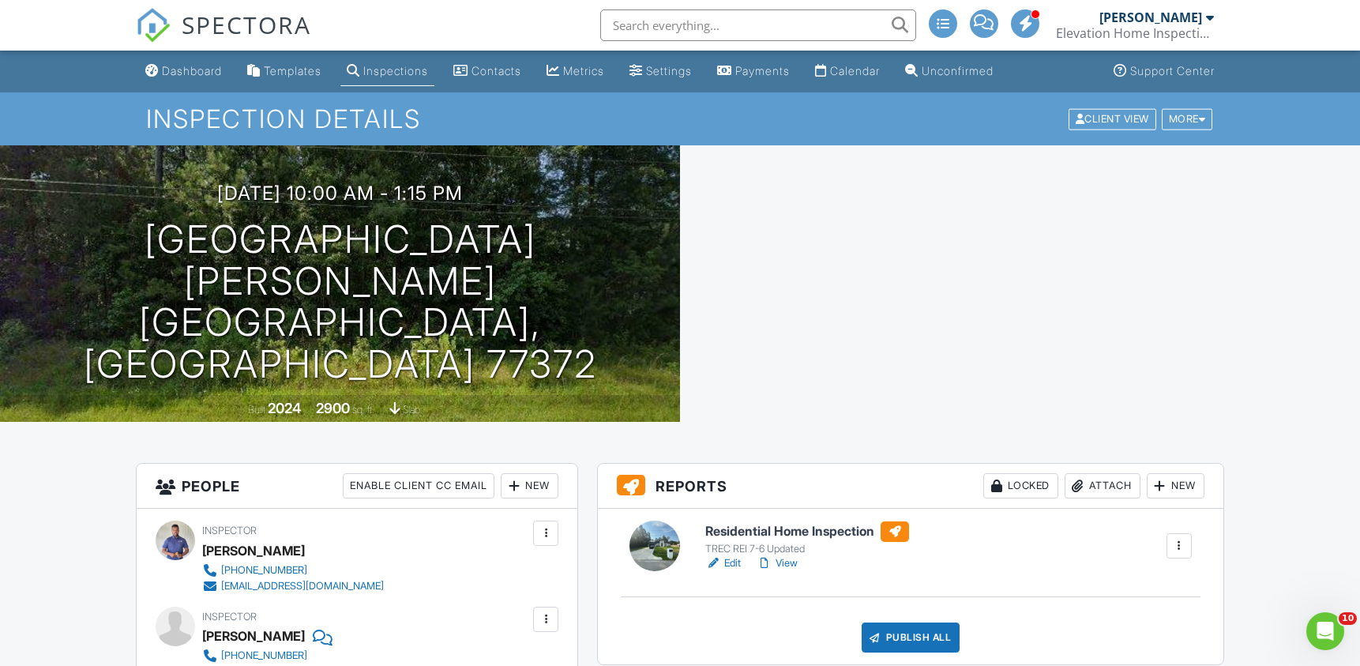
click at [791, 563] on link "View" at bounding box center [776, 563] width 41 height 16
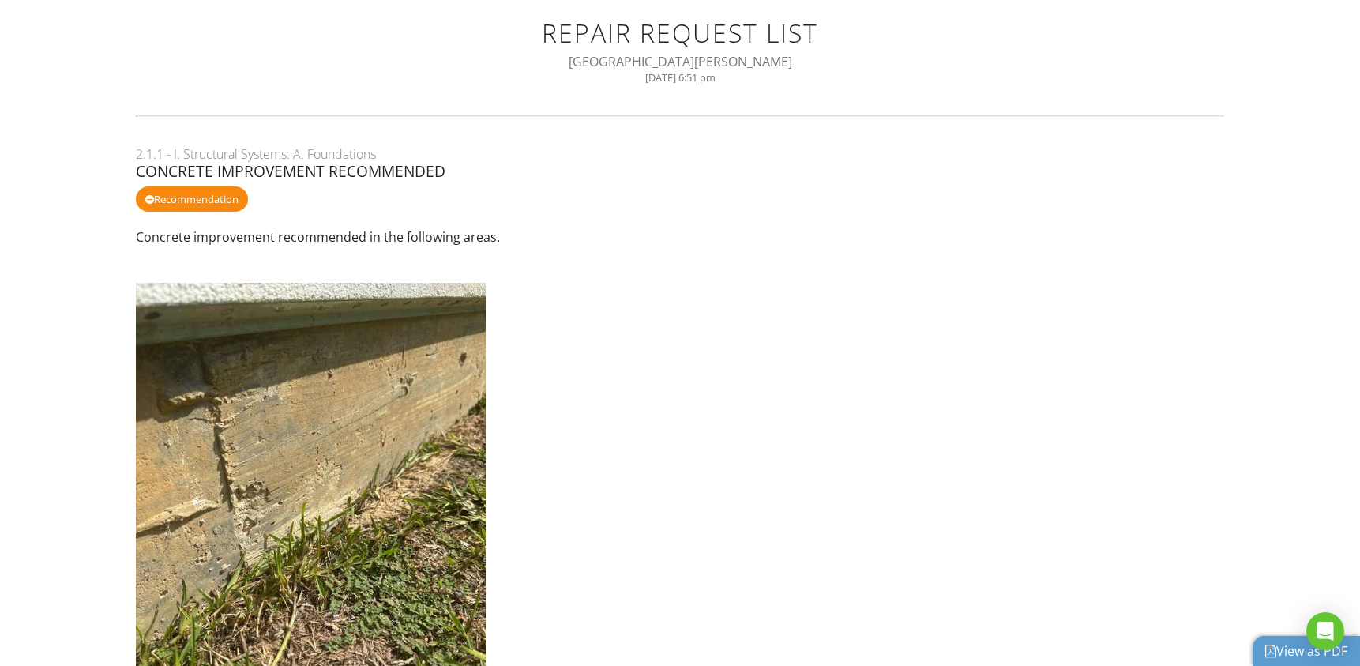
click at [668, 61] on div "[GEOGRAPHIC_DATA][PERSON_NAME]" at bounding box center [680, 61] width 1050 height 17
copy div "[GEOGRAPHIC_DATA][PERSON_NAME]"
click at [1295, 645] on link "View as PDF" at bounding box center [1306, 650] width 82 height 17
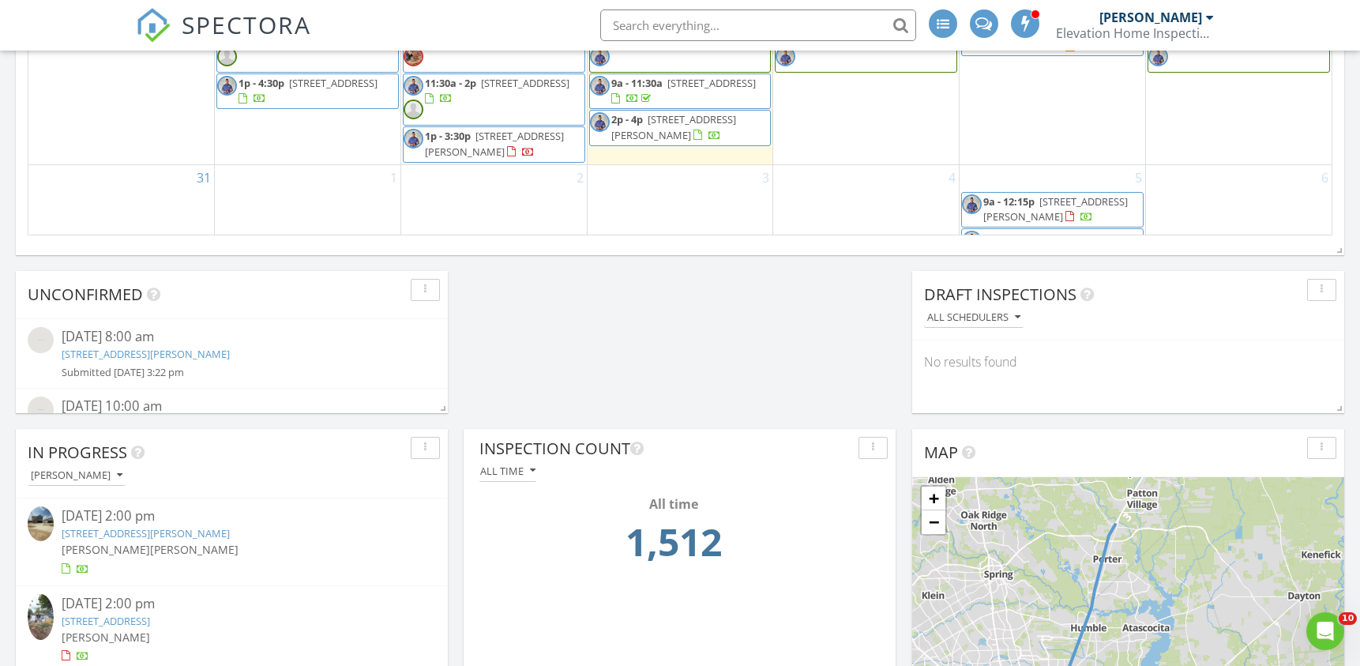
scroll to position [1067, 0]
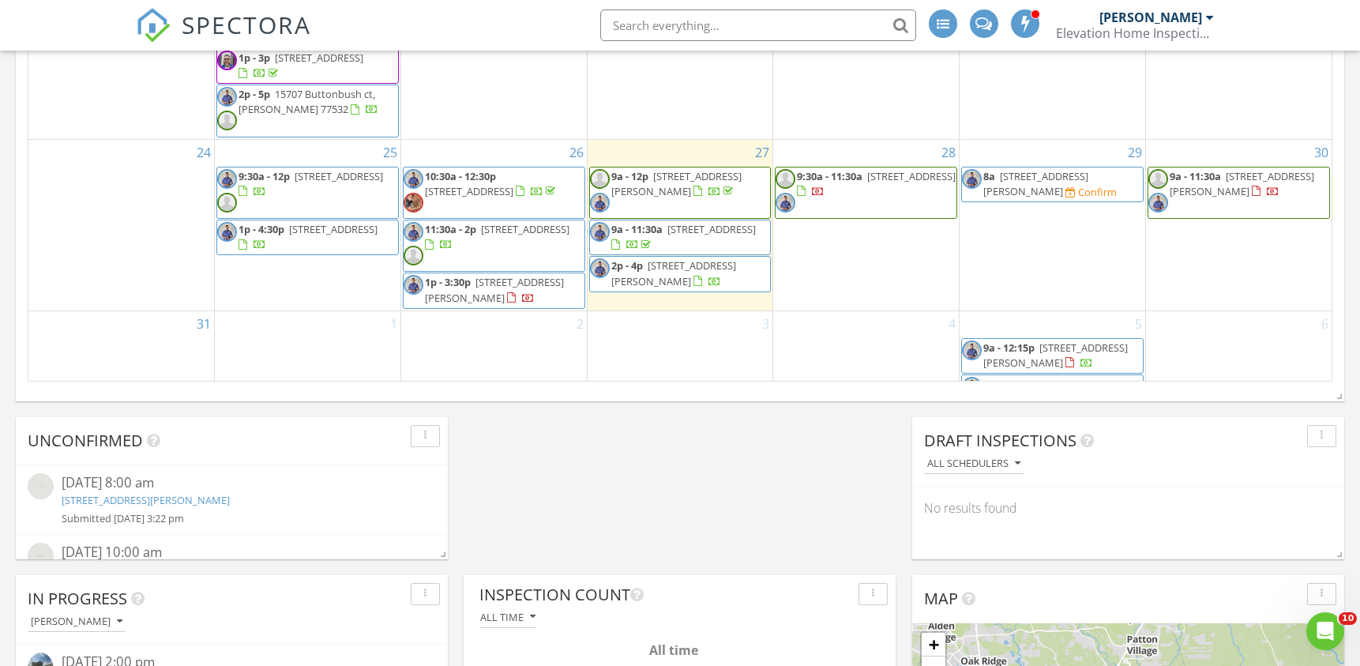
click at [675, 263] on span "19923 Hilbert Rd, NEW CANEY 77357" at bounding box center [673, 272] width 125 height 29
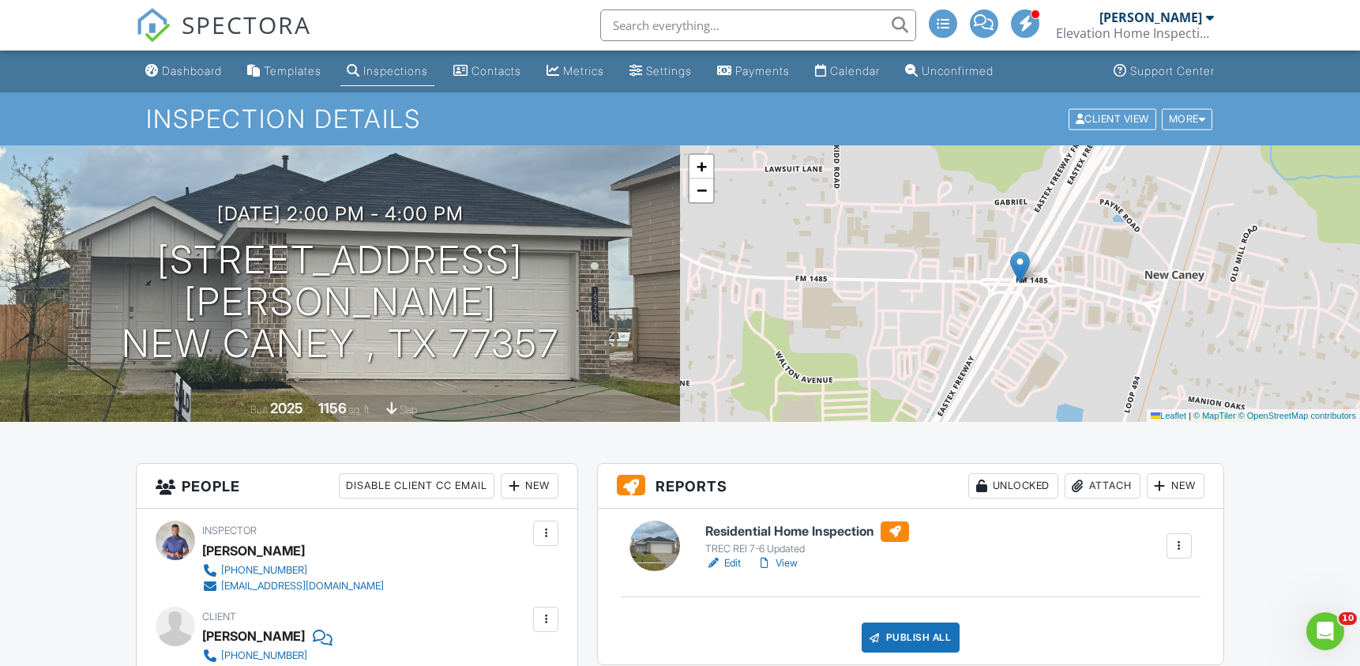
click at [790, 562] on link "View" at bounding box center [776, 563] width 41 height 16
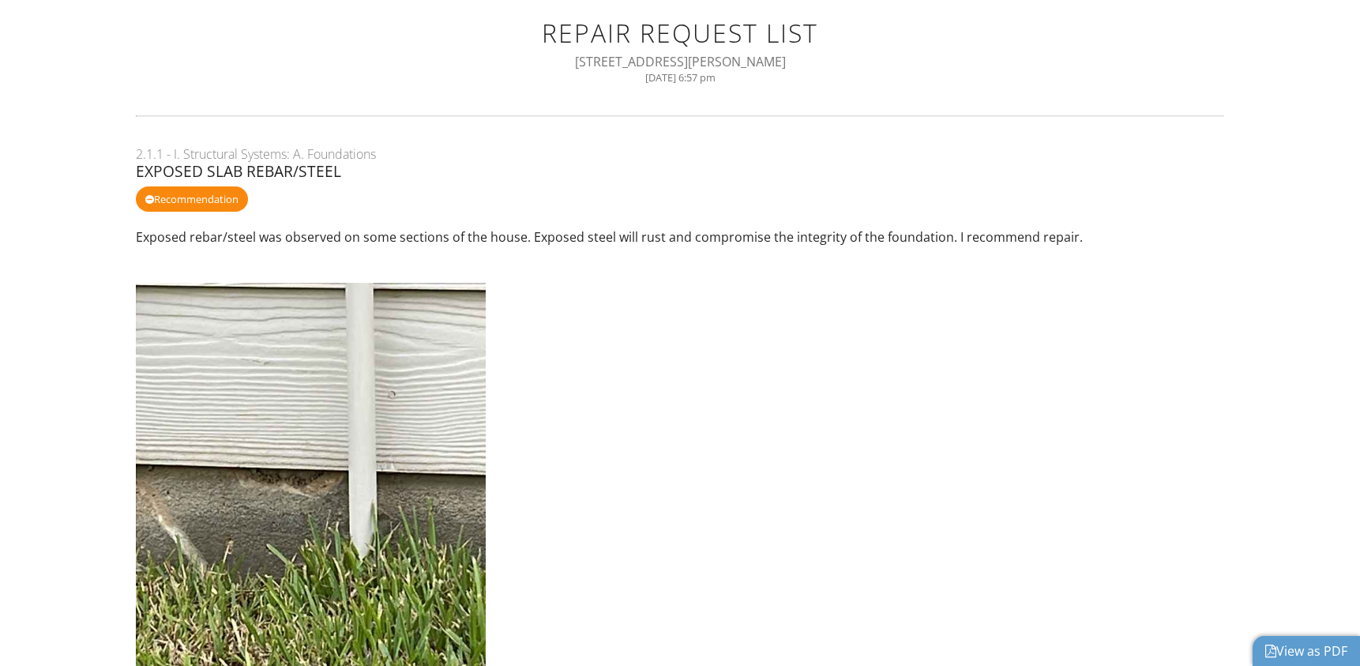
click at [706, 57] on div "[STREET_ADDRESS][PERSON_NAME]" at bounding box center [680, 61] width 1050 height 17
copy div "[STREET_ADDRESS][PERSON_NAME]"
click at [1309, 657] on link "View as PDF" at bounding box center [1306, 650] width 82 height 17
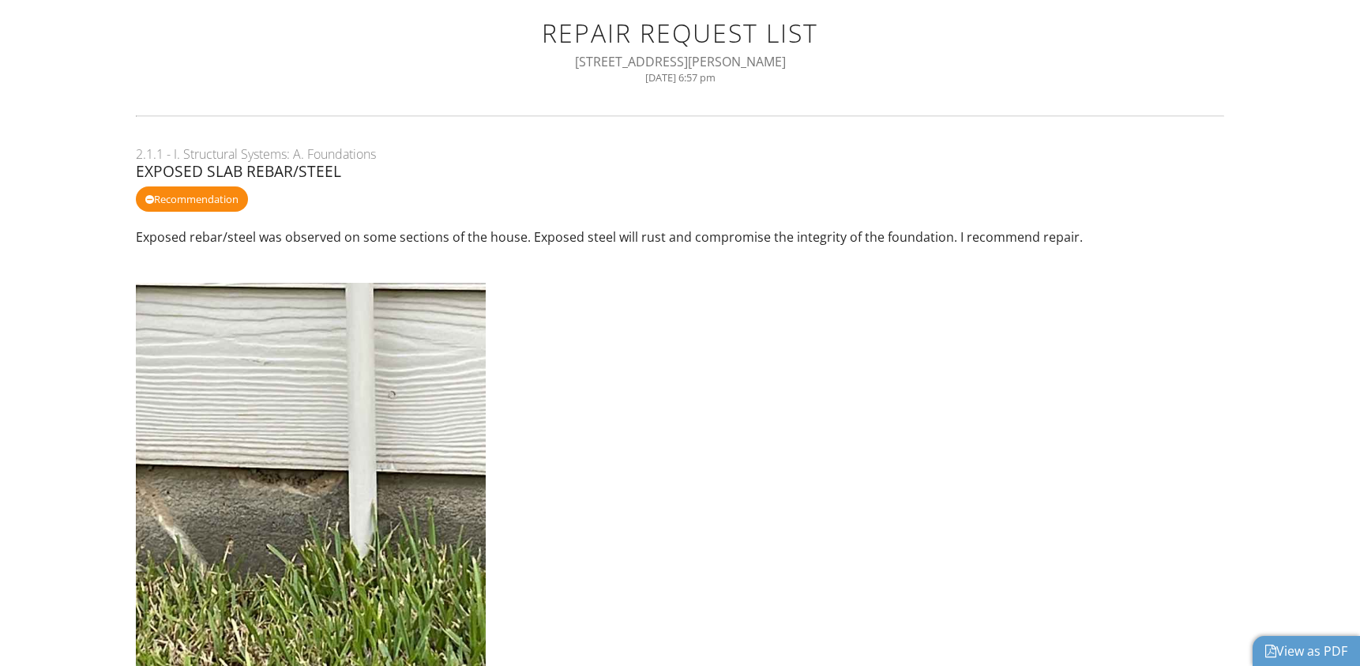
click at [545, 202] on div "2.1.1 - I. Structural Systems: A. Foundations Exposed Slab Rebar/Steel Recommen…" at bounding box center [680, 180] width 1088 height 71
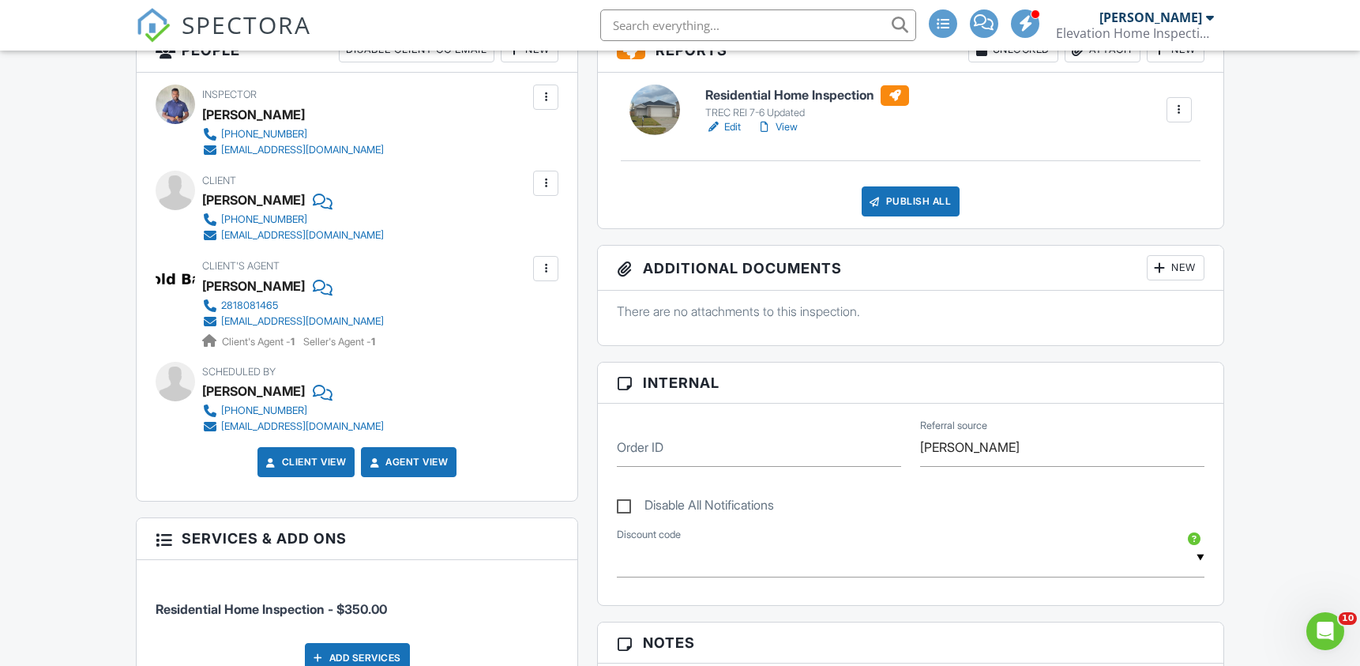
scroll to position [398, 0]
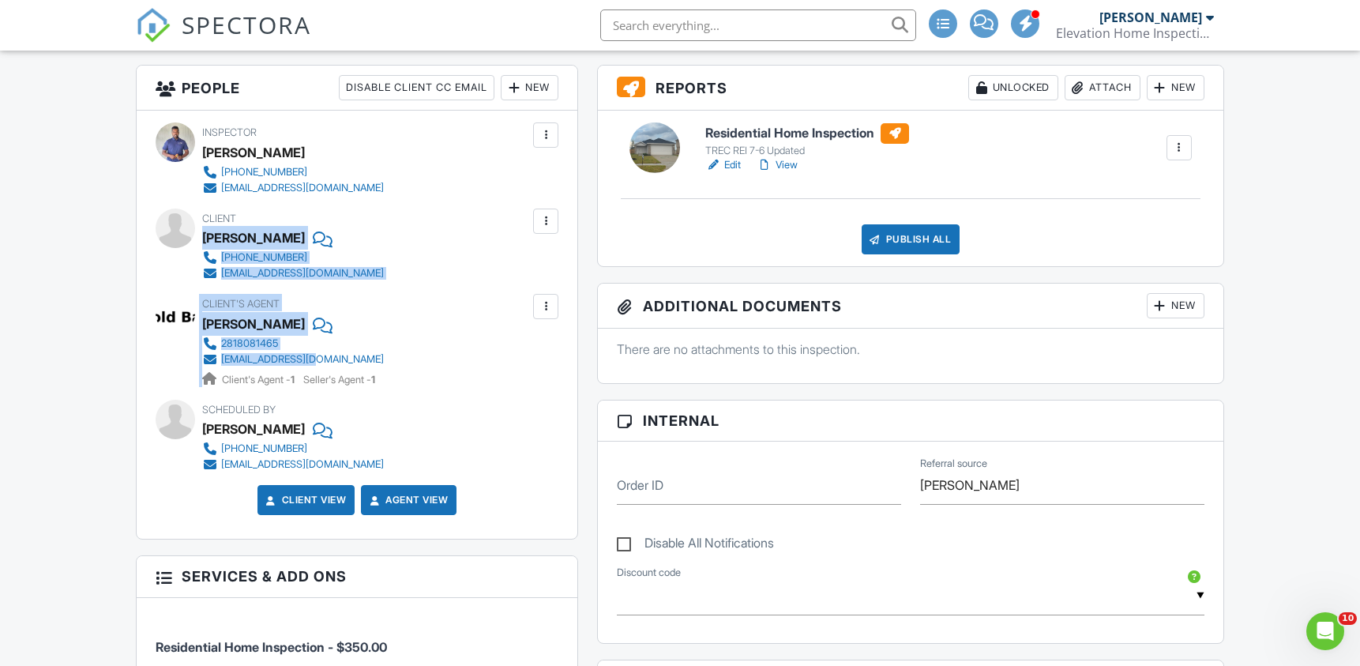
drag, startPoint x: 202, startPoint y: 234, endPoint x: 326, endPoint y: 358, distance: 175.9
click at [326, 358] on div "Inspector [PERSON_NAME] [PHONE_NUMBER] [EMAIL_ADDRESS][DOMAIN_NAME] Make Primar…" at bounding box center [357, 325] width 441 height 428
copy div "[PERSON_NAME] [PHONE_NUMBER] [EMAIL_ADDRESS][DOMAIN_NAME] Edit Resend Confirmat…"
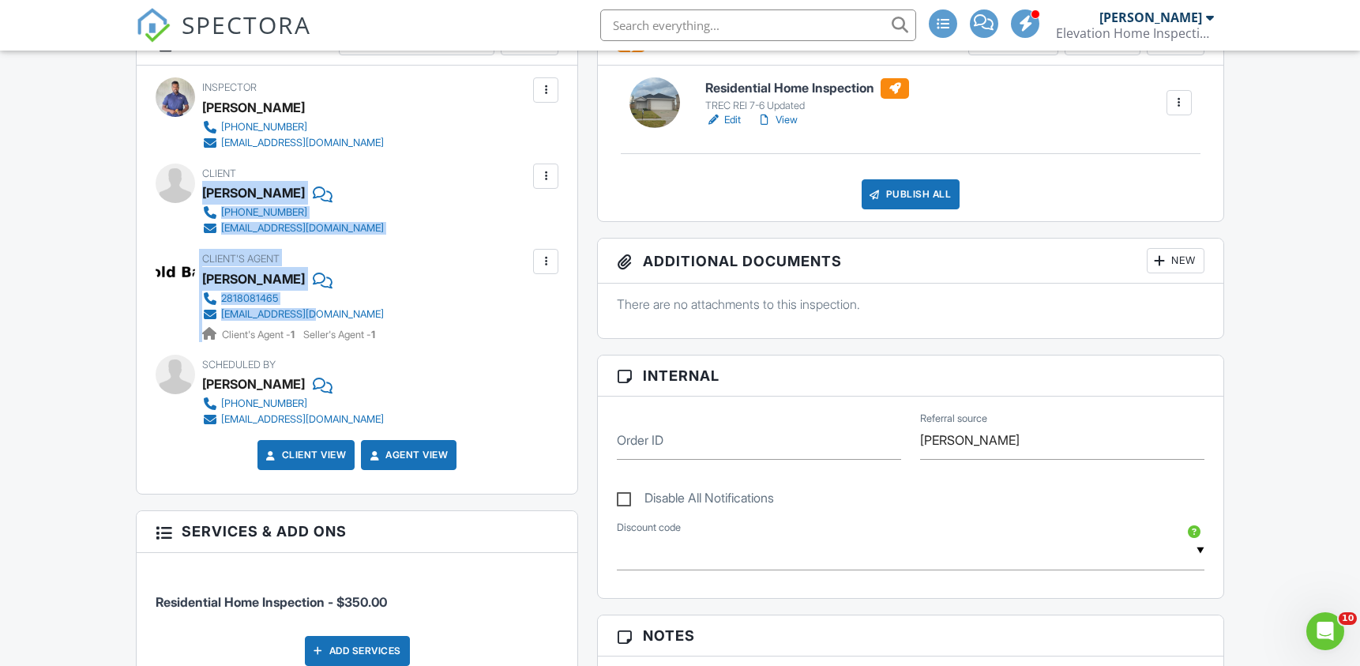
scroll to position [0, 0]
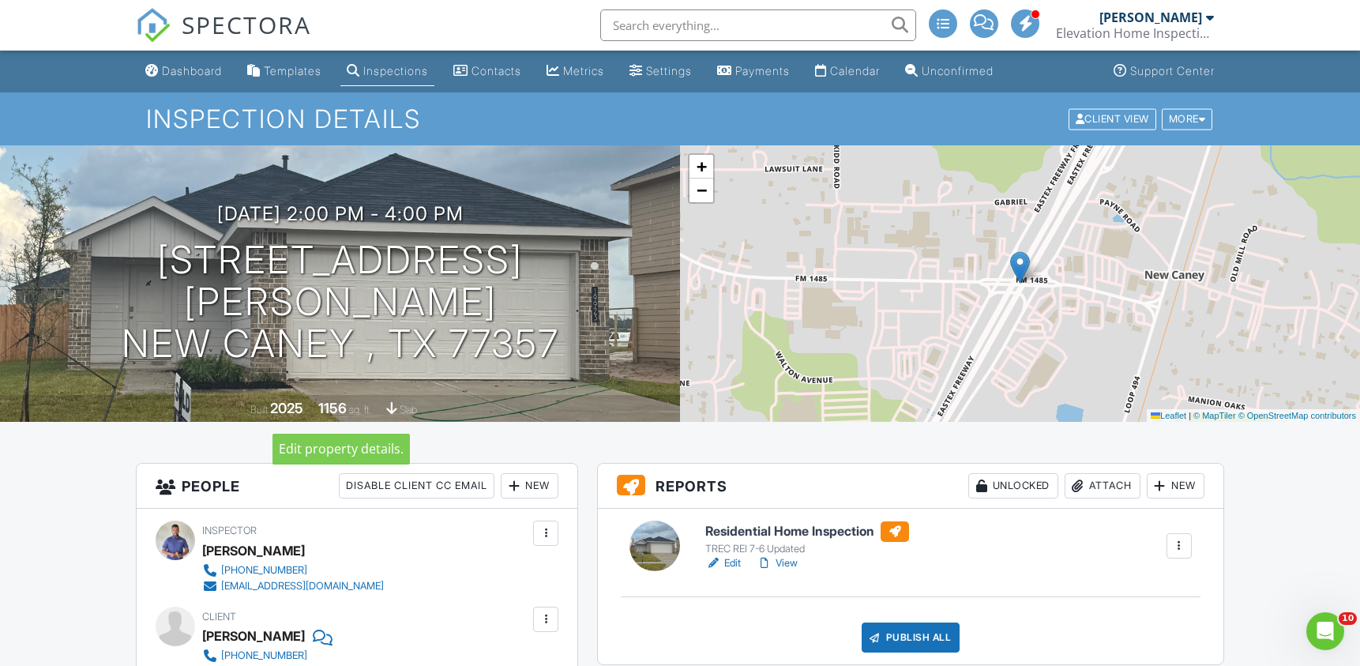
click at [556, 364] on div "[DATE] 2:00 pm - 4:00 pm [STREET_ADDRESS][PERSON_NAME] [GEOGRAPHIC_DATA] , Tx 7…" at bounding box center [340, 283] width 680 height 276
click at [598, 336] on div "[DATE] 2:00 pm - 4:00 pm [STREET_ADDRESS][PERSON_NAME] [GEOGRAPHIC_DATA] , Tx 7…" at bounding box center [340, 283] width 680 height 161
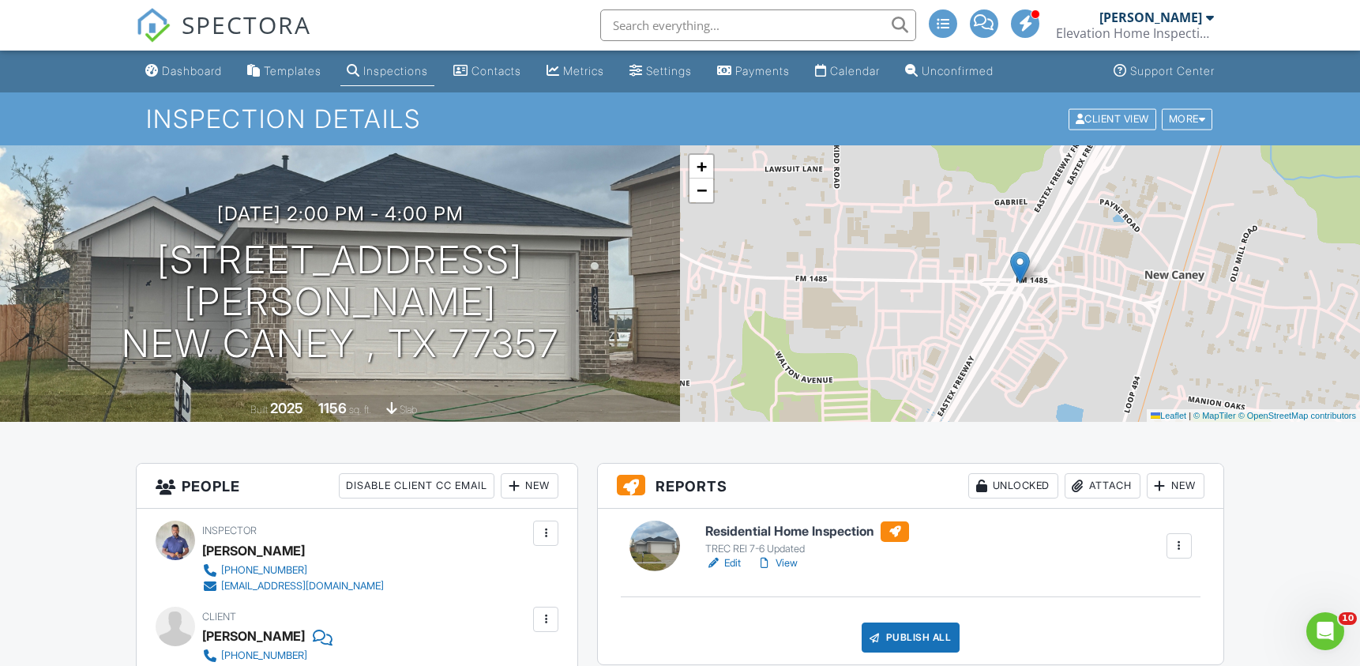
click at [308, 27] on span "SPECTORA" at bounding box center [246, 24] width 129 height 33
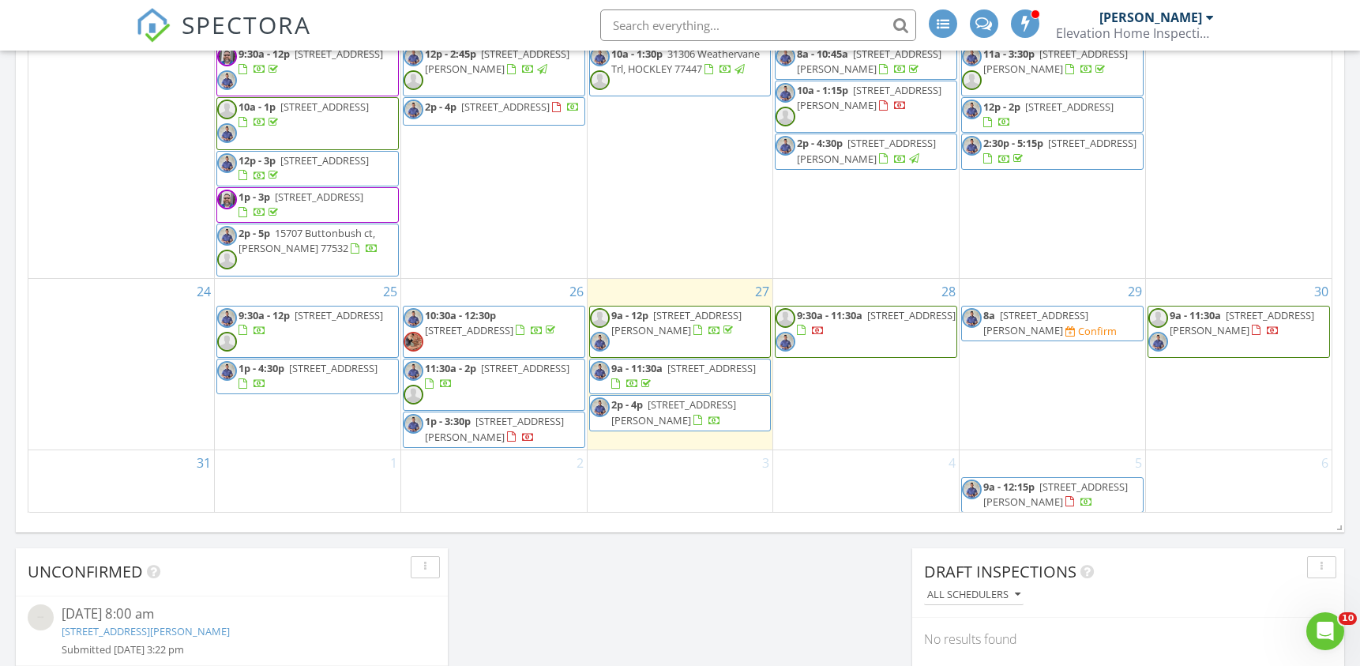
scroll to position [552, 0]
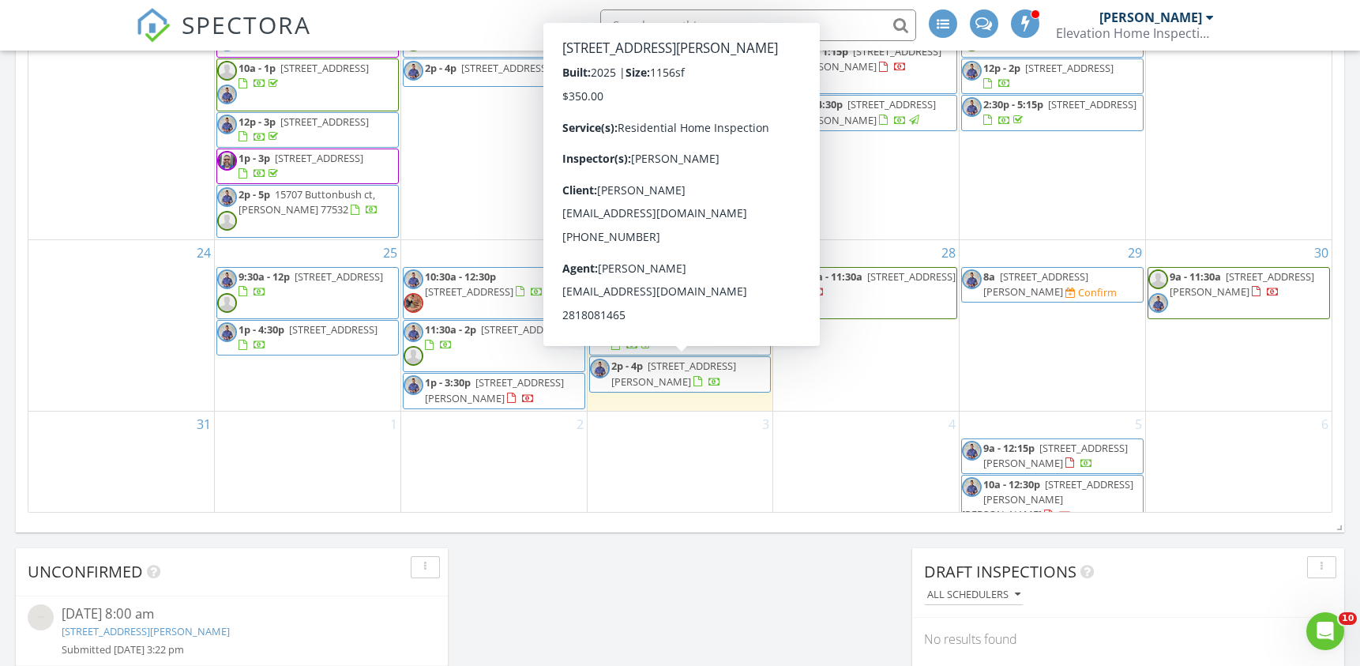
click at [720, 434] on div "3" at bounding box center [680, 469] width 186 height 116
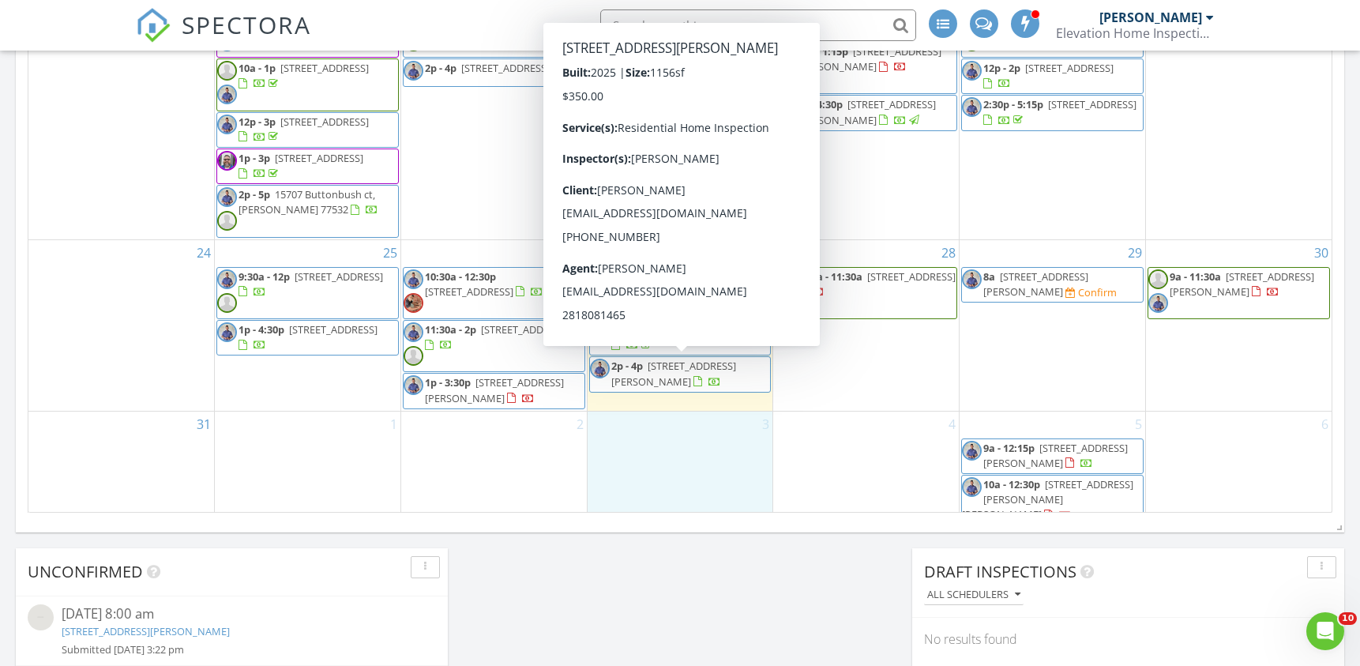
click at [722, 373] on span "2p - 4p 19923 Hilbert Rd, NEW CANEY 77357" at bounding box center [680, 373] width 181 height 31
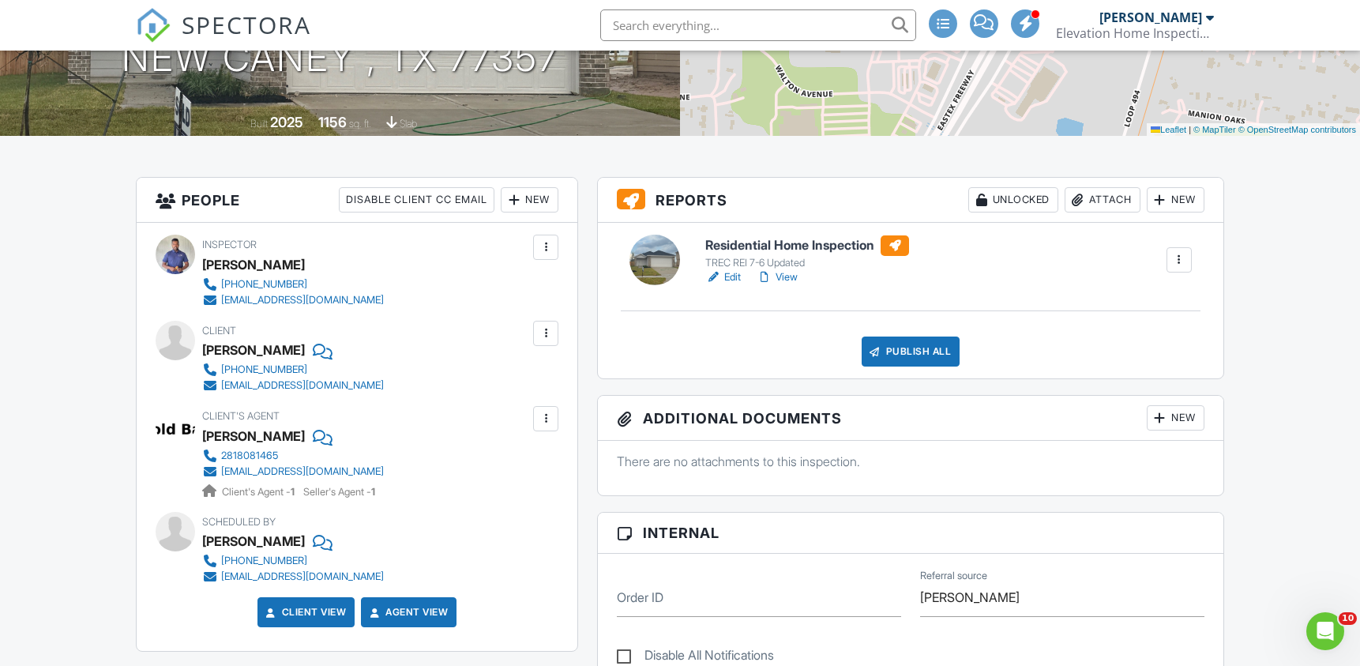
drag, startPoint x: 613, startPoint y: 422, endPoint x: 603, endPoint y: 429, distance: 12.1
drag, startPoint x: 603, startPoint y: 429, endPoint x: 466, endPoint y: 406, distance: 139.3
